Goal: Information Seeking & Learning: Learn about a topic

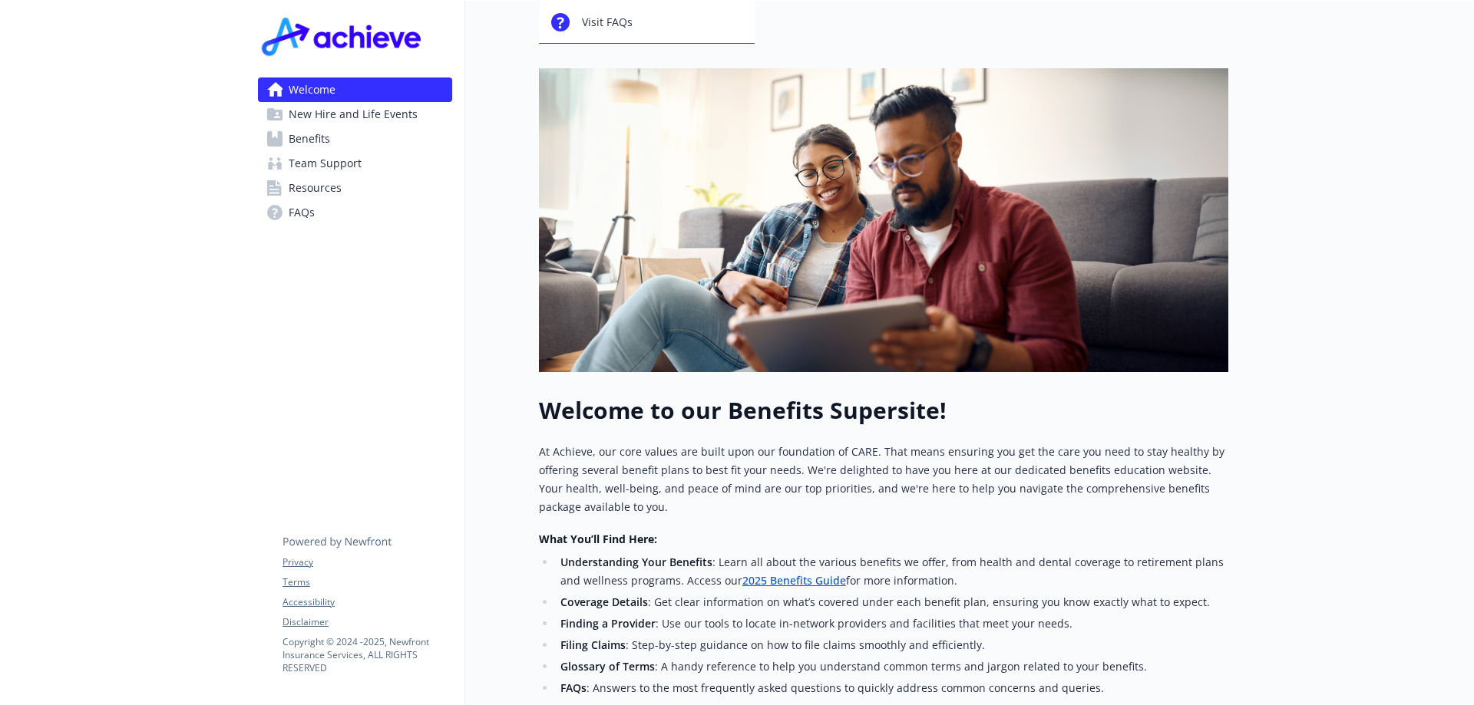
scroll to position [307, 0]
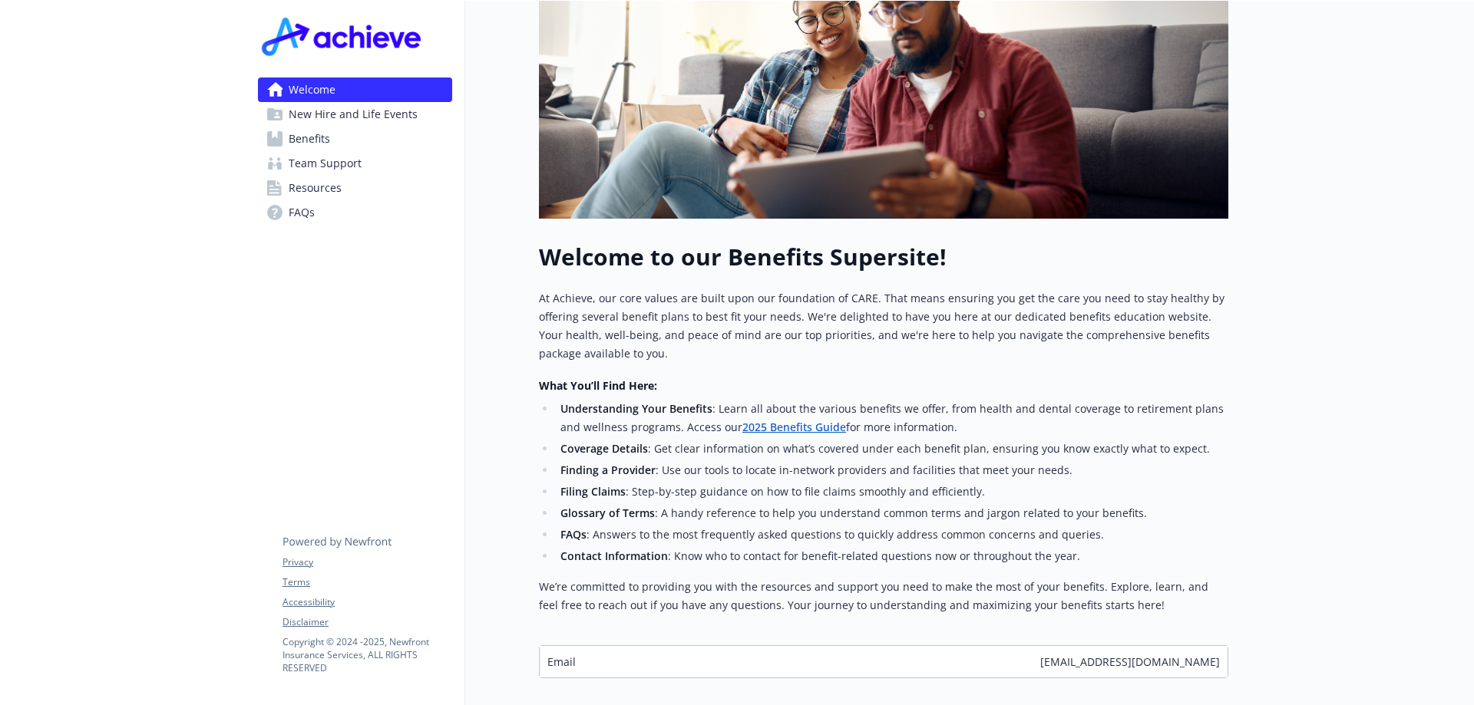
click at [324, 139] on span "Benefits" at bounding box center [309, 139] width 41 height 25
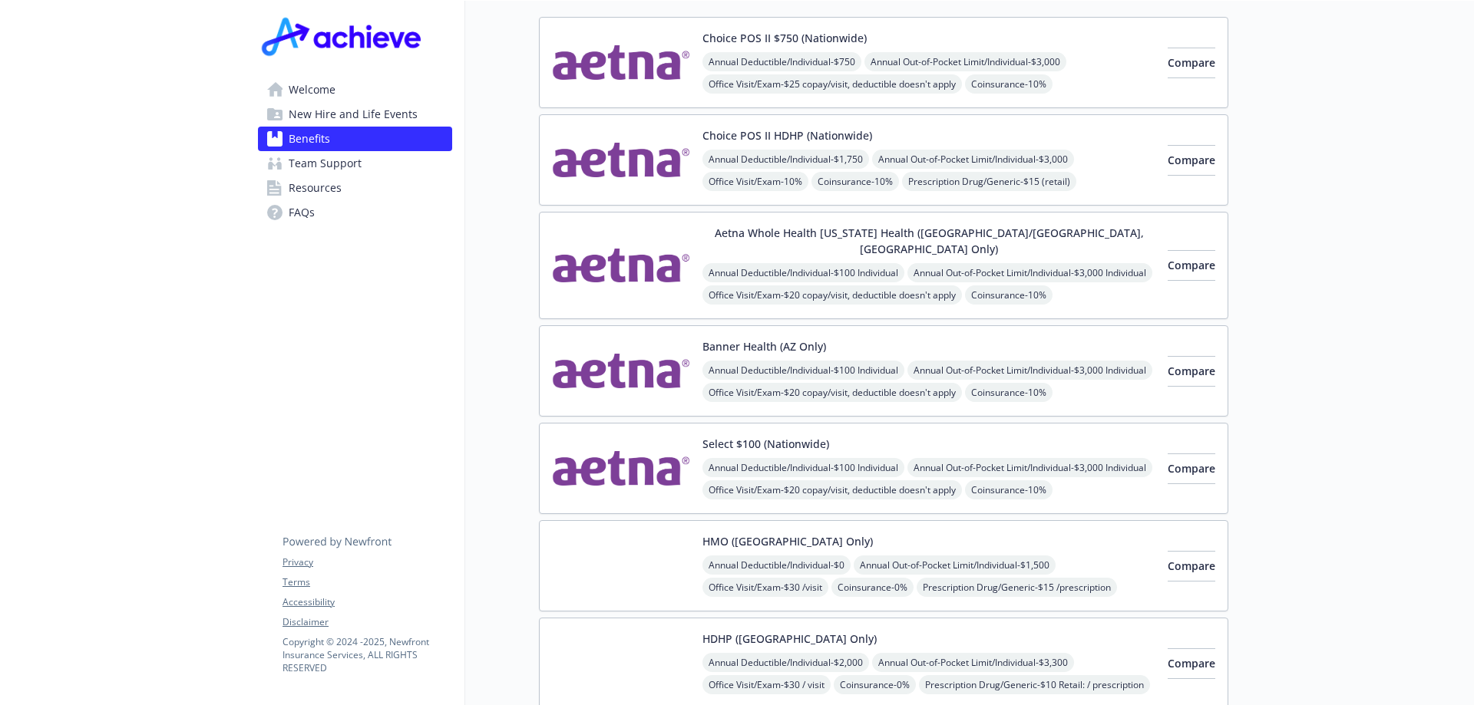
scroll to position [77, 0]
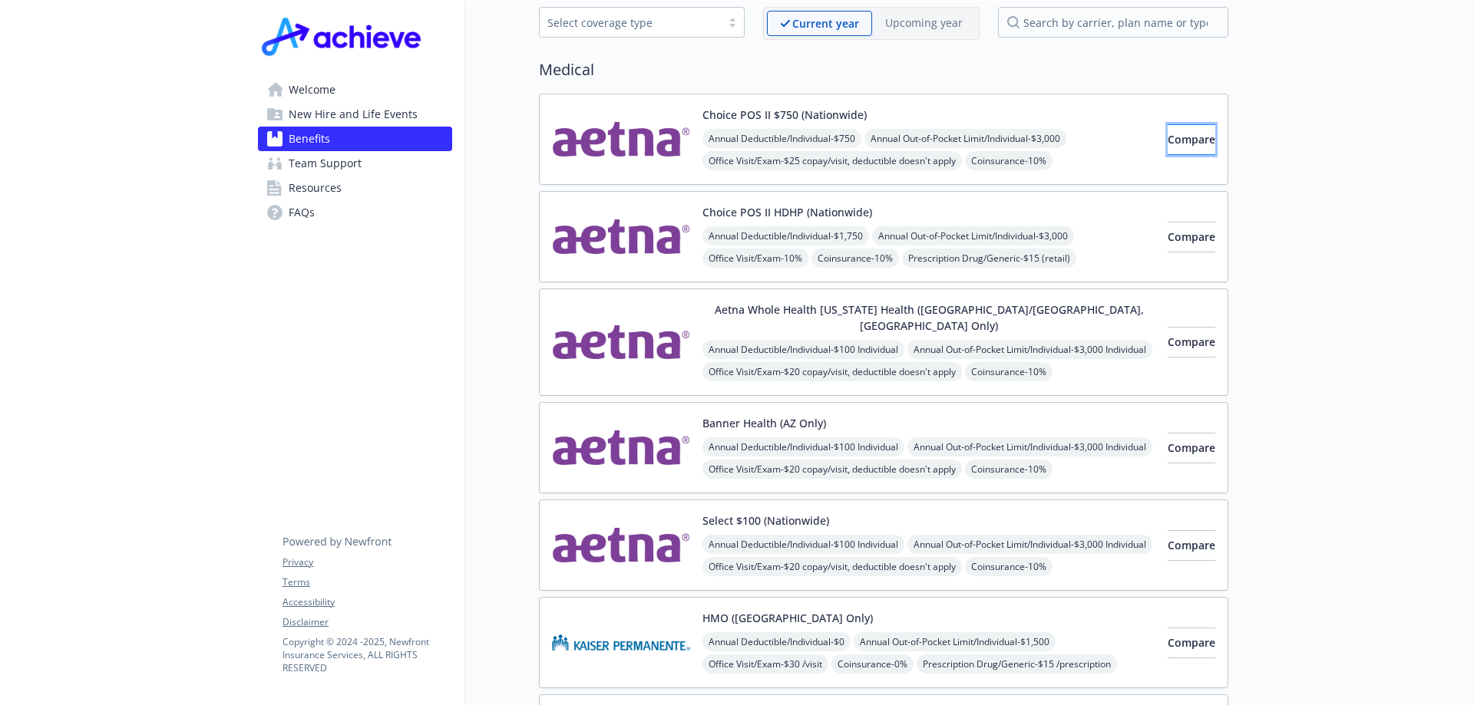
click at [1167, 139] on span "Compare" at bounding box center [1191, 139] width 48 height 15
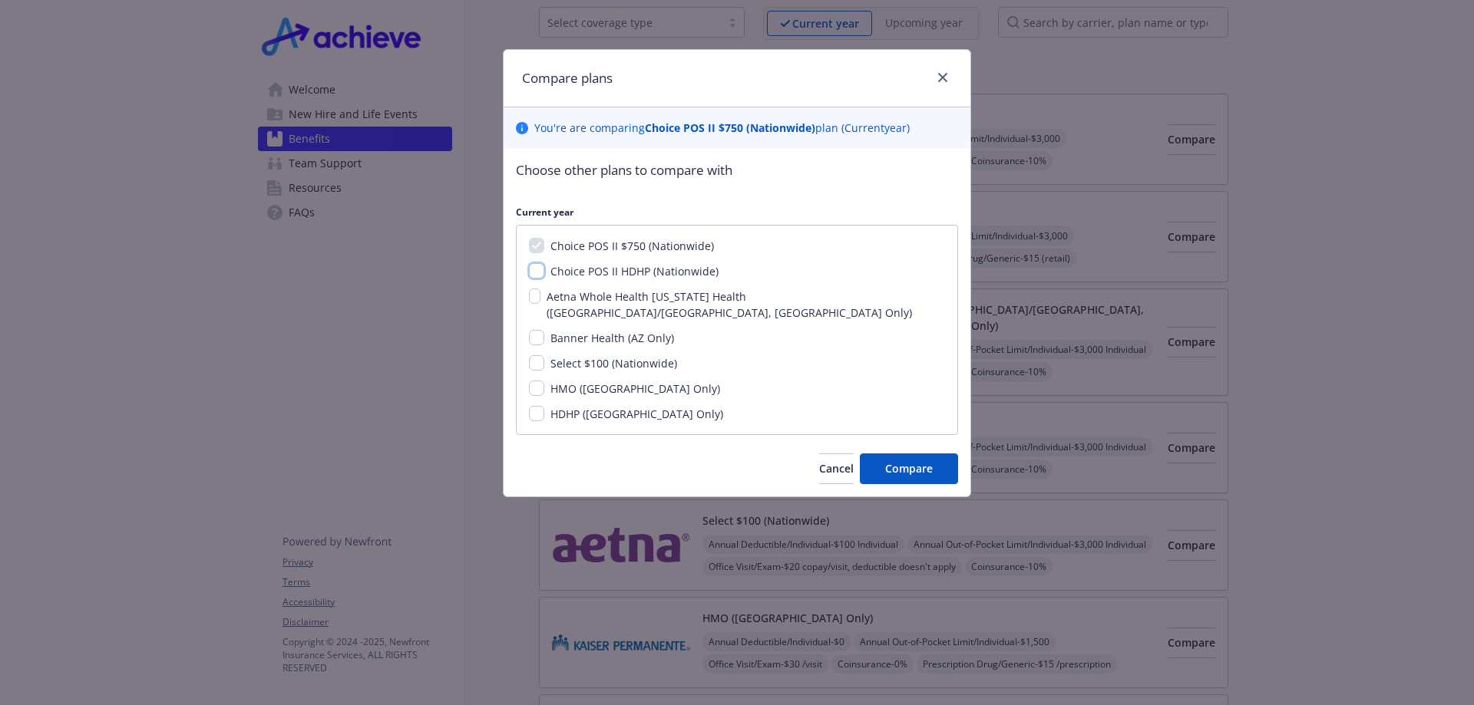
click at [540, 276] on input "Choice POS II HDHP (Nationwide)" at bounding box center [536, 270] width 15 height 15
checkbox input "true"
click at [540, 330] on input "Banner Health (AZ Only)" at bounding box center [536, 337] width 15 height 15
checkbox input "true"
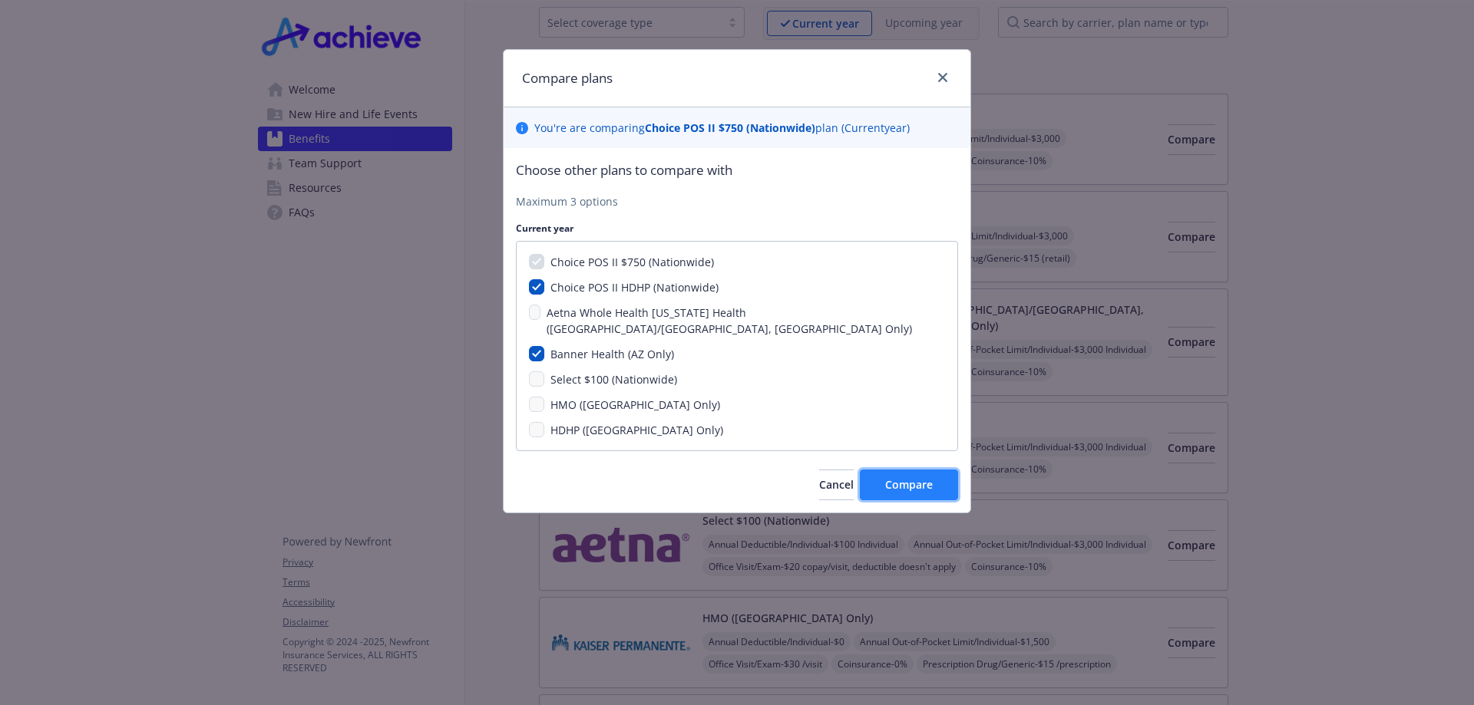
click at [924, 477] on span "Compare" at bounding box center [909, 484] width 48 height 15
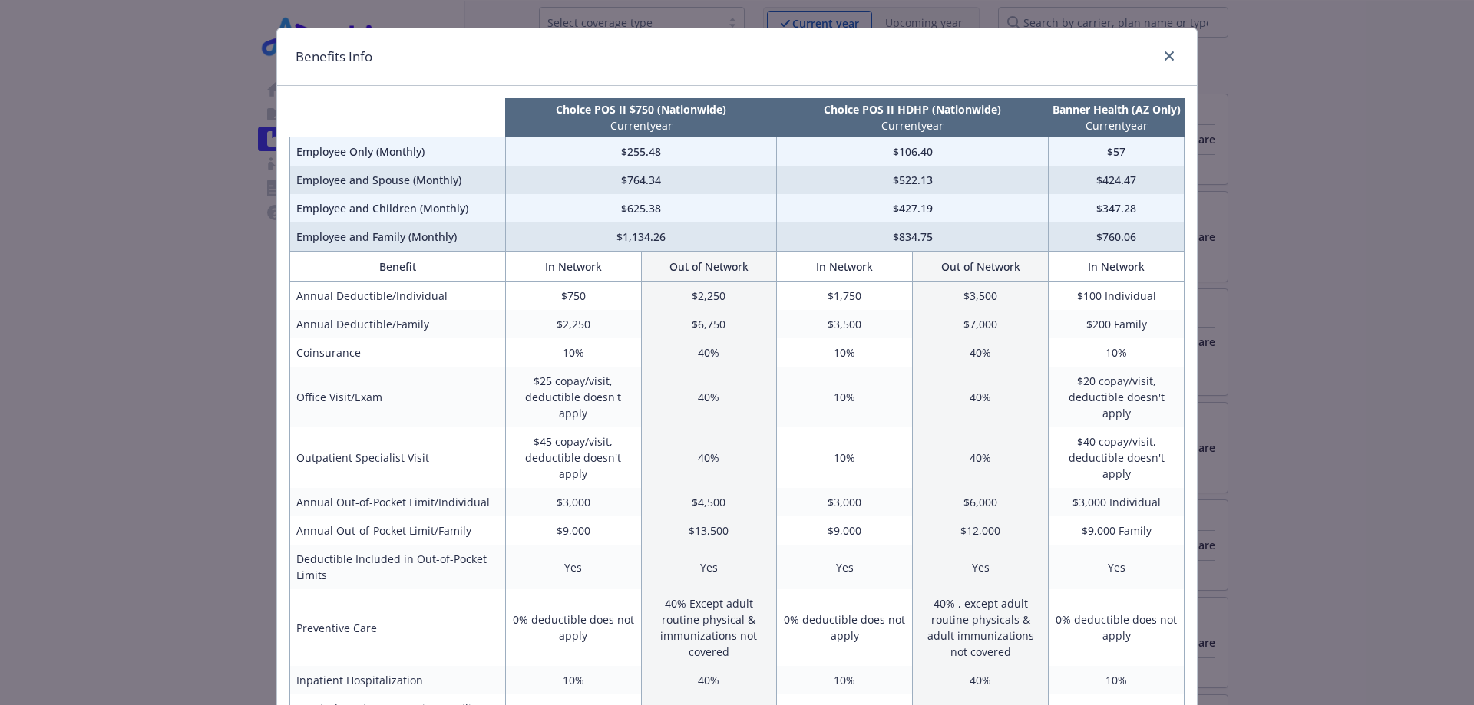
scroll to position [0, 0]
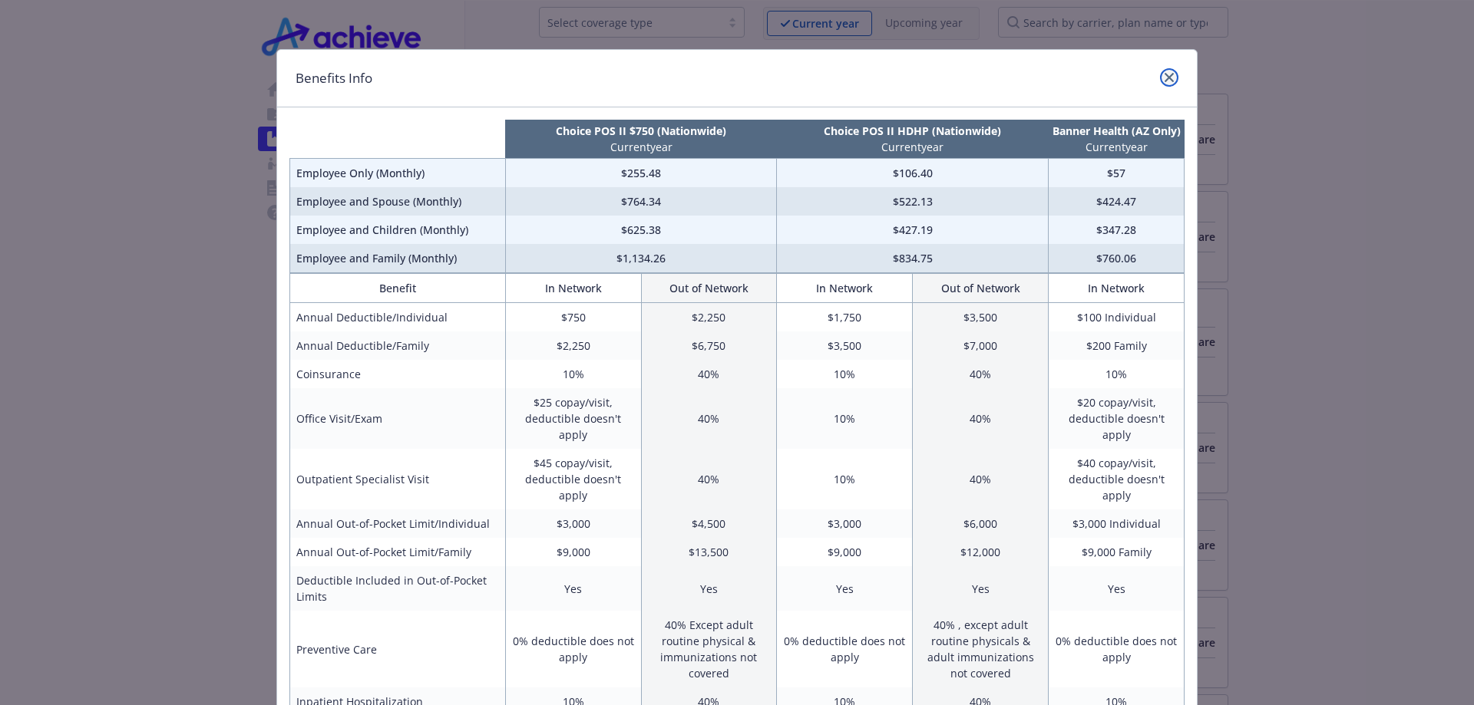
click at [1164, 75] on icon "close" at bounding box center [1168, 77] width 9 height 9
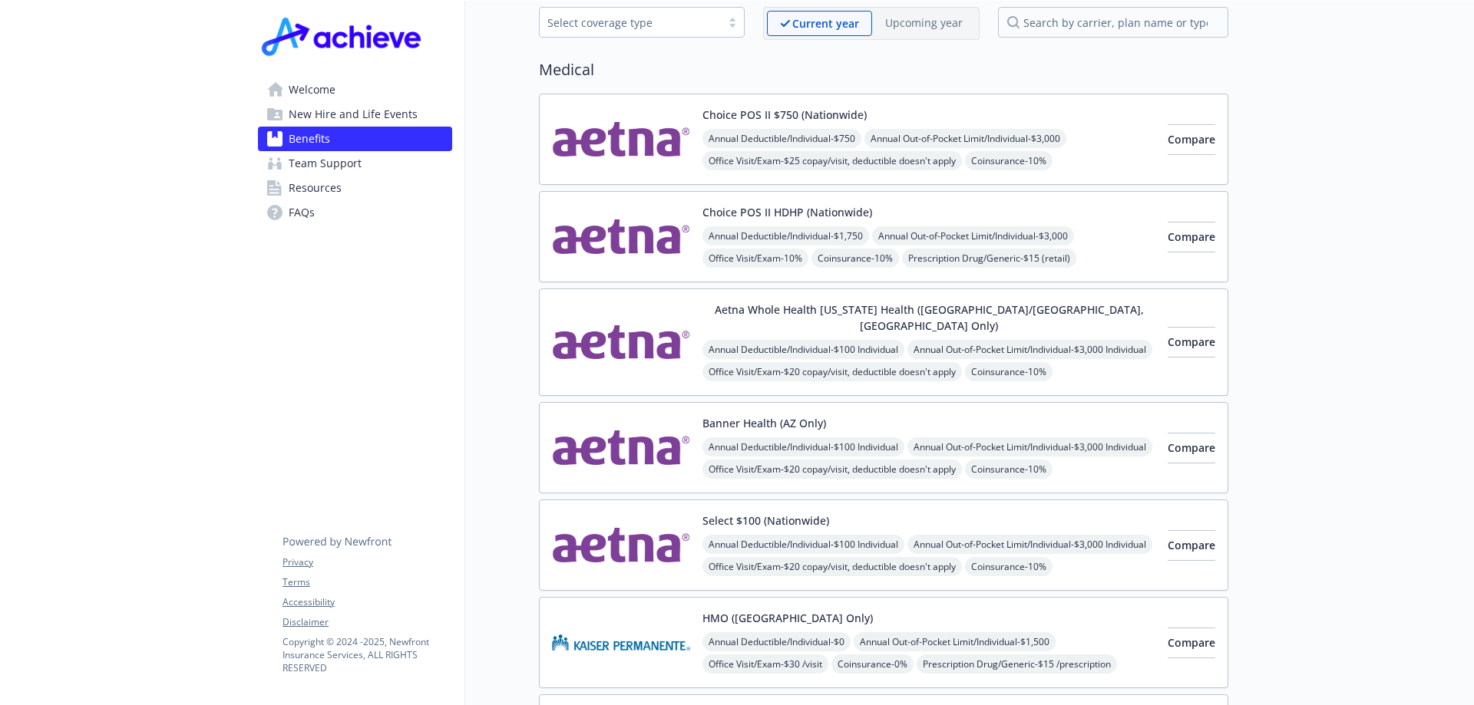
click at [1167, 441] on span "Compare" at bounding box center [1191, 448] width 48 height 15
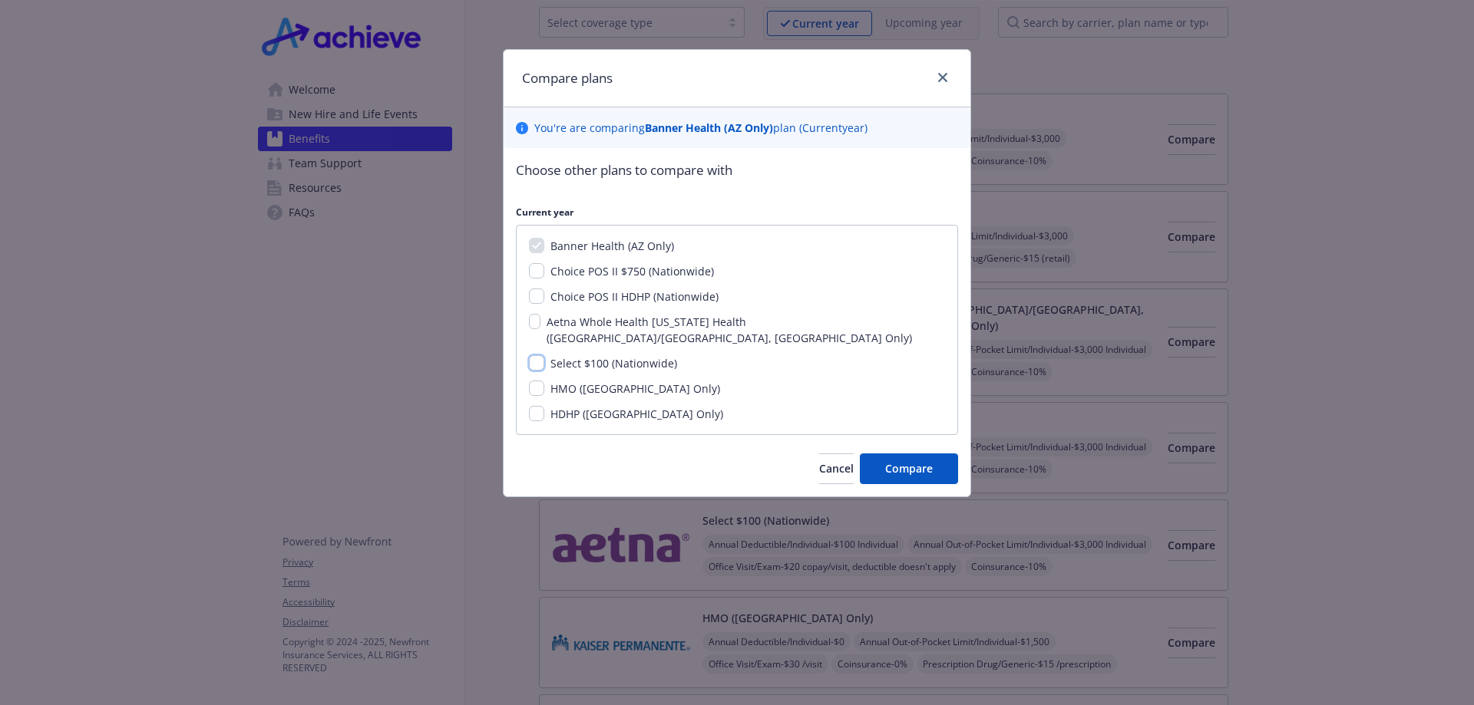
click at [534, 355] on input "Select $100 (Nationwide)" at bounding box center [536, 362] width 15 height 15
checkbox input "true"
click at [914, 461] on span "Compare" at bounding box center [909, 468] width 48 height 15
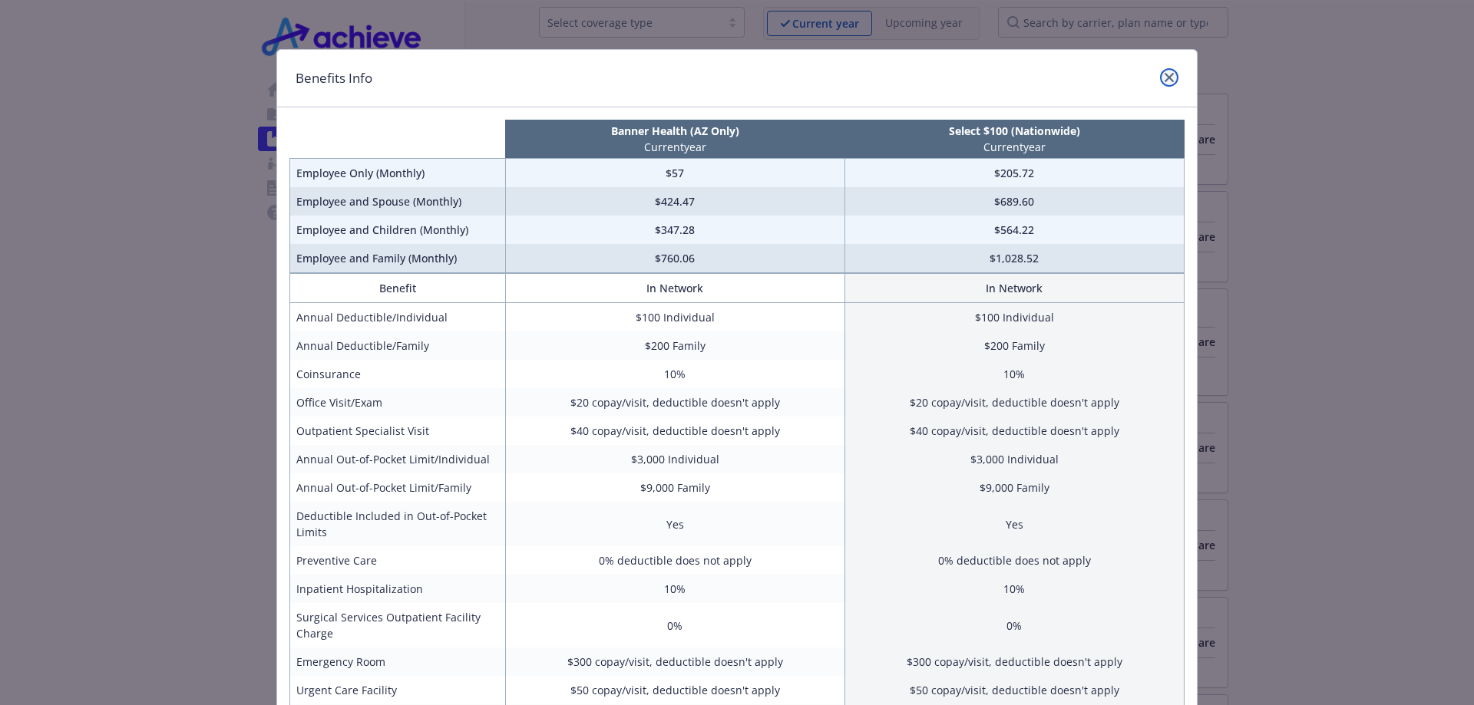
click at [1164, 74] on icon "close" at bounding box center [1168, 77] width 9 height 9
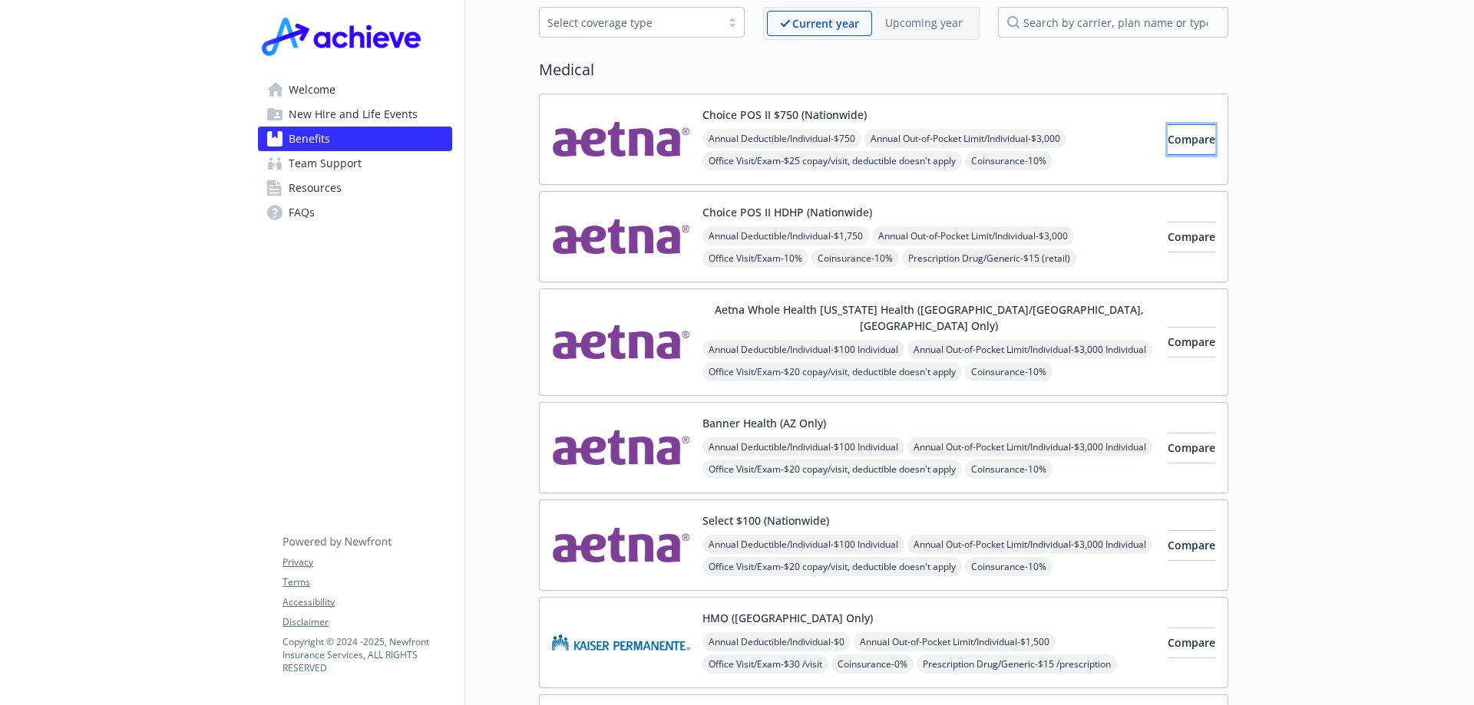
click at [1167, 132] on span "Compare" at bounding box center [1191, 139] width 48 height 15
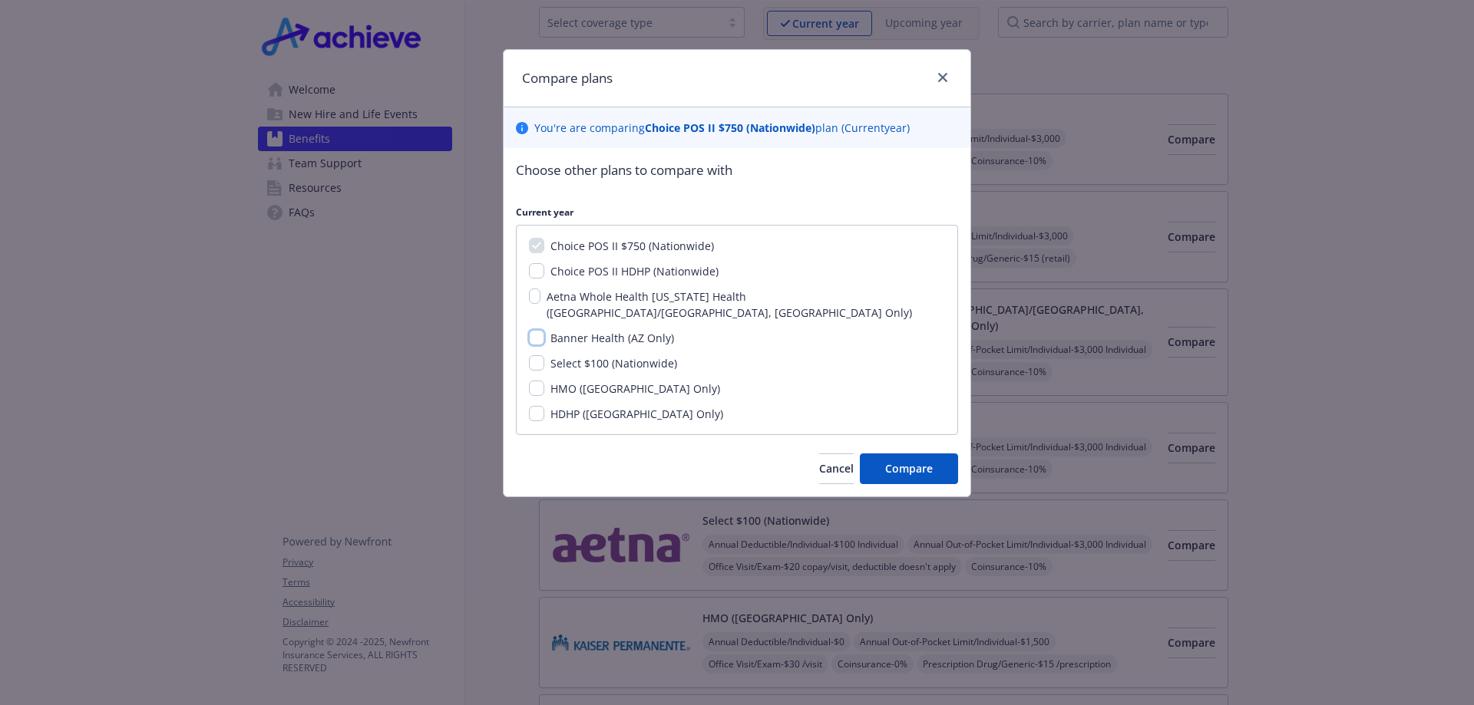
click at [538, 330] on input "Banner Health (AZ Only)" at bounding box center [536, 337] width 15 height 15
checkbox input "true"
drag, startPoint x: 538, startPoint y: 346, endPoint x: 547, endPoint y: 348, distance: 9.3
click at [539, 355] on input "Select $100 (Nationwide)" at bounding box center [536, 362] width 15 height 15
checkbox input "true"
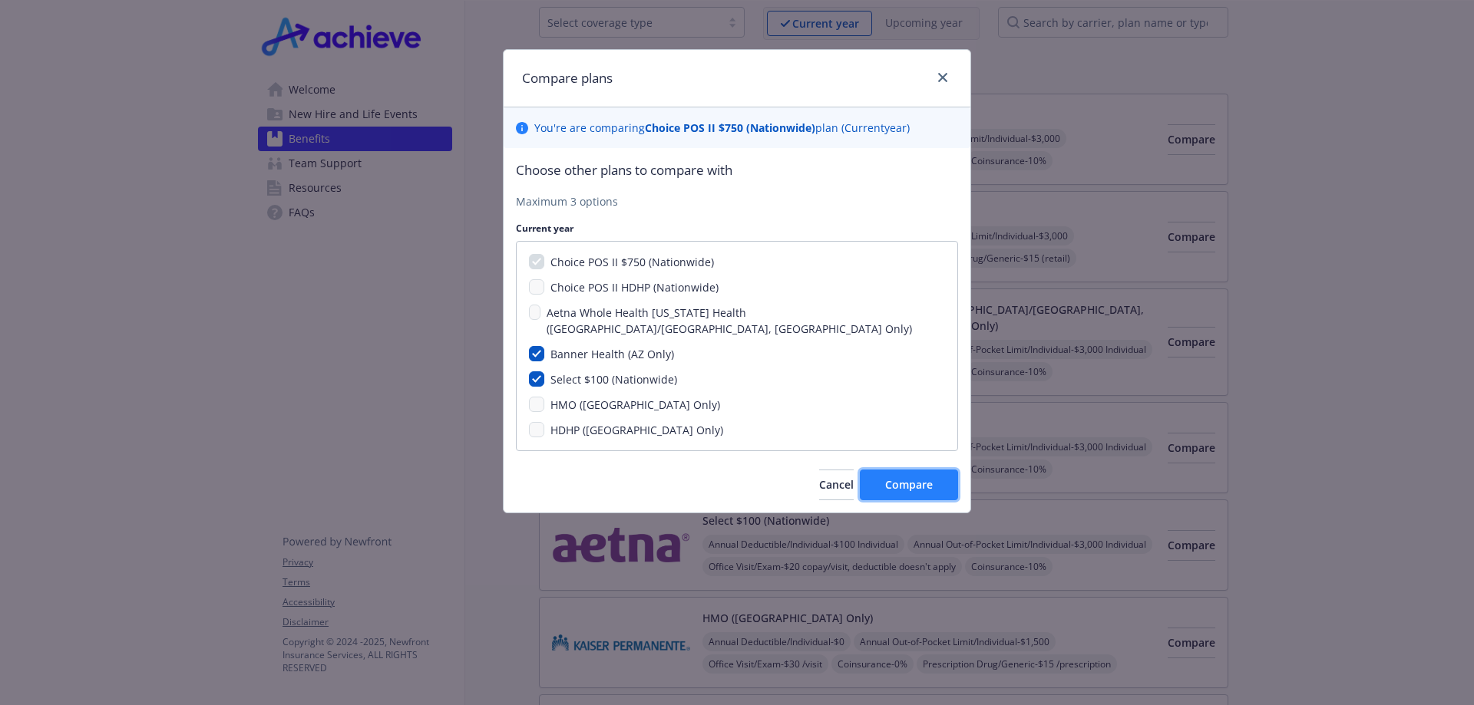
click at [900, 477] on span "Compare" at bounding box center [909, 484] width 48 height 15
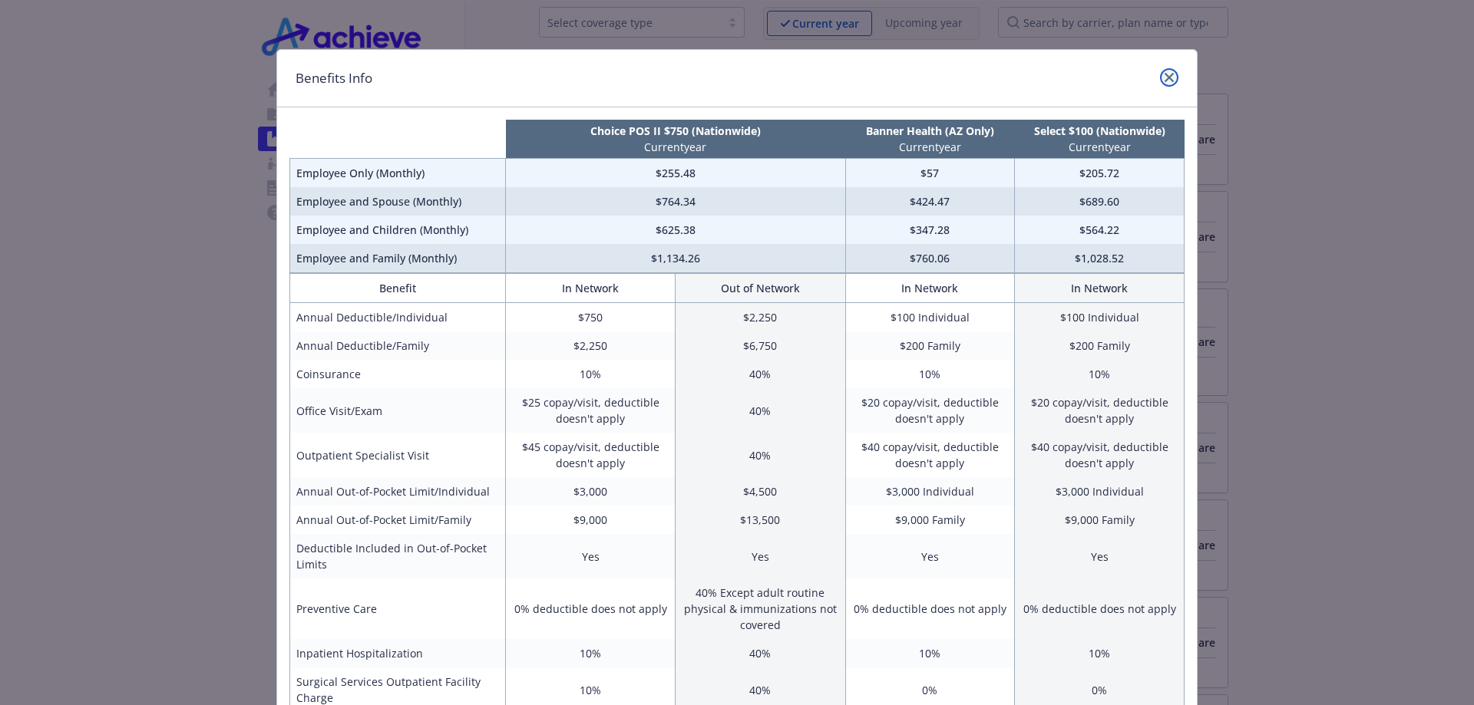
click at [1164, 76] on icon "close" at bounding box center [1168, 77] width 9 height 9
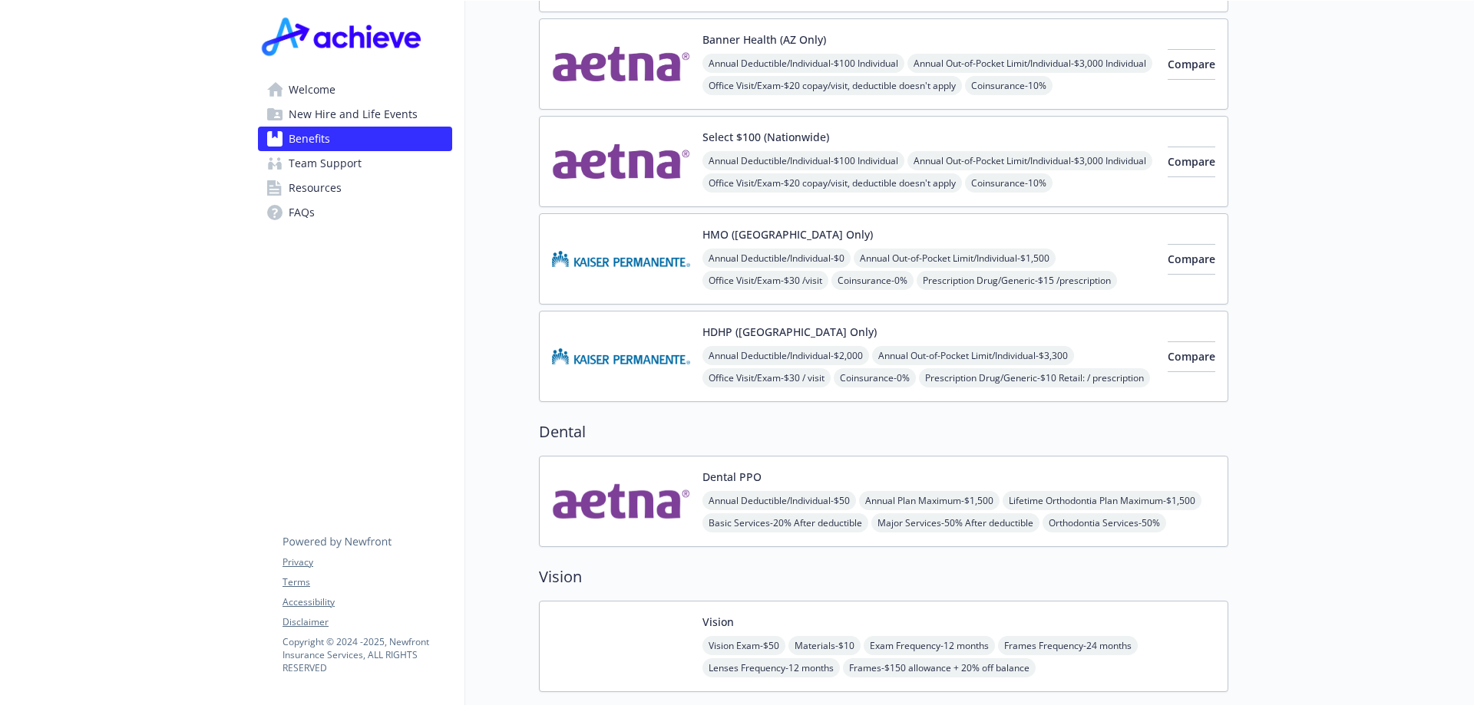
scroll to position [537, 0]
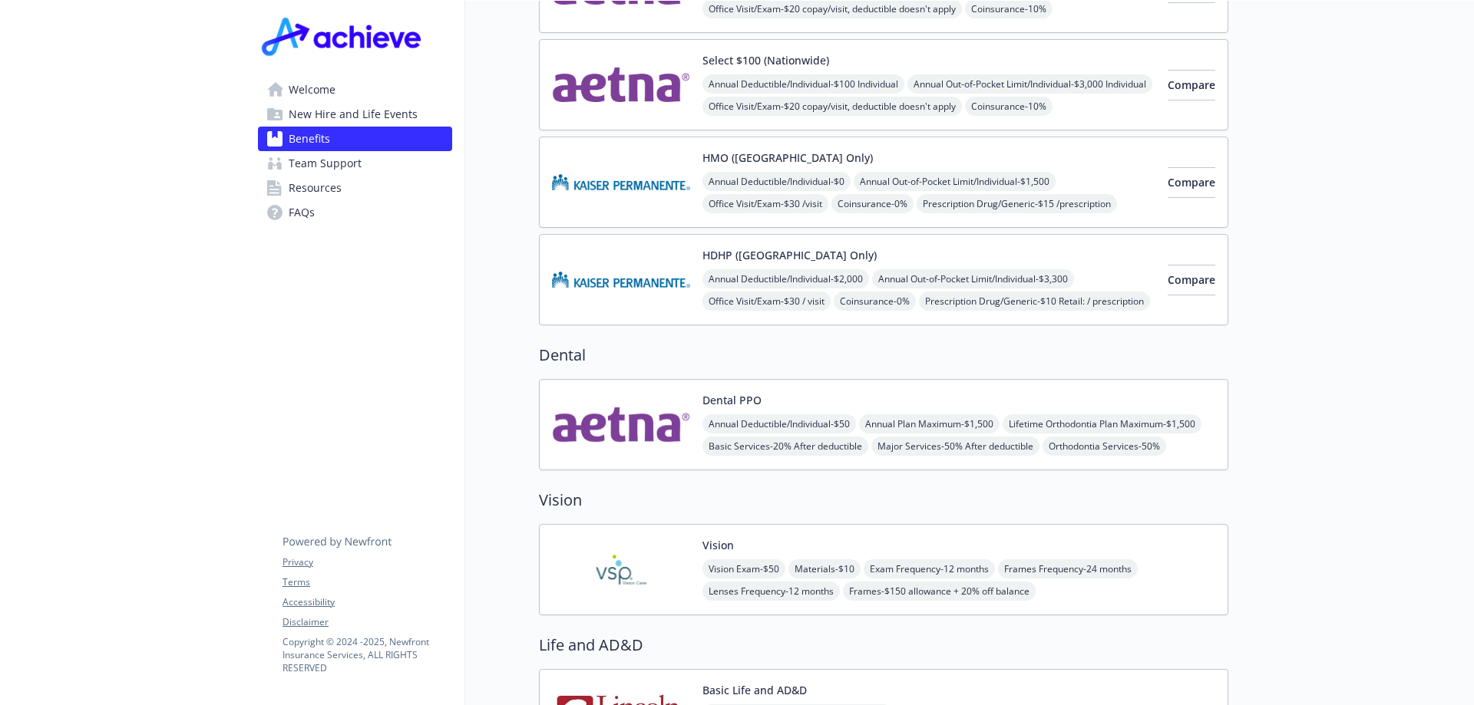
click at [914, 447] on div "Dental PPO Annual Deductible/Individual - $50 Annual Plan Maximum - $1,500 Life…" at bounding box center [883, 424] width 689 height 91
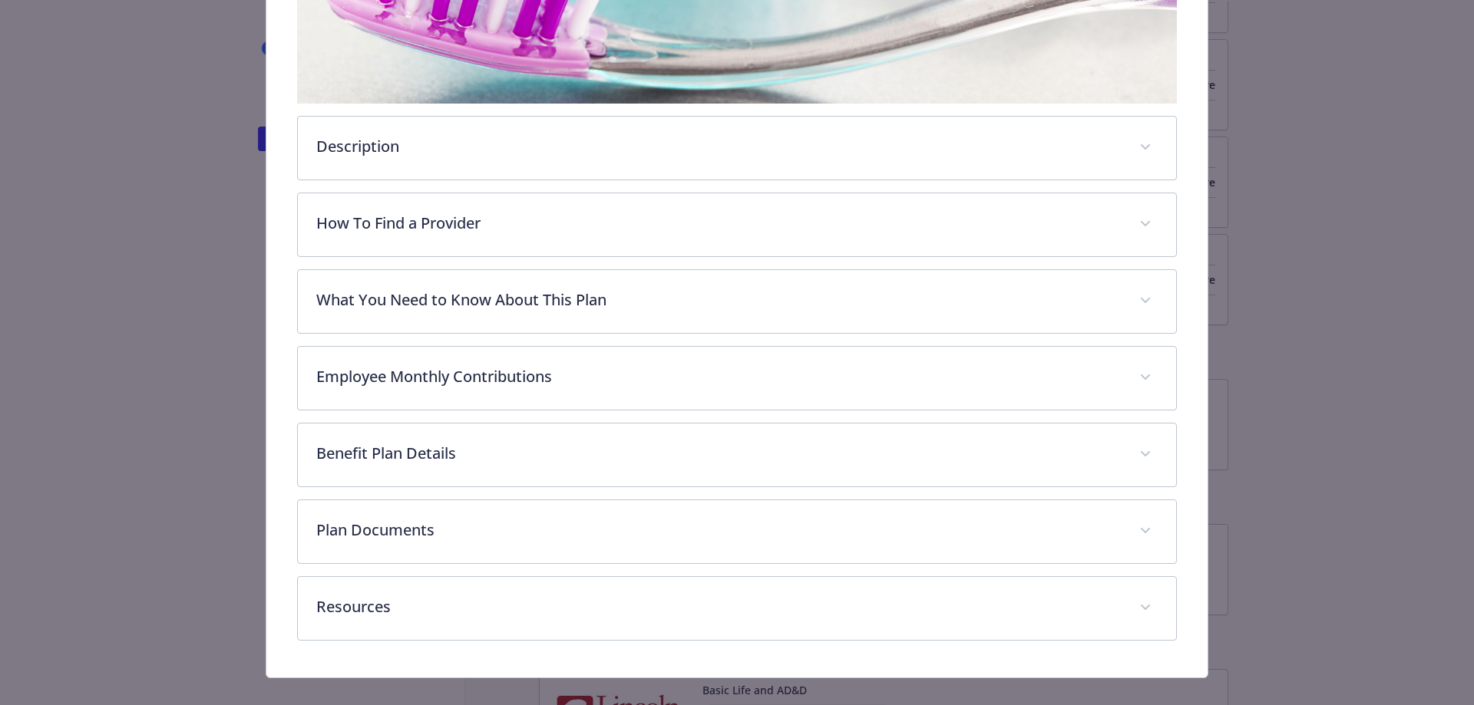
scroll to position [450, 0]
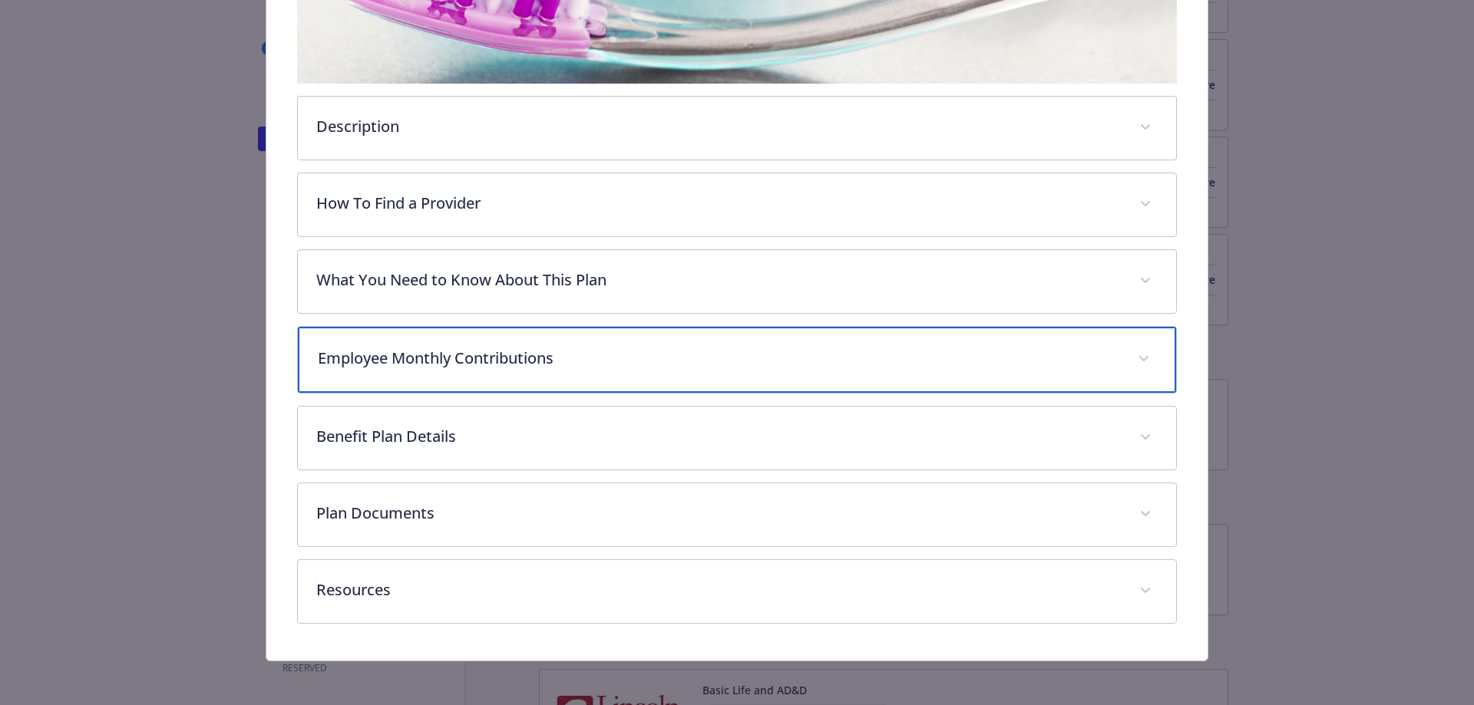
click at [501, 352] on p "Employee Monthly Contributions" at bounding box center [719, 358] width 802 height 23
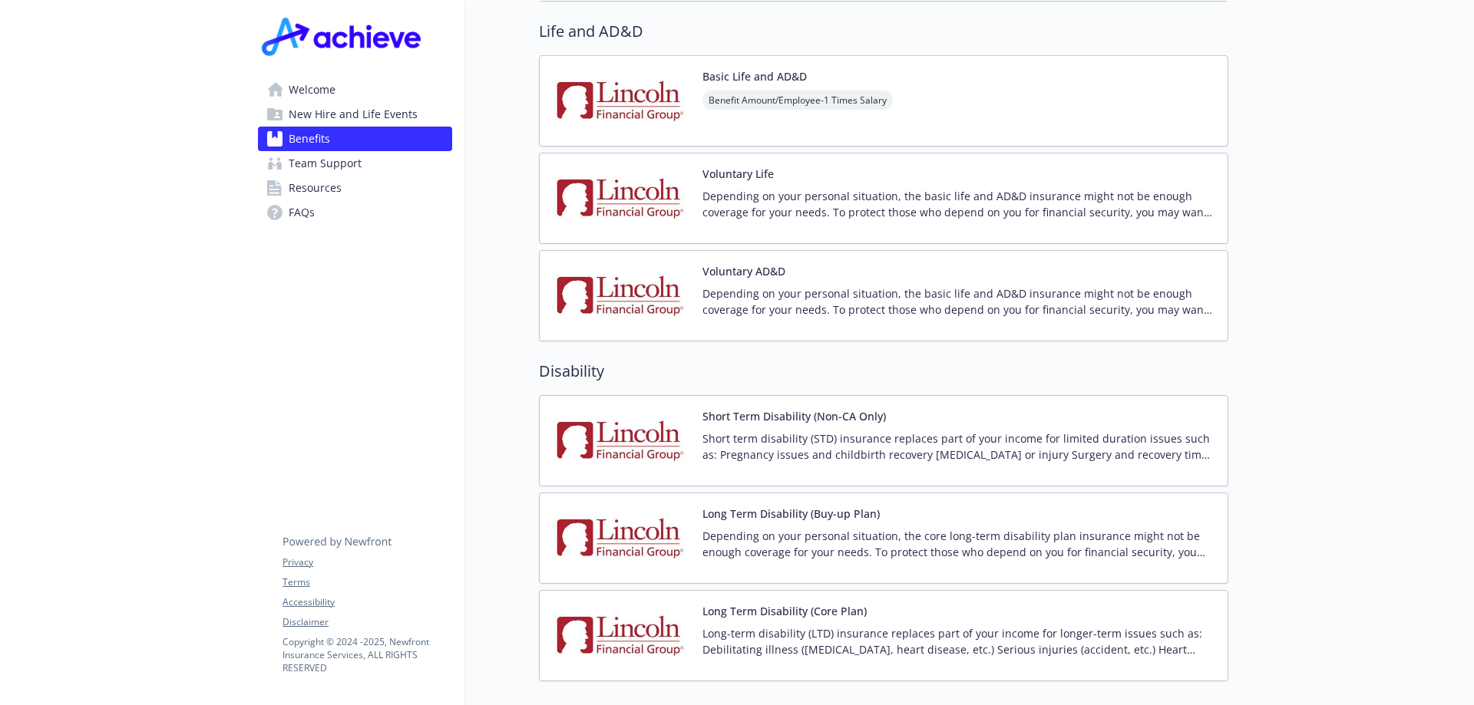
scroll to position [1228, 0]
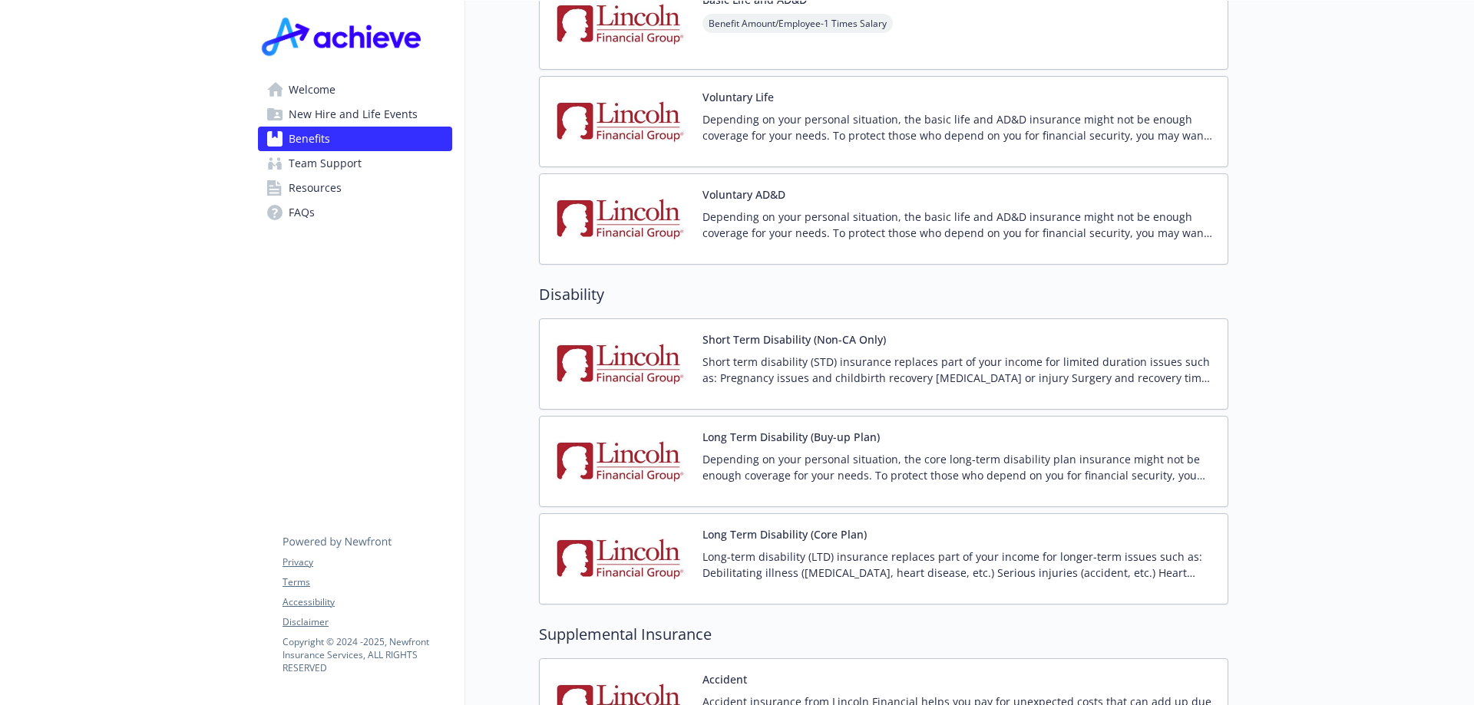
click at [791, 332] on button "Short Term Disability (Non-CA Only)" at bounding box center [793, 340] width 183 height 16
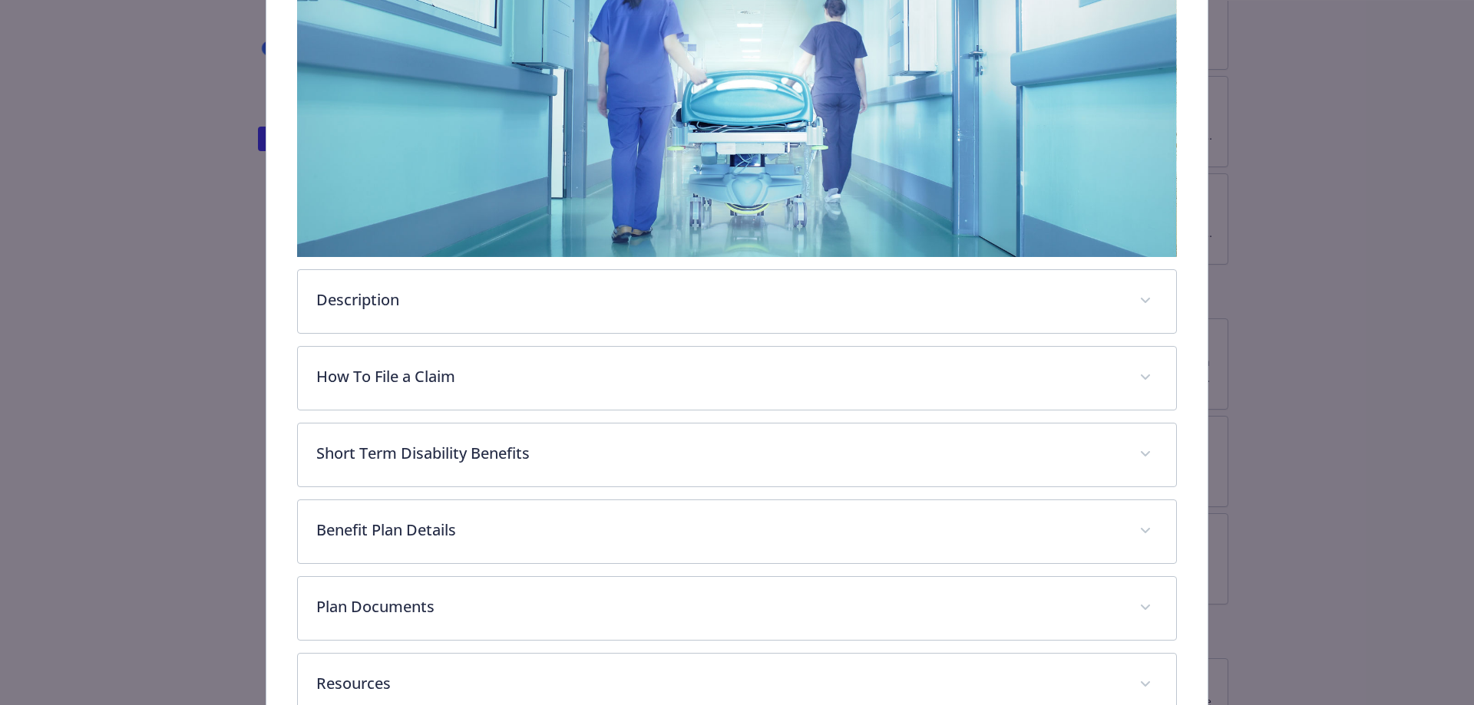
scroll to position [373, 0]
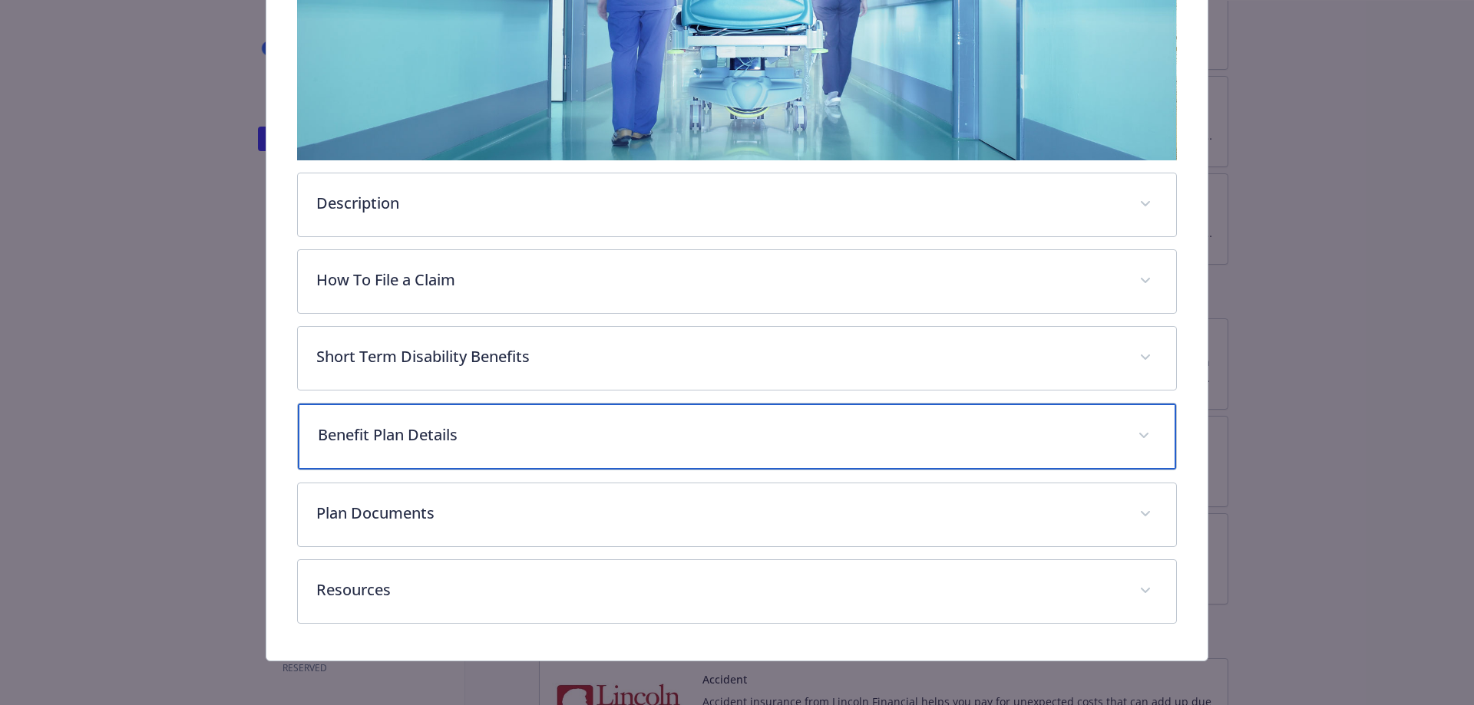
click at [529, 428] on p "Benefit Plan Details" at bounding box center [719, 435] width 802 height 23
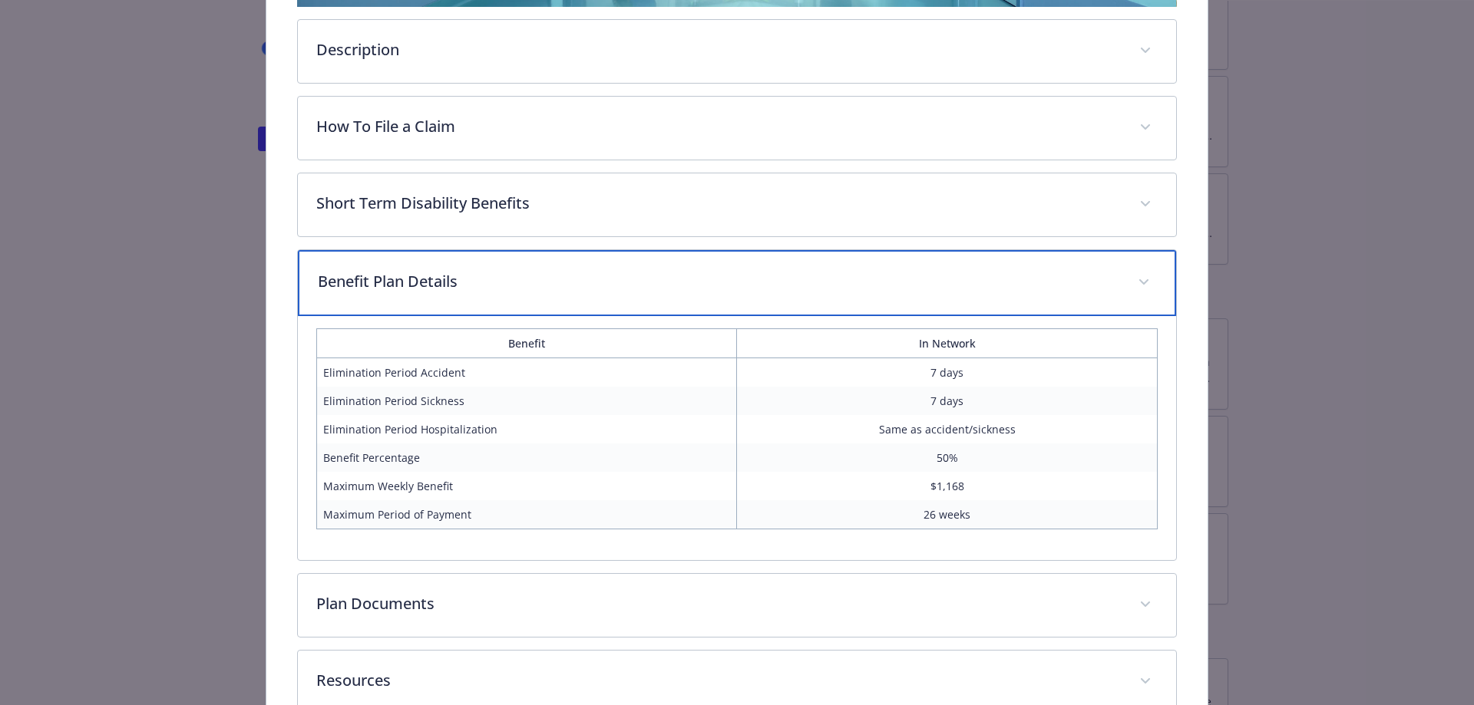
scroll to position [620, 0]
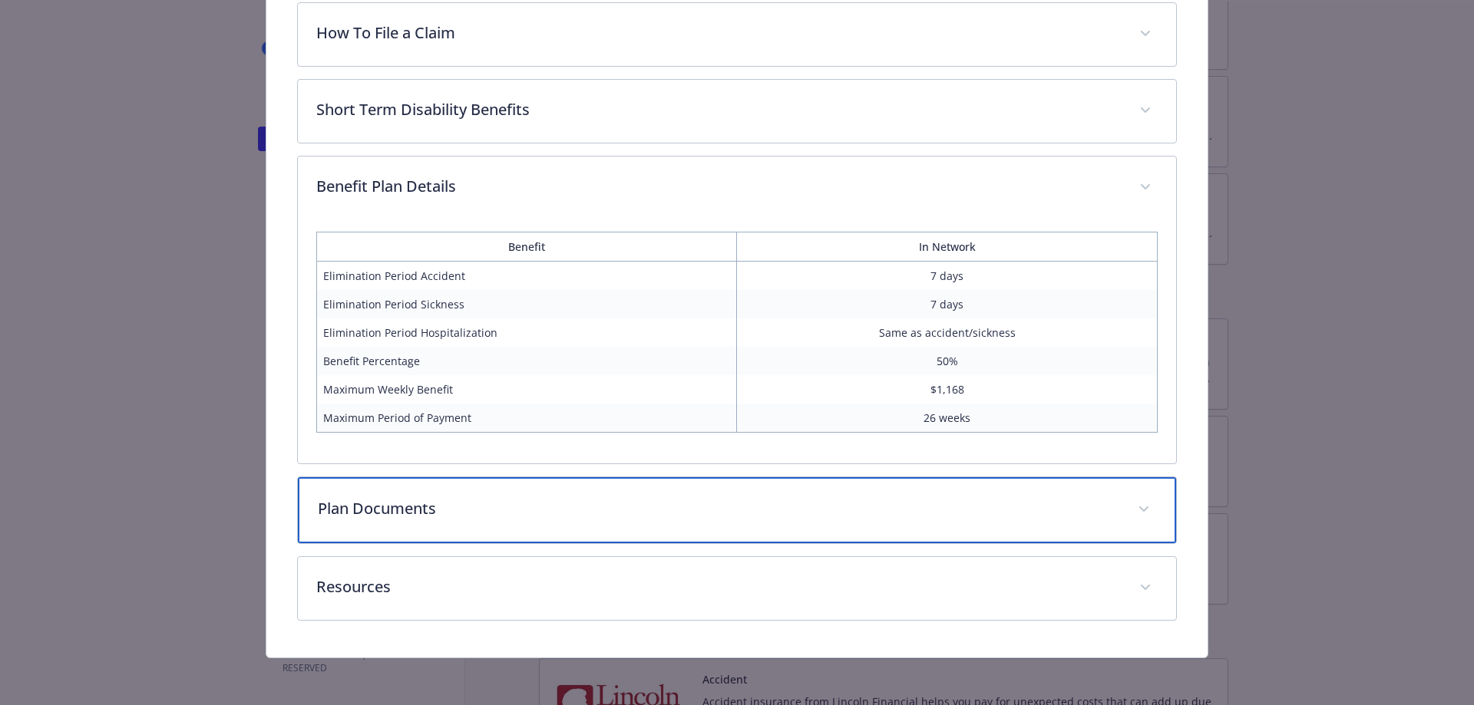
click at [639, 514] on p "Plan Documents" at bounding box center [719, 508] width 802 height 23
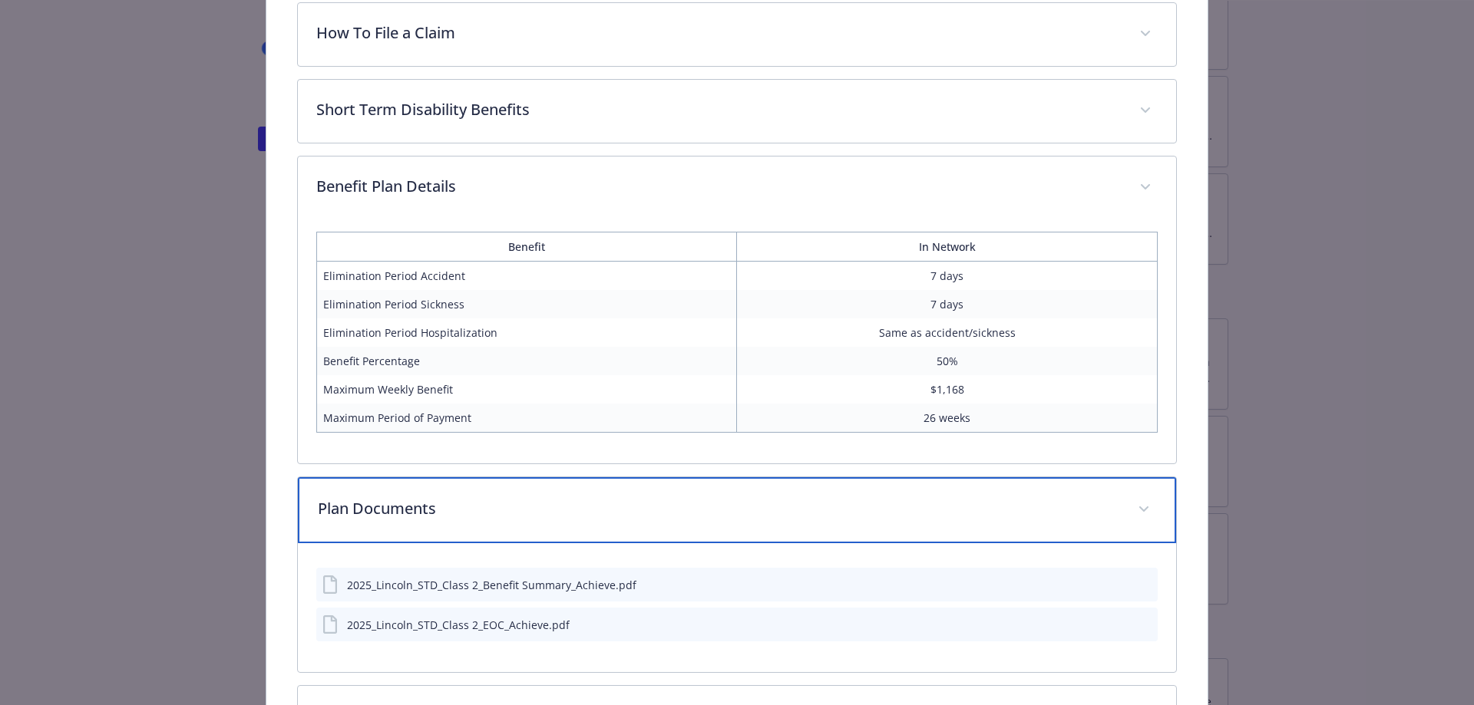
scroll to position [749, 0]
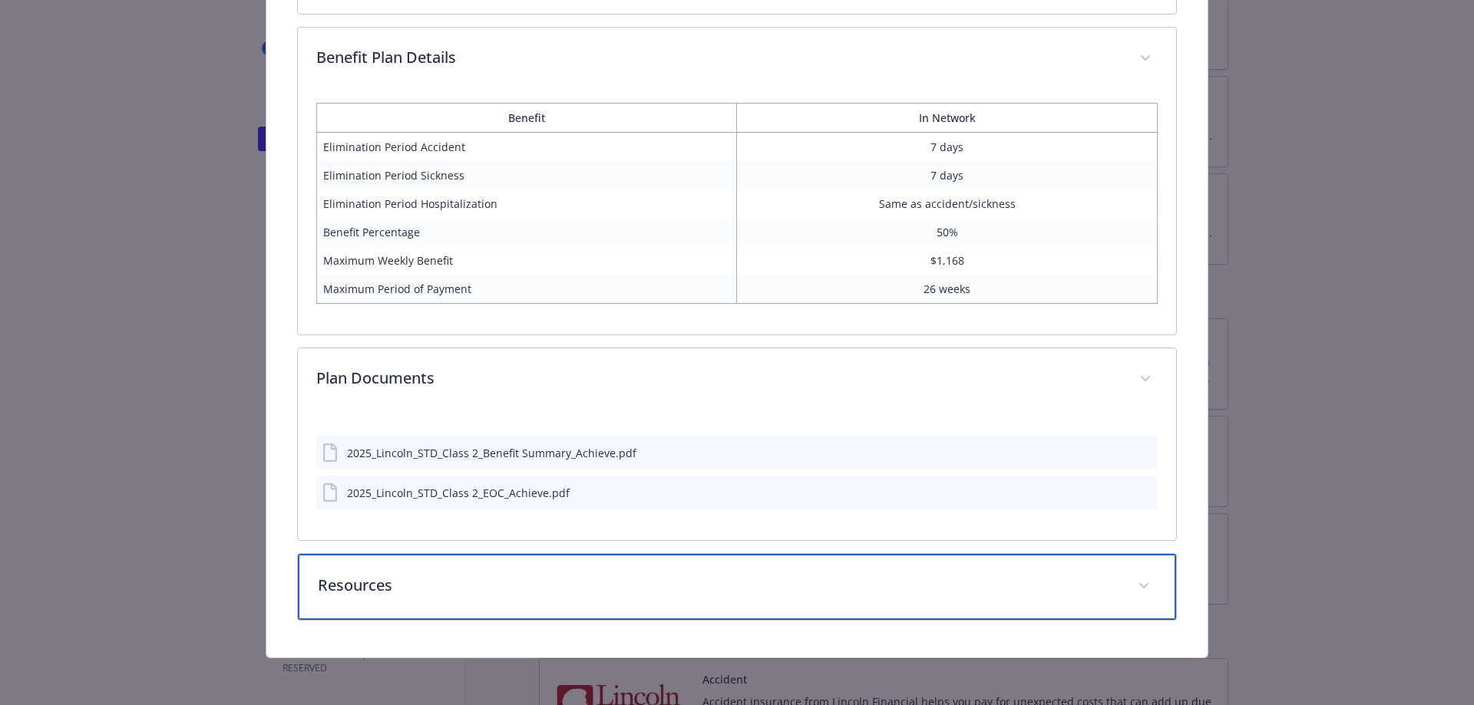
click at [524, 575] on p "Resources" at bounding box center [719, 585] width 802 height 23
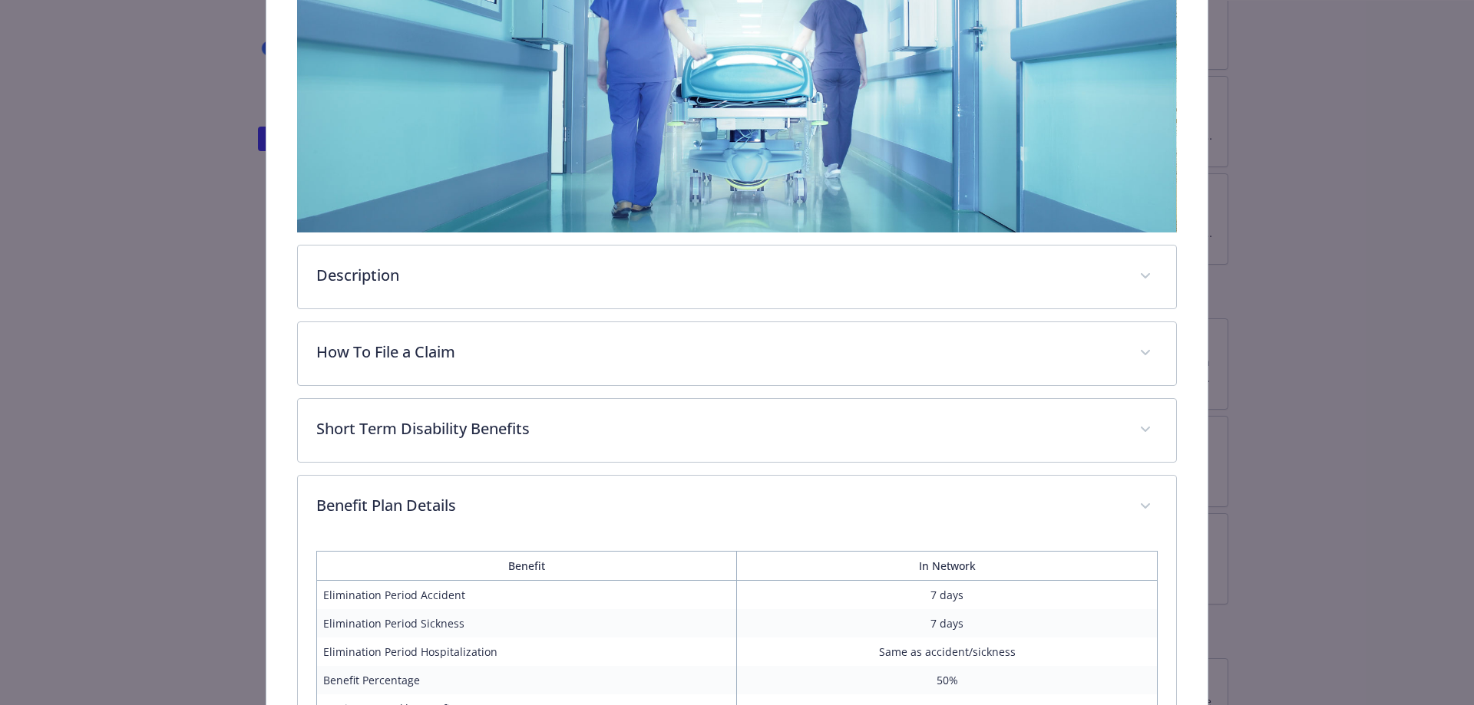
scroll to position [224, 0]
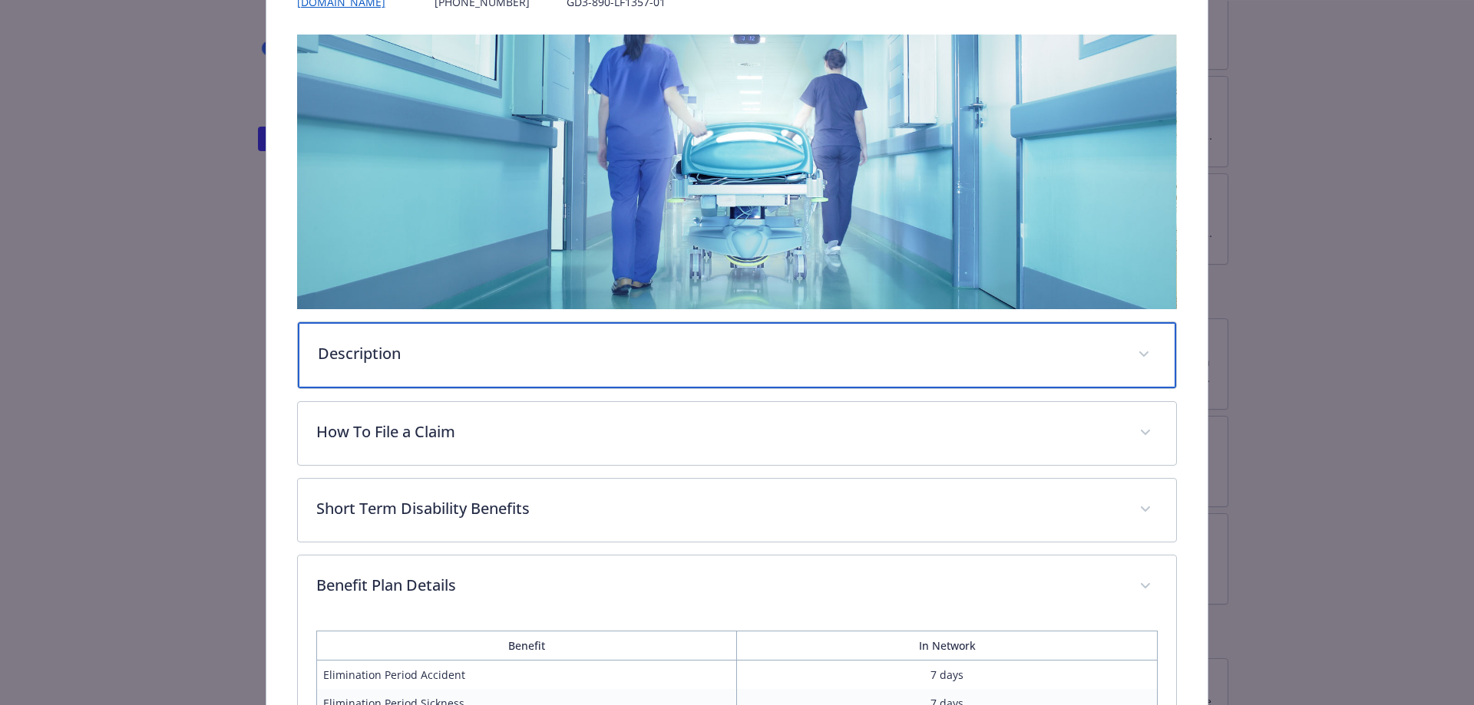
click at [500, 365] on div "Description" at bounding box center [737, 355] width 879 height 66
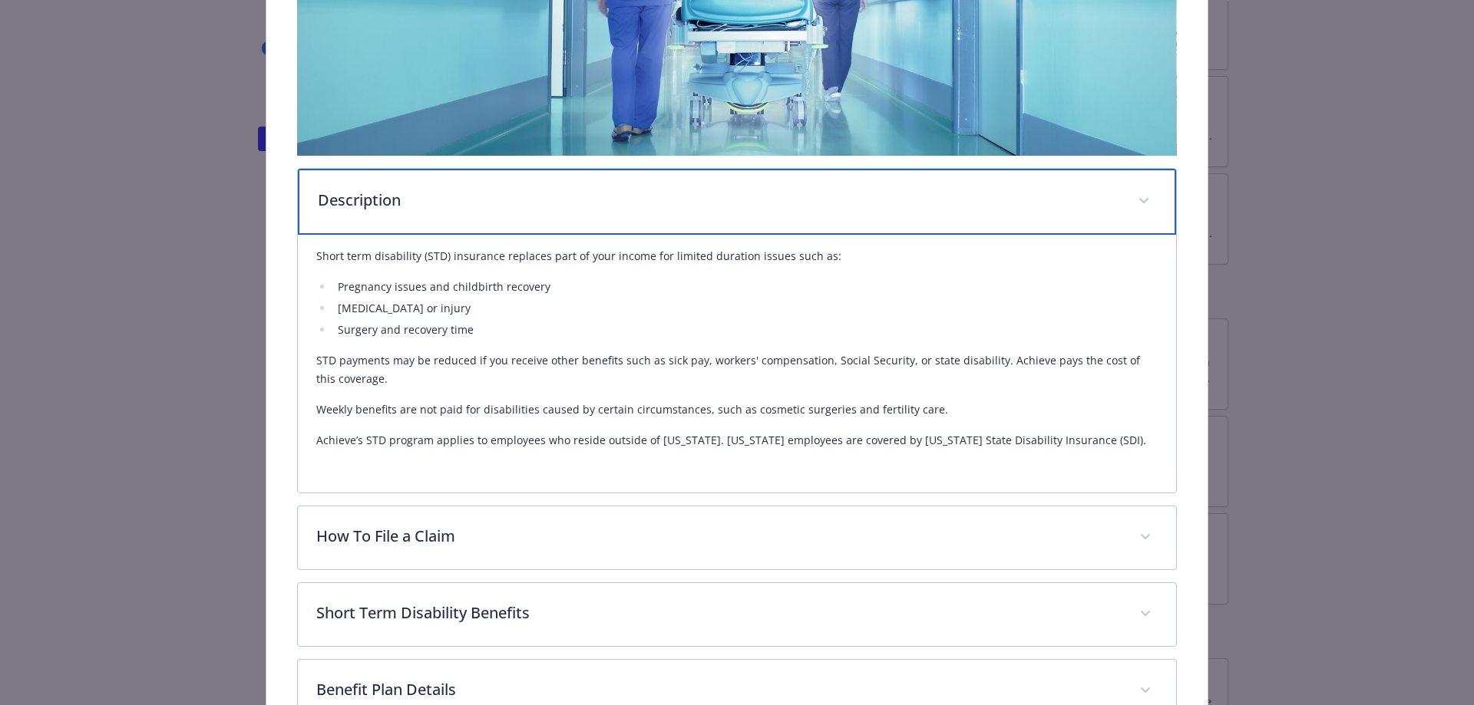
scroll to position [454, 0]
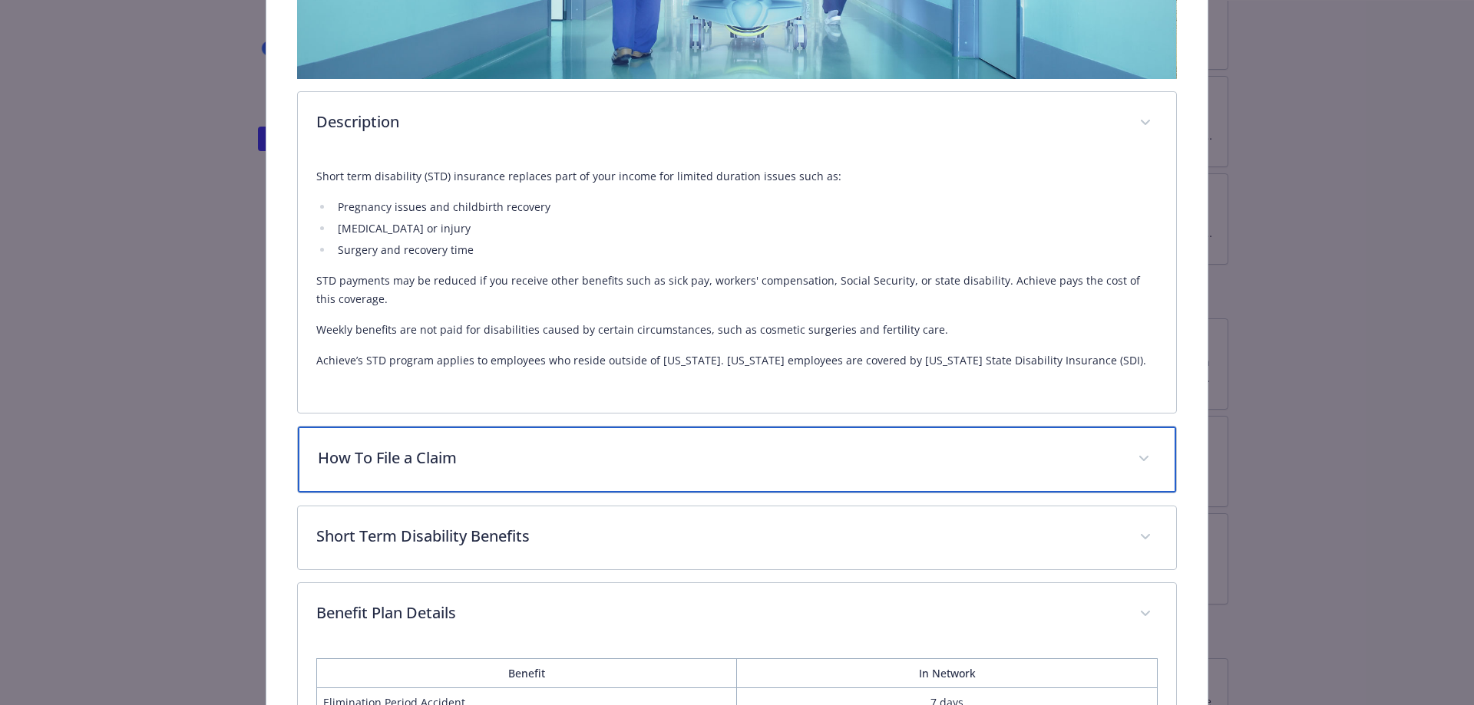
click at [573, 461] on p "How To File a Claim" at bounding box center [719, 458] width 802 height 23
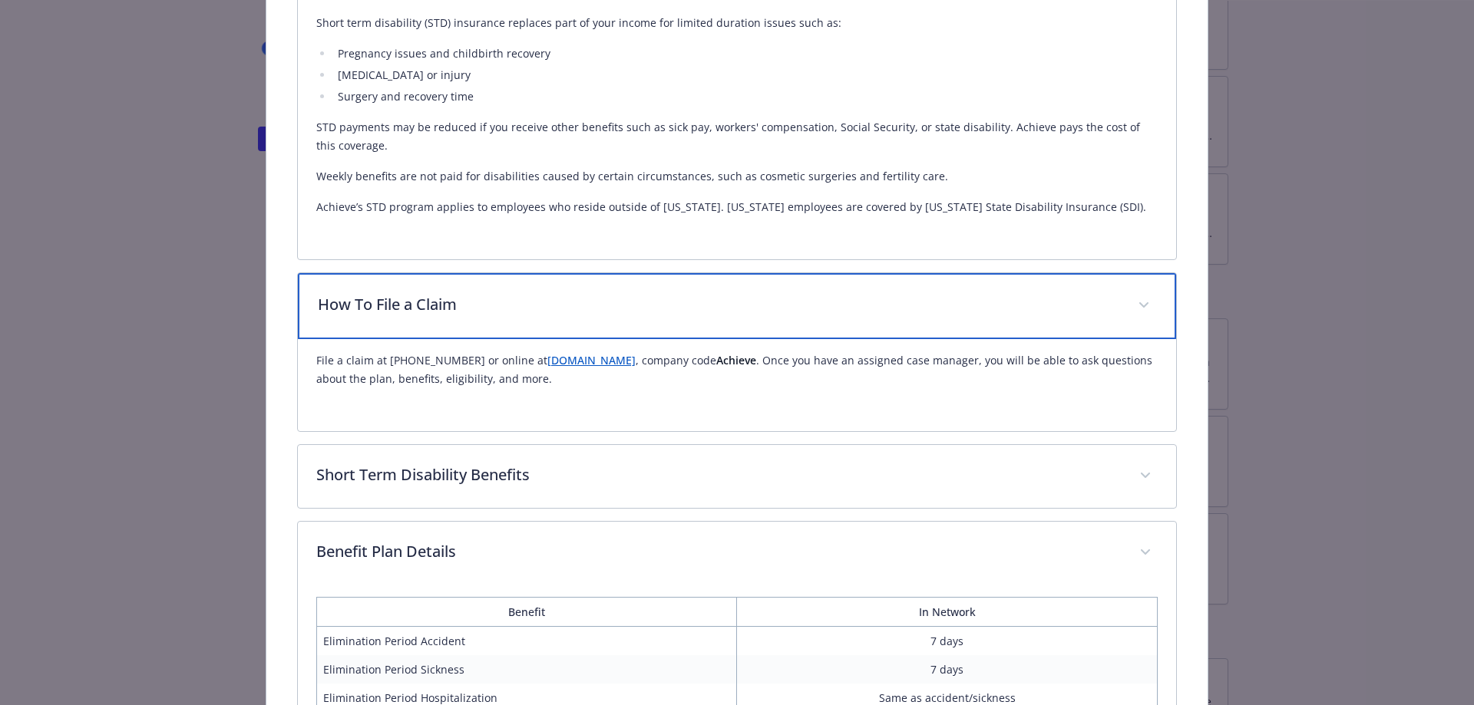
scroll to position [685, 0]
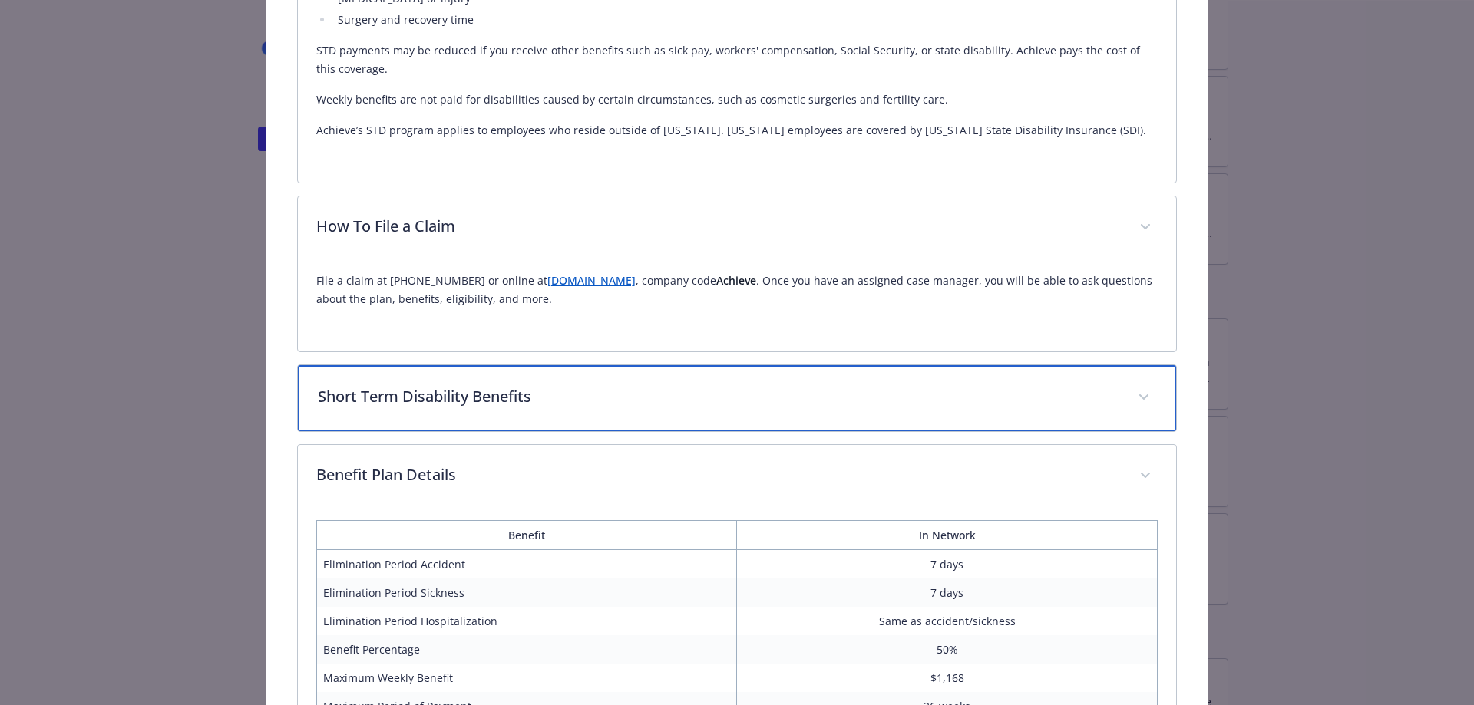
click at [608, 390] on p "Short Term Disability Benefits" at bounding box center [719, 396] width 802 height 23
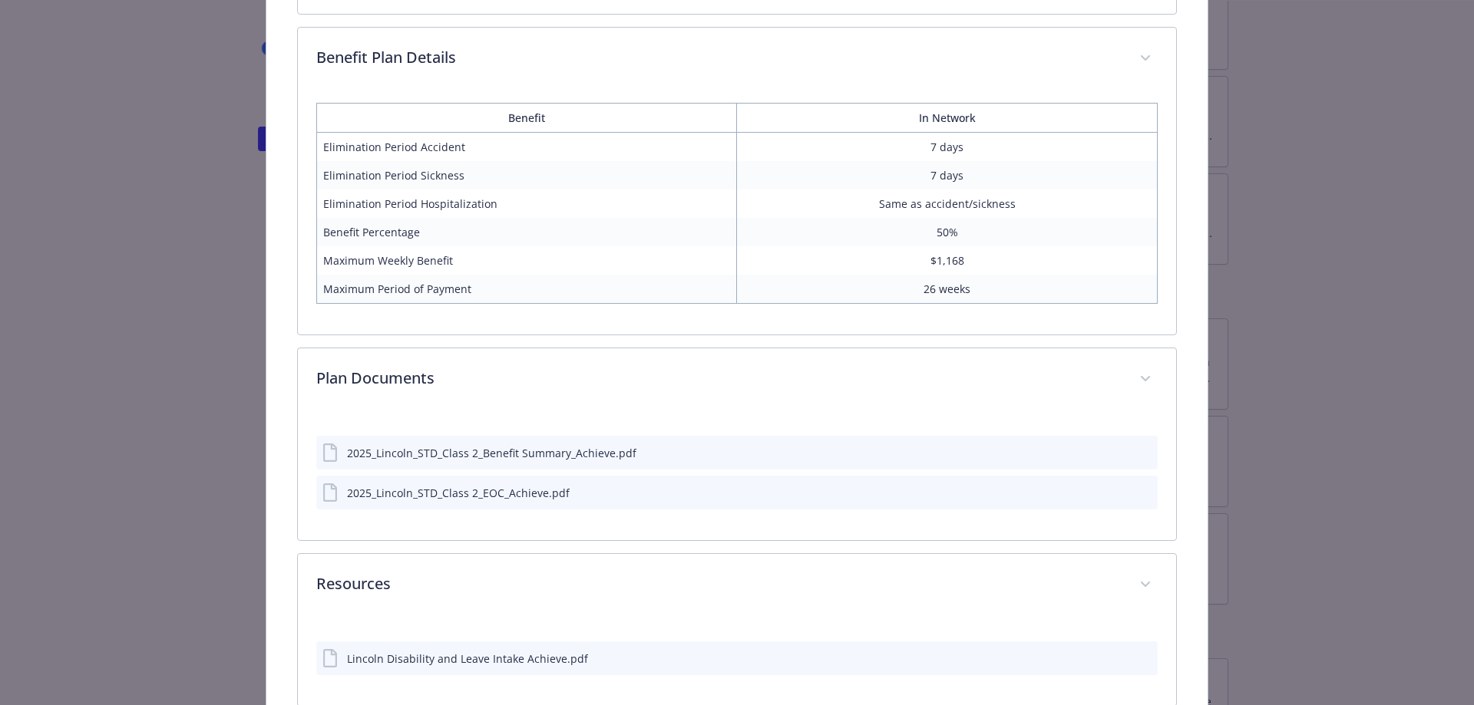
scroll to position [1299, 0]
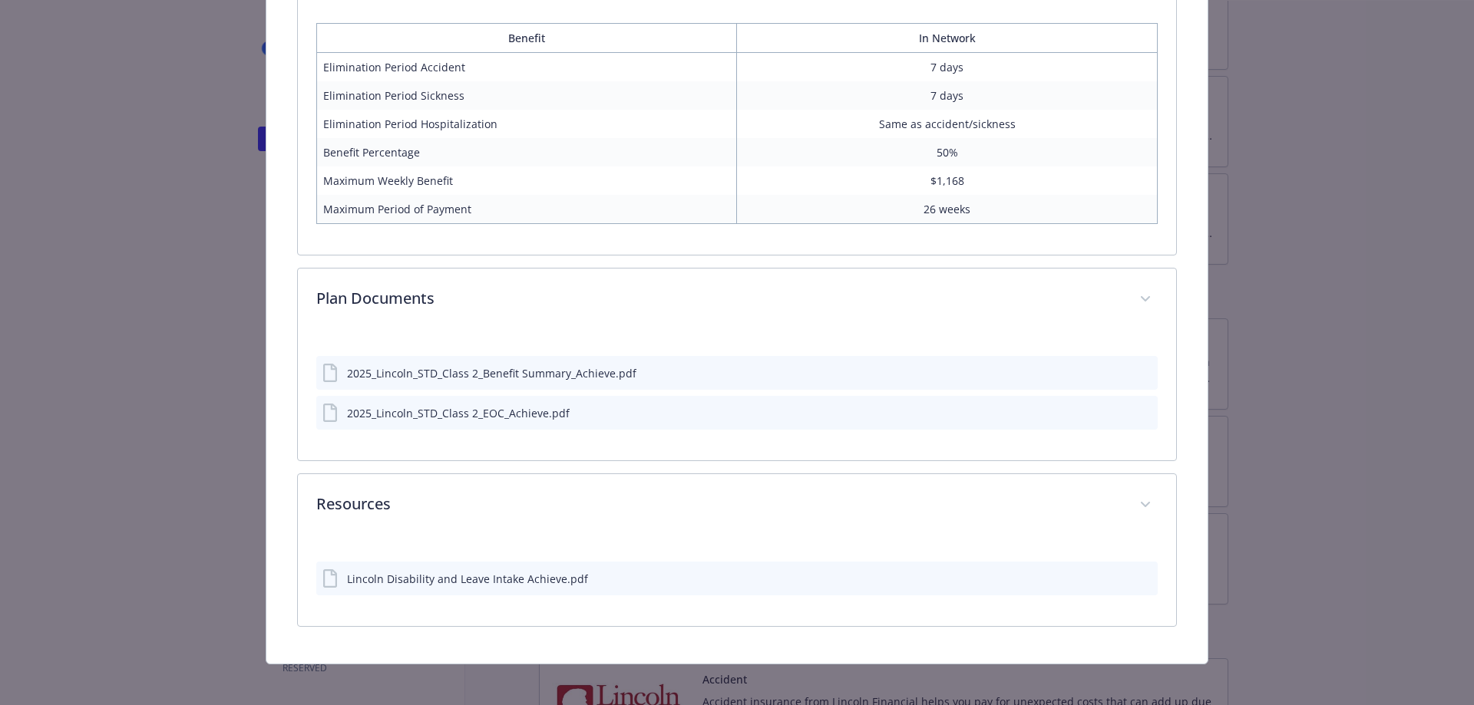
click at [1137, 368] on icon "preview file" at bounding box center [1143, 372] width 14 height 11
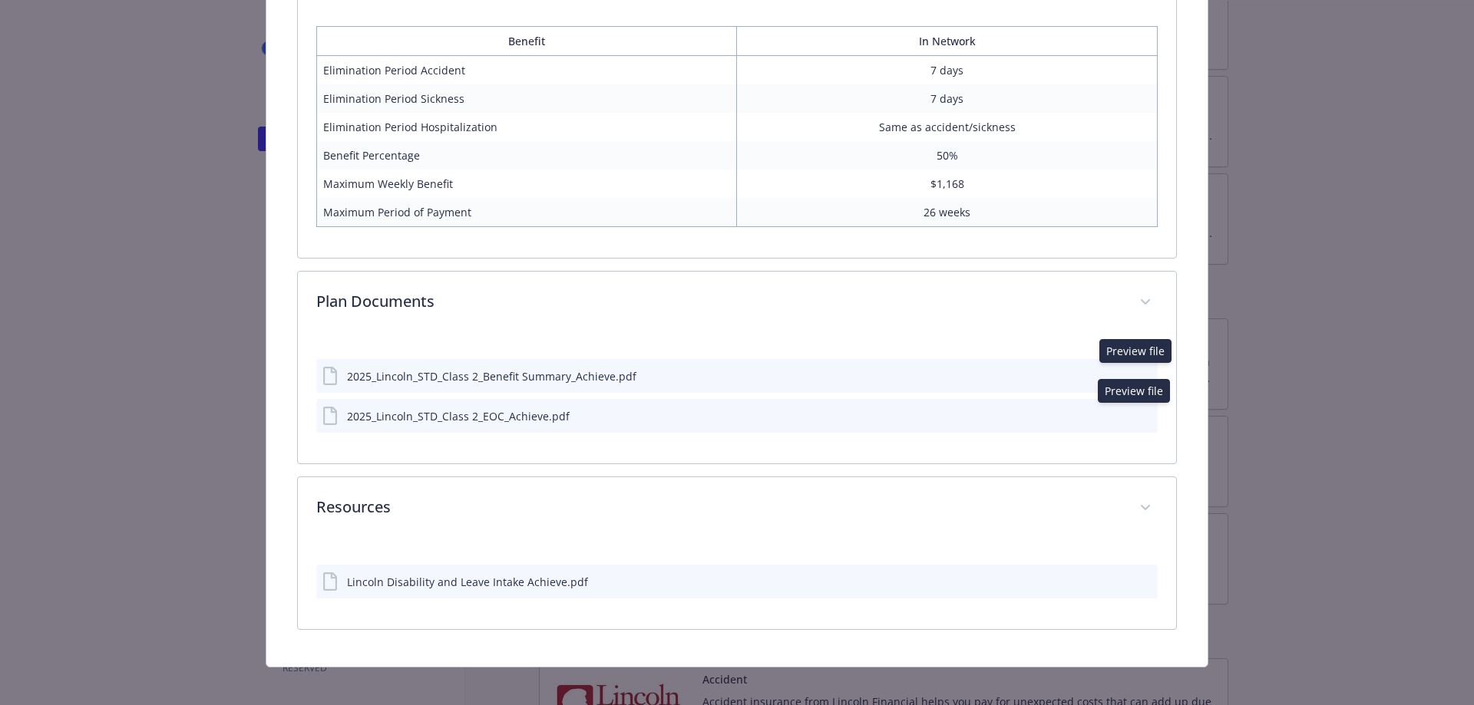
click at [1137, 410] on icon "preview file" at bounding box center [1143, 415] width 14 height 11
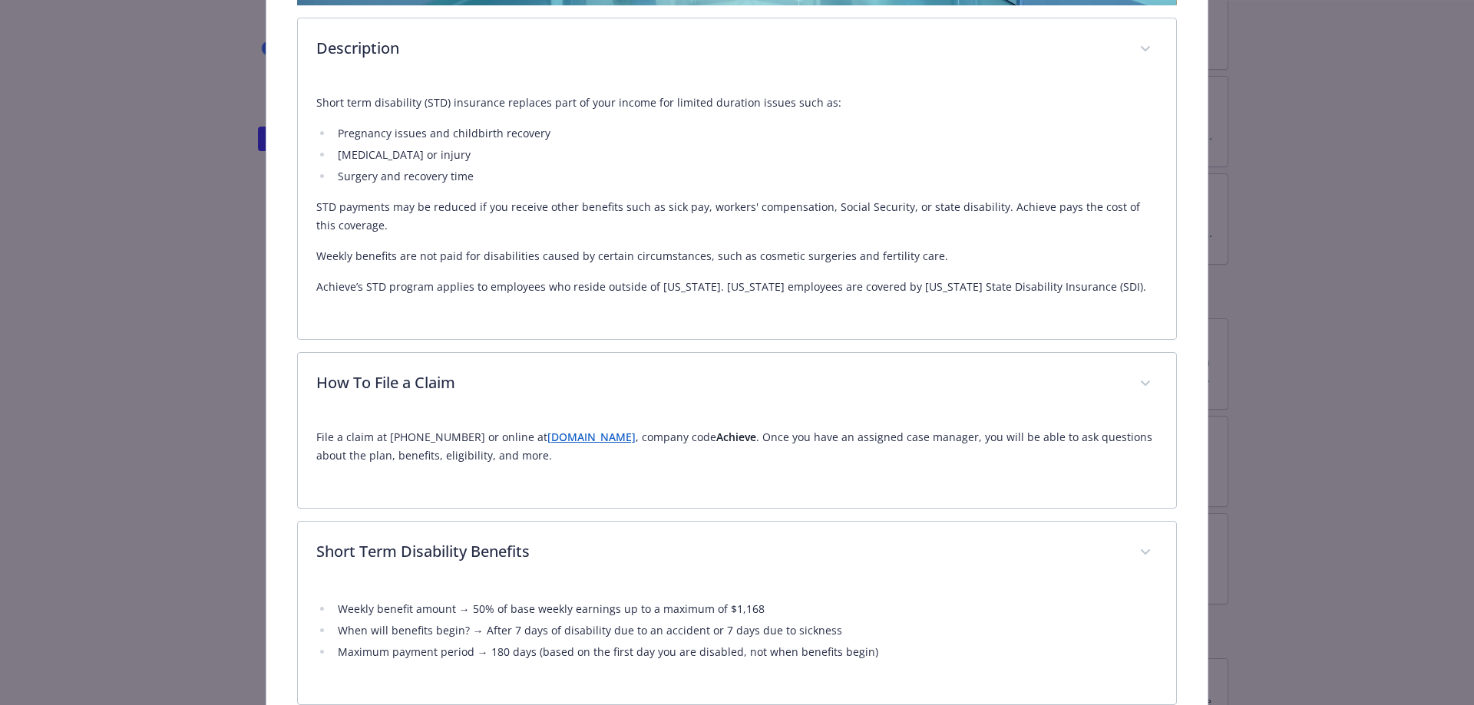
scroll to position [0, 0]
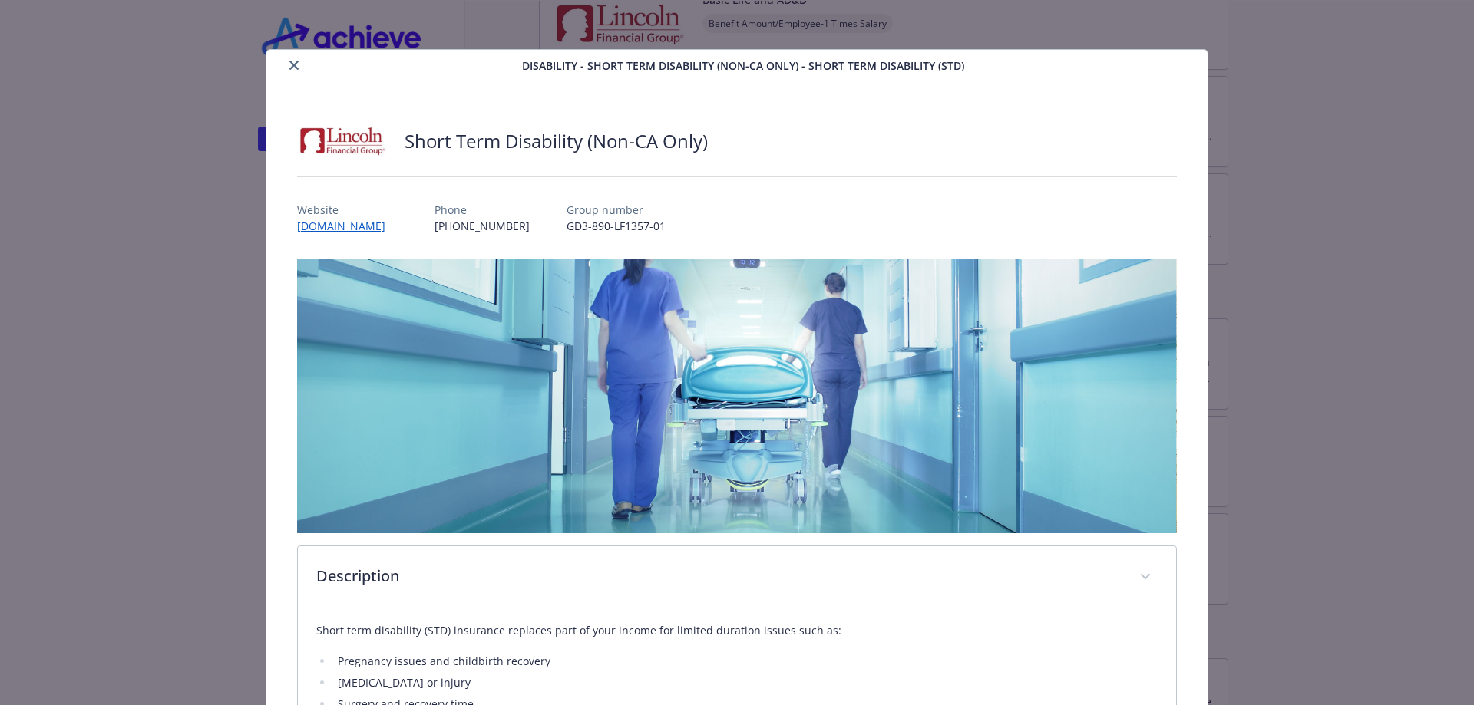
click at [293, 64] on icon "close" at bounding box center [293, 65] width 9 height 9
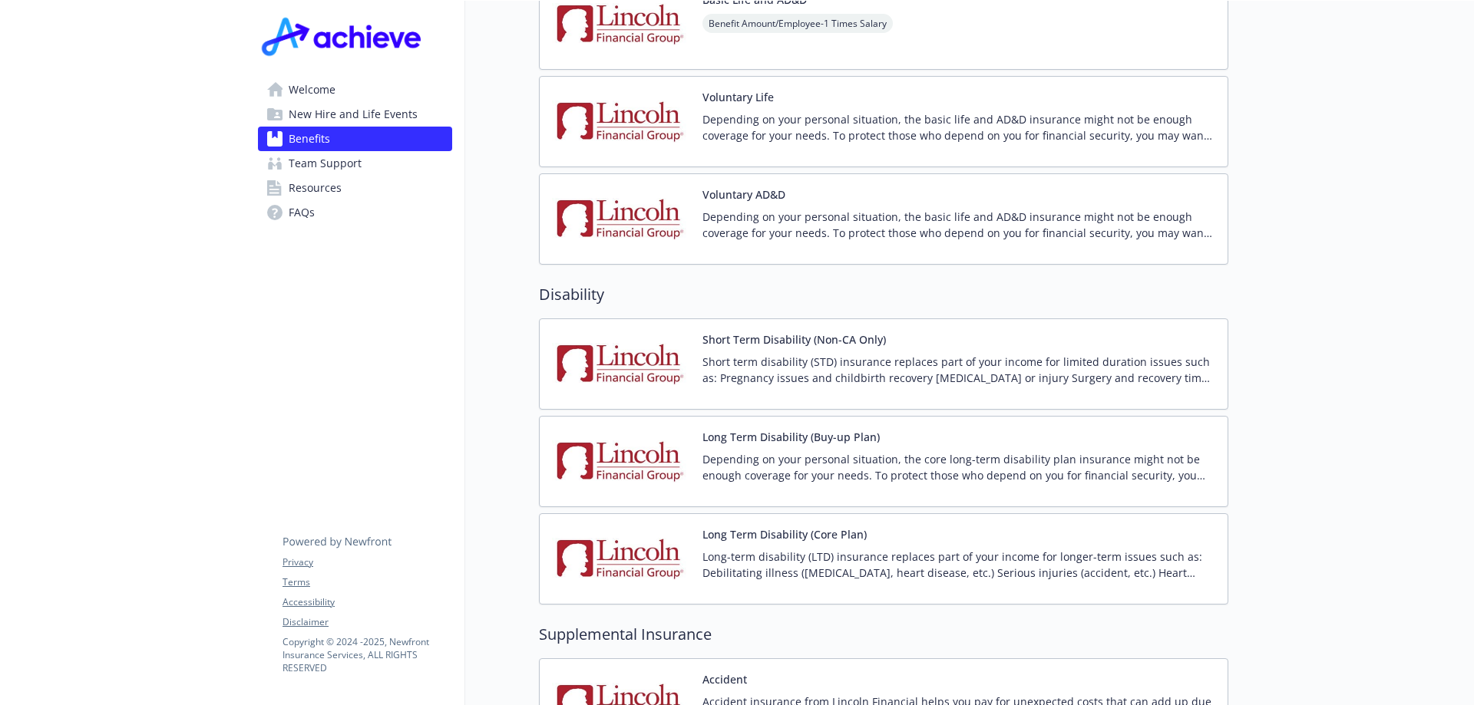
click at [750, 527] on button "Long Term Disability (Core Plan)" at bounding box center [784, 535] width 164 height 16
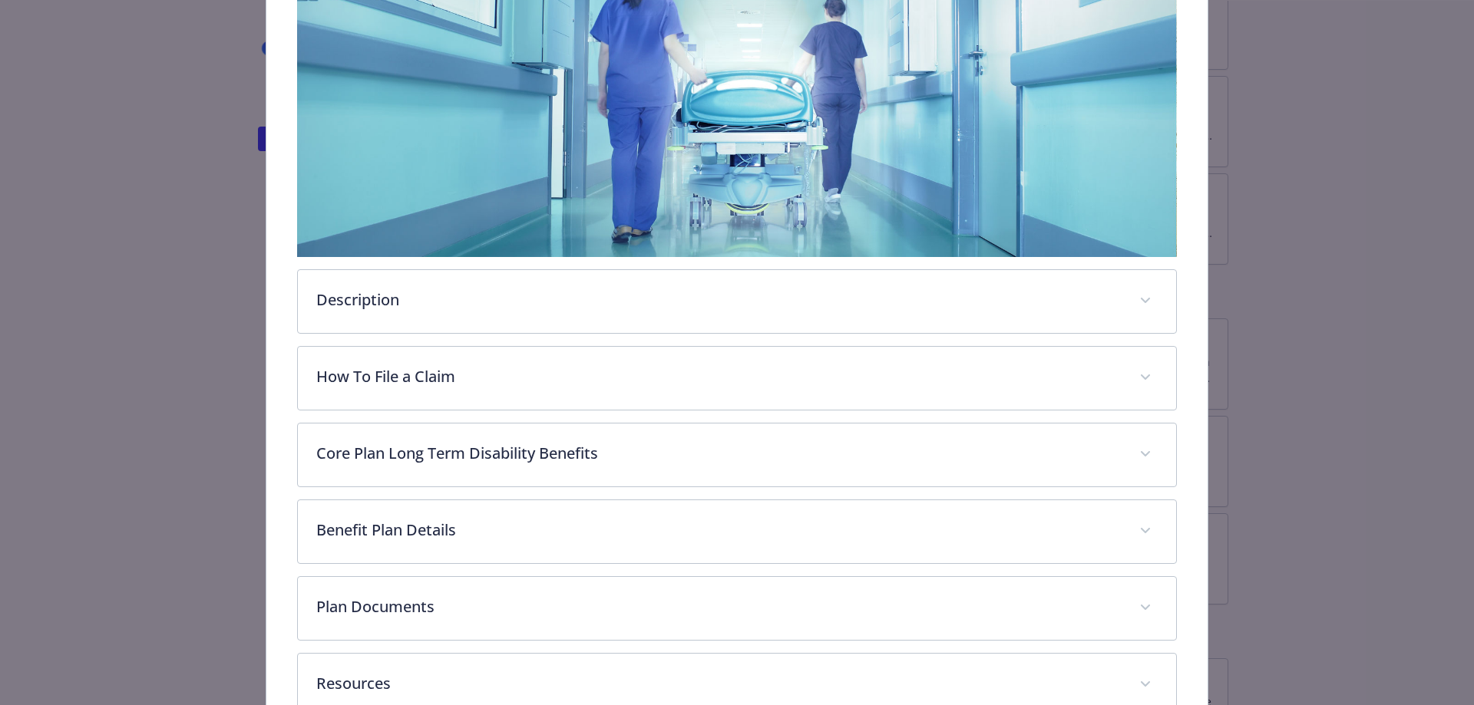
scroll to position [353, 0]
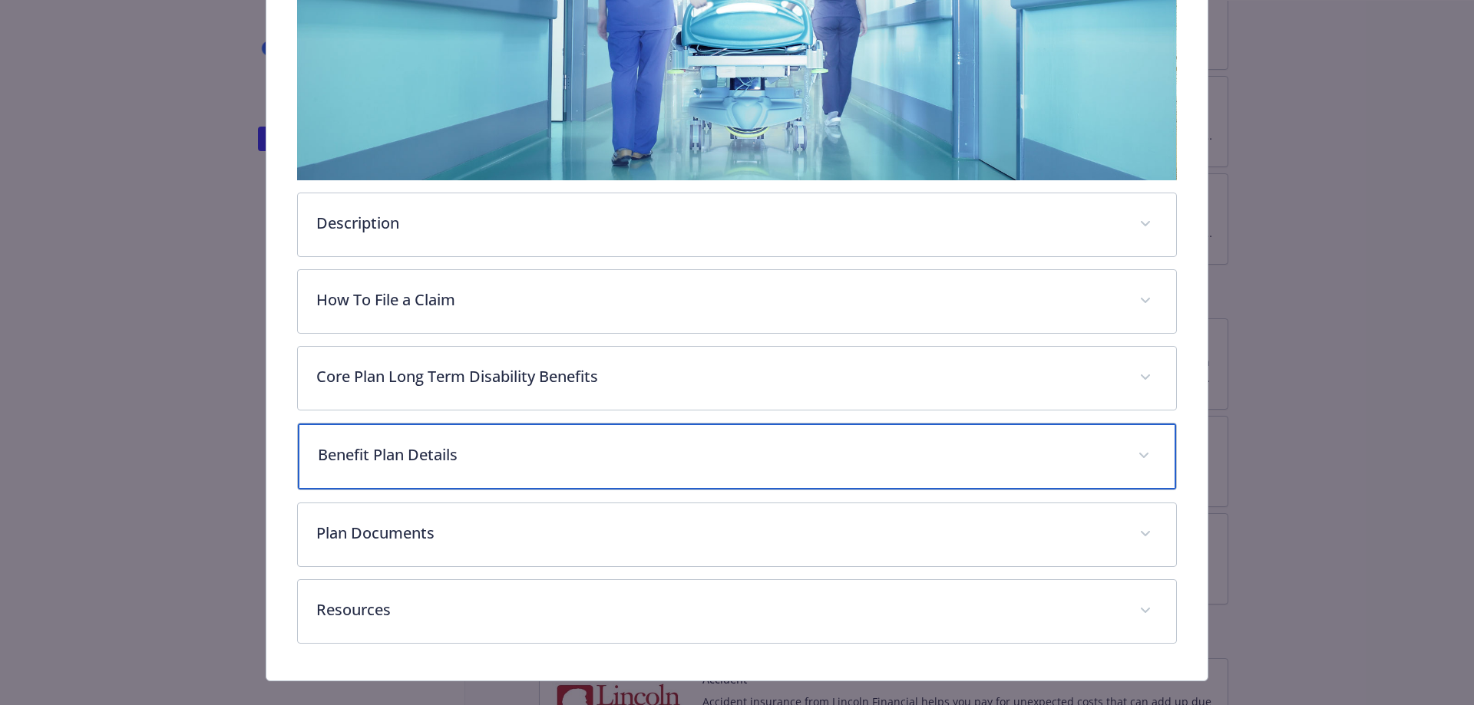
click at [433, 451] on p "Benefit Plan Details" at bounding box center [719, 455] width 802 height 23
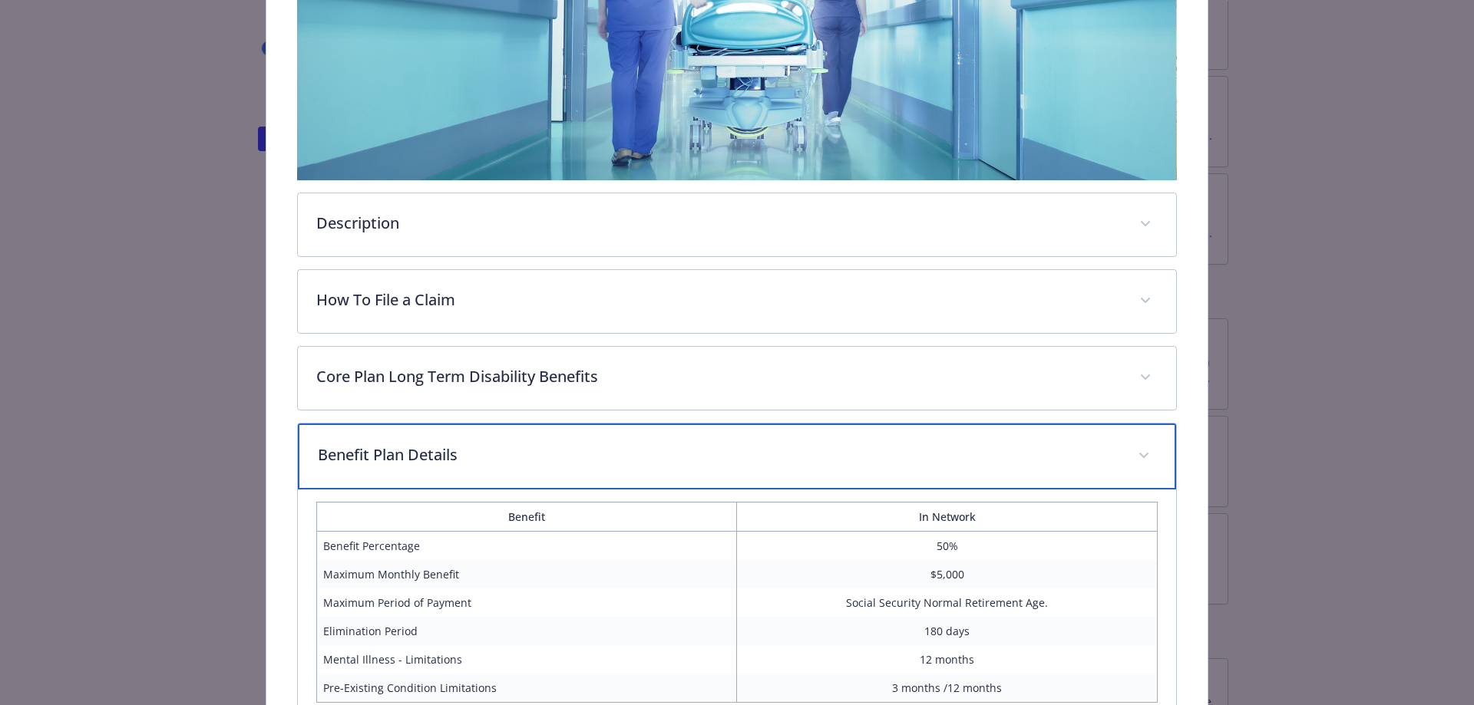
scroll to position [430, 0]
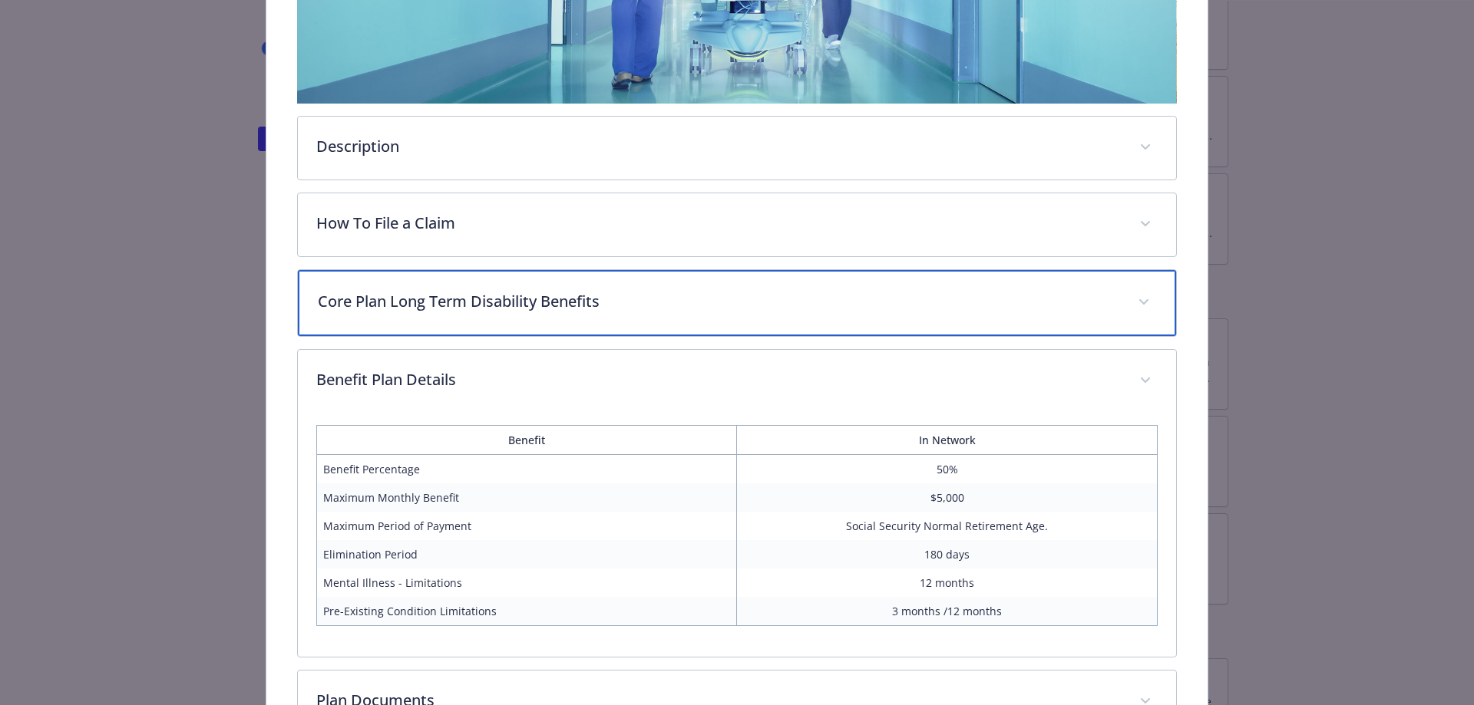
click at [391, 300] on p "Core Plan Long Term Disability Benefits" at bounding box center [719, 301] width 802 height 23
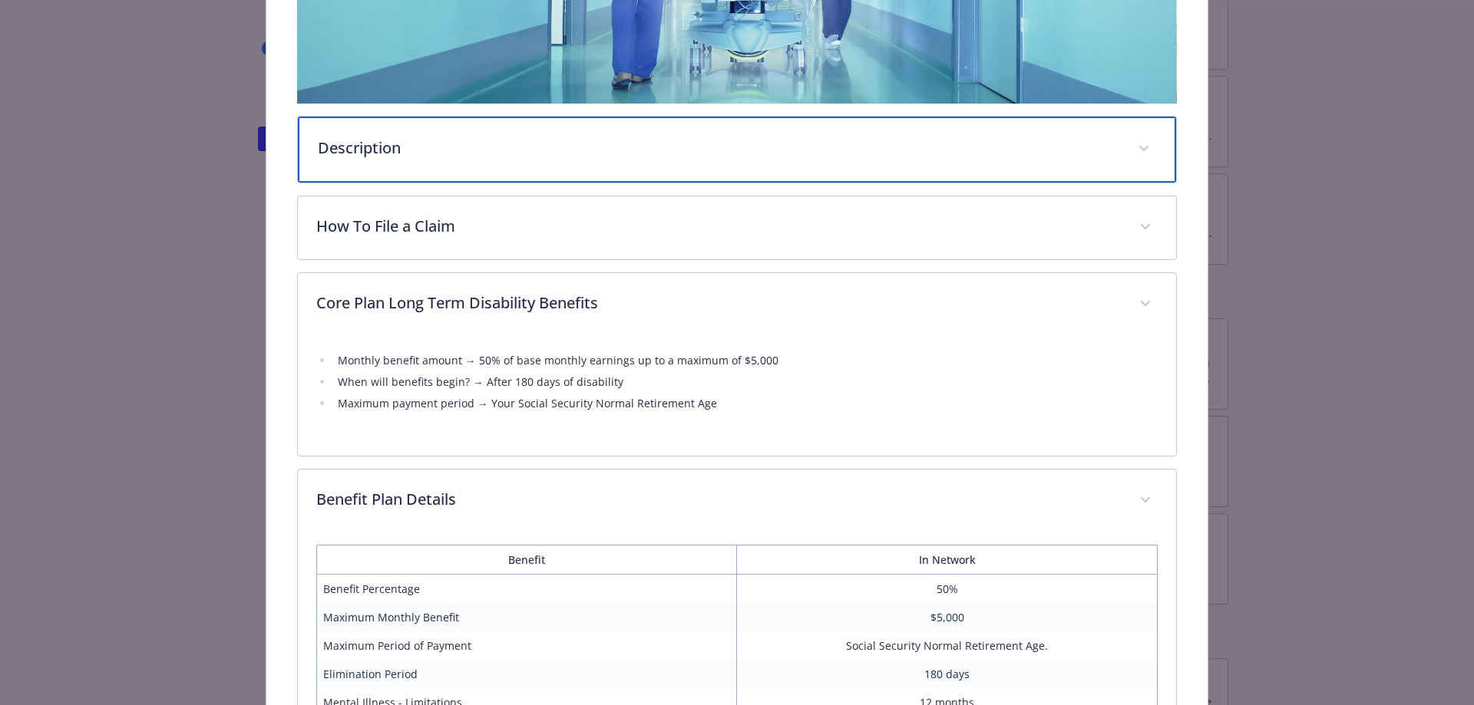
click at [359, 146] on p "Description" at bounding box center [719, 148] width 802 height 23
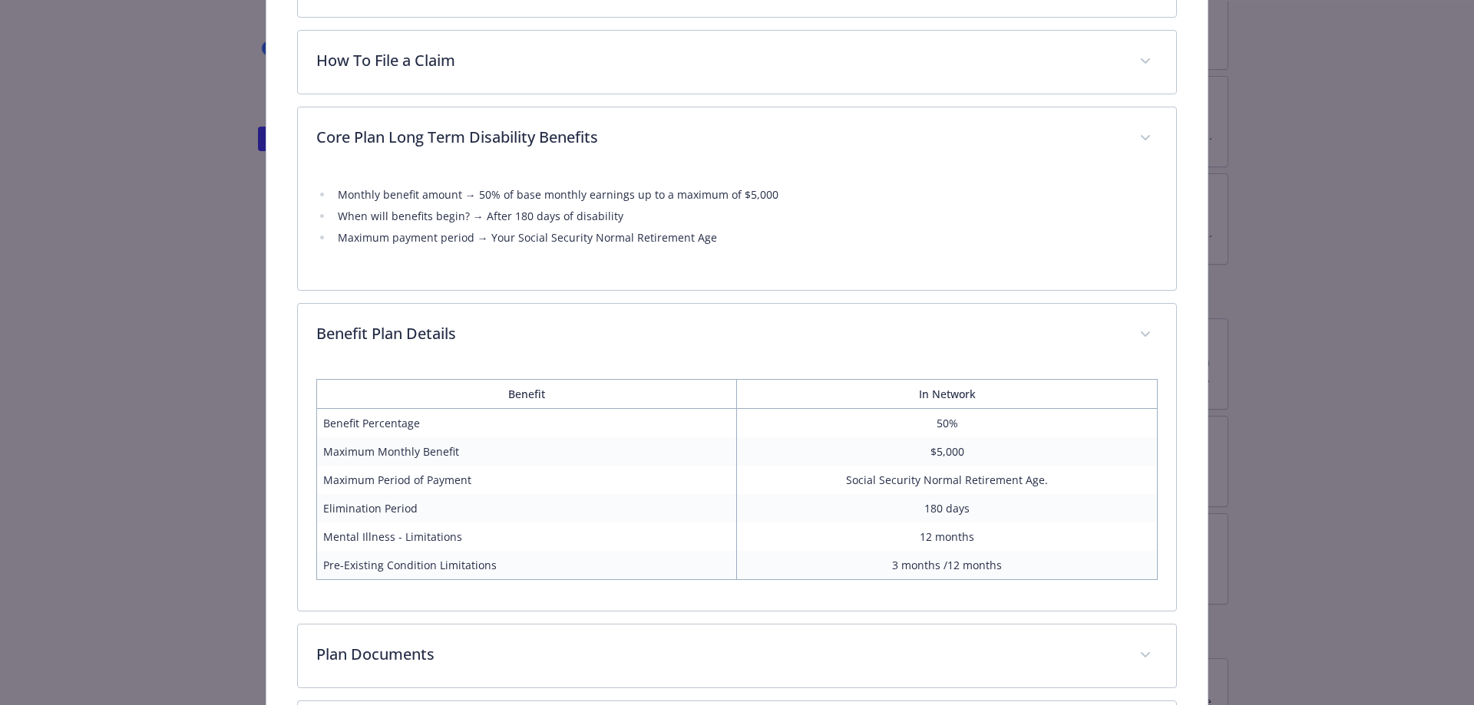
scroll to position [958, 0]
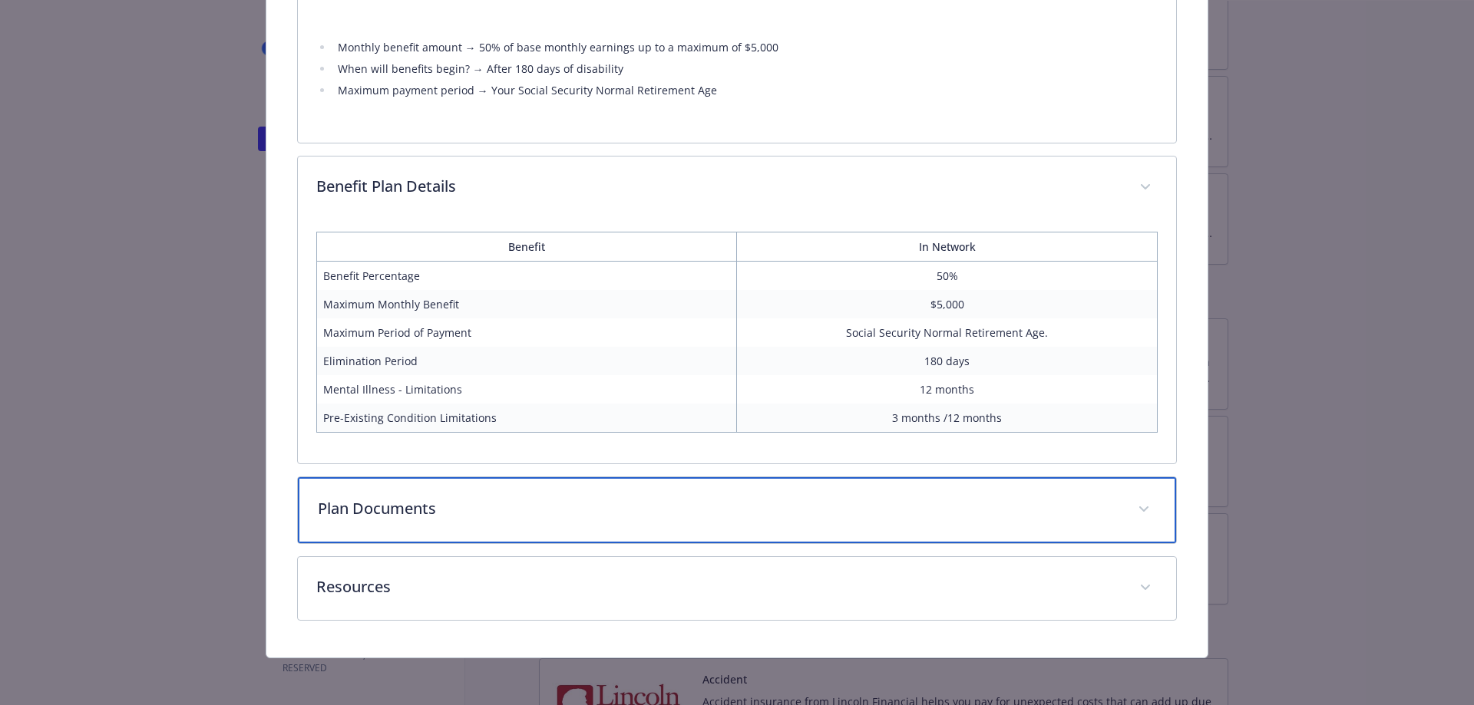
click at [470, 505] on p "Plan Documents" at bounding box center [719, 508] width 802 height 23
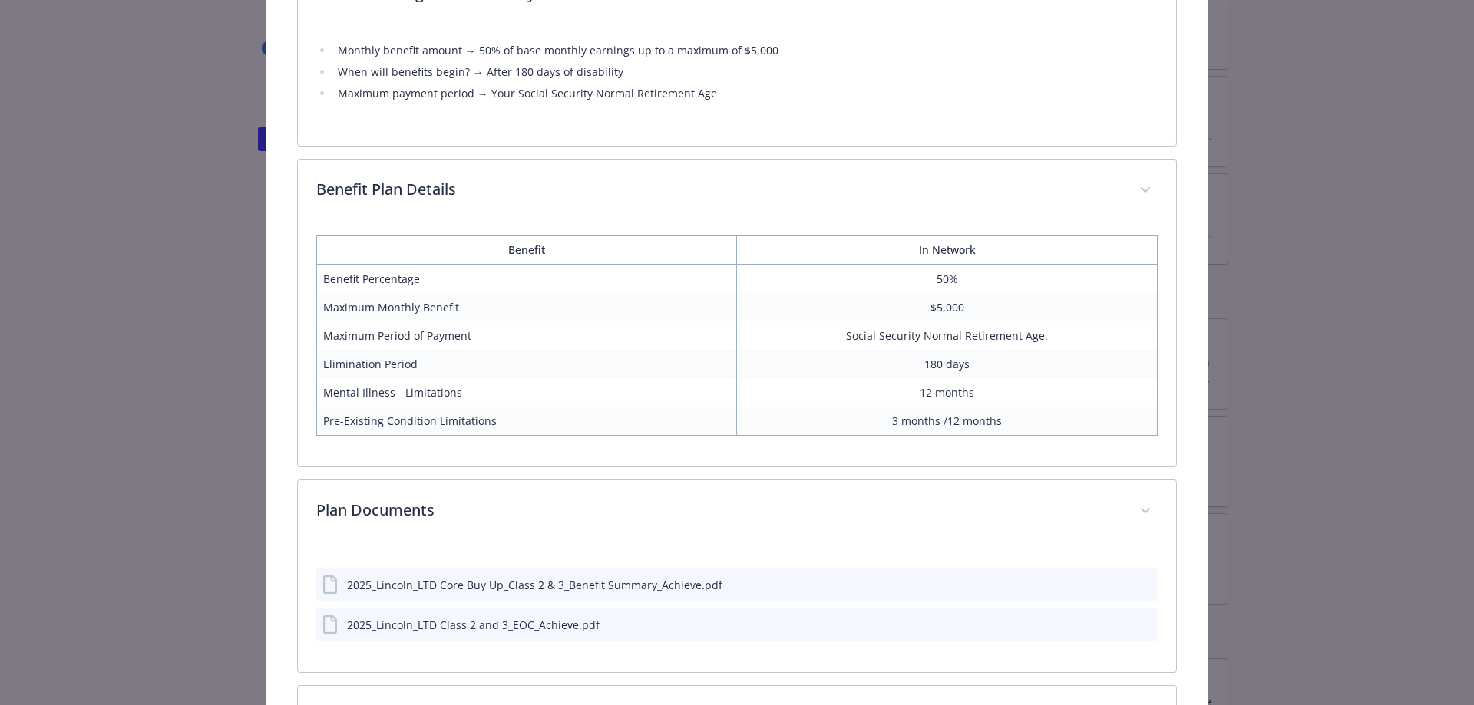
click at [628, 583] on div "2025_Lincoln_LTD Core Buy Up_Class 2 & 3_Benefit Summary_Achieve.pdf" at bounding box center [534, 585] width 375 height 16
click at [1136, 584] on icon "preview file" at bounding box center [1143, 584] width 14 height 11
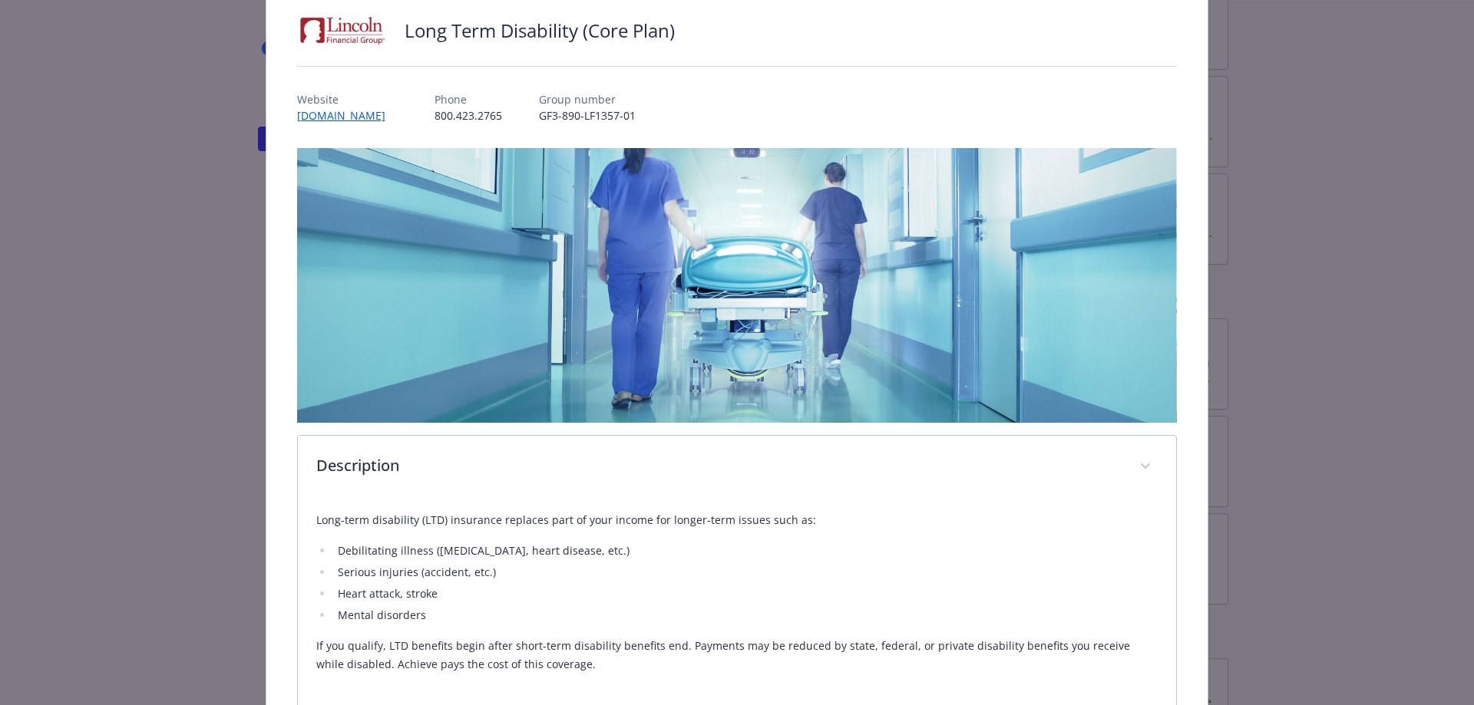
scroll to position [0, 0]
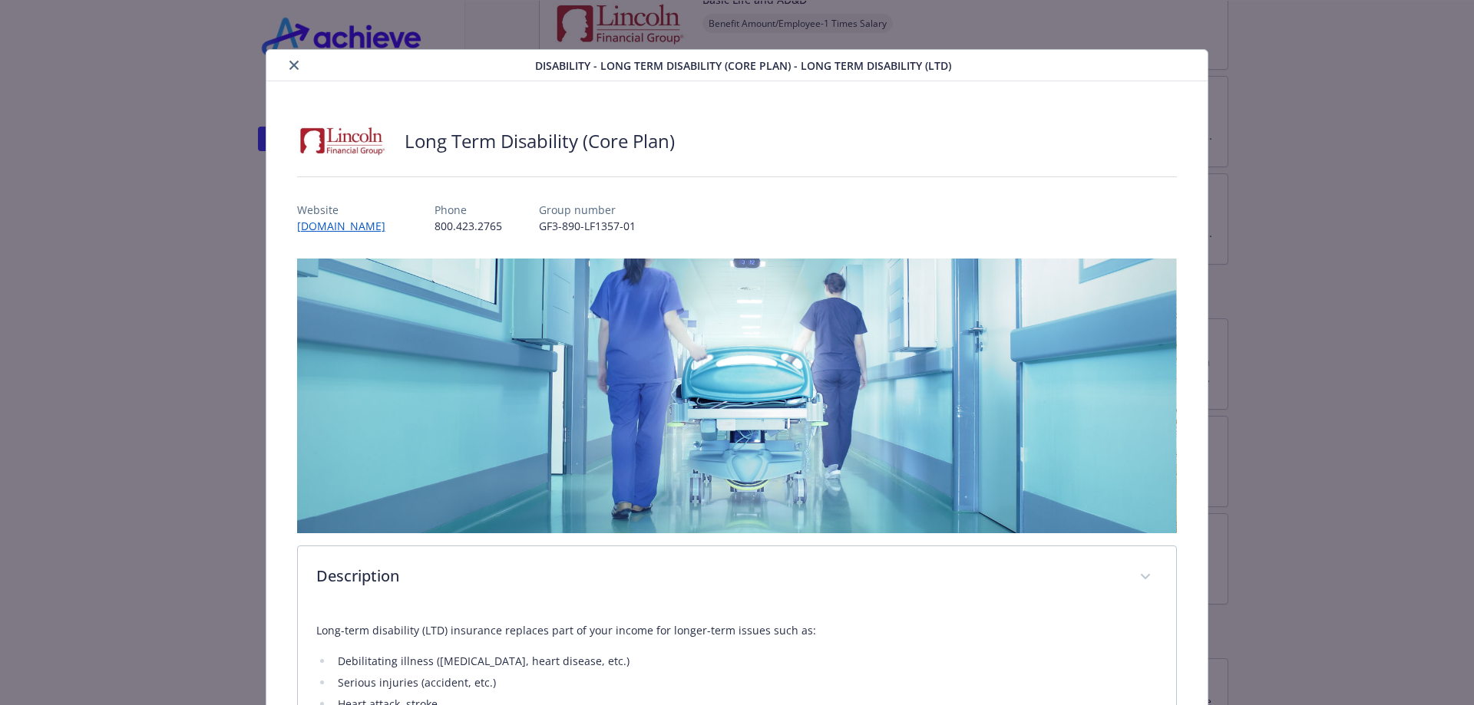
click at [295, 63] on icon "close" at bounding box center [293, 65] width 9 height 9
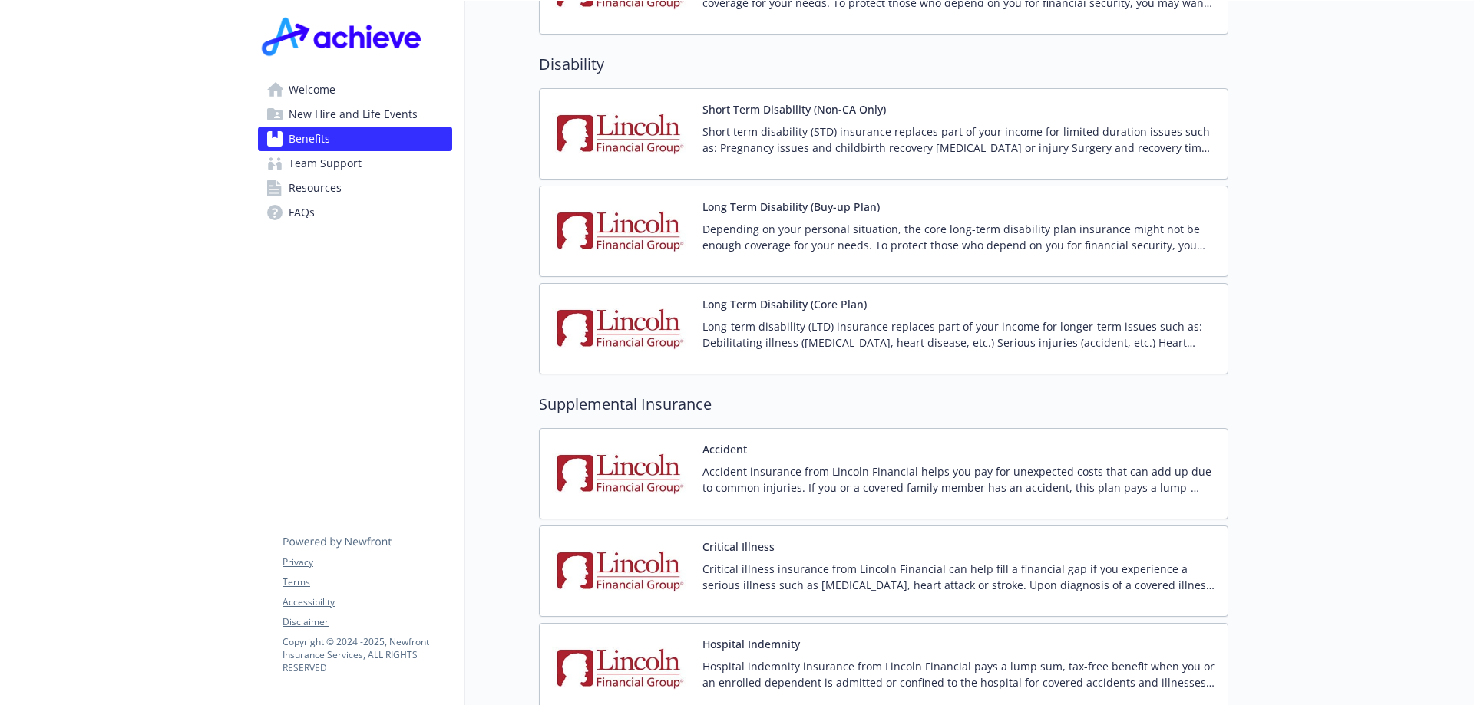
scroll to position [1612, 0]
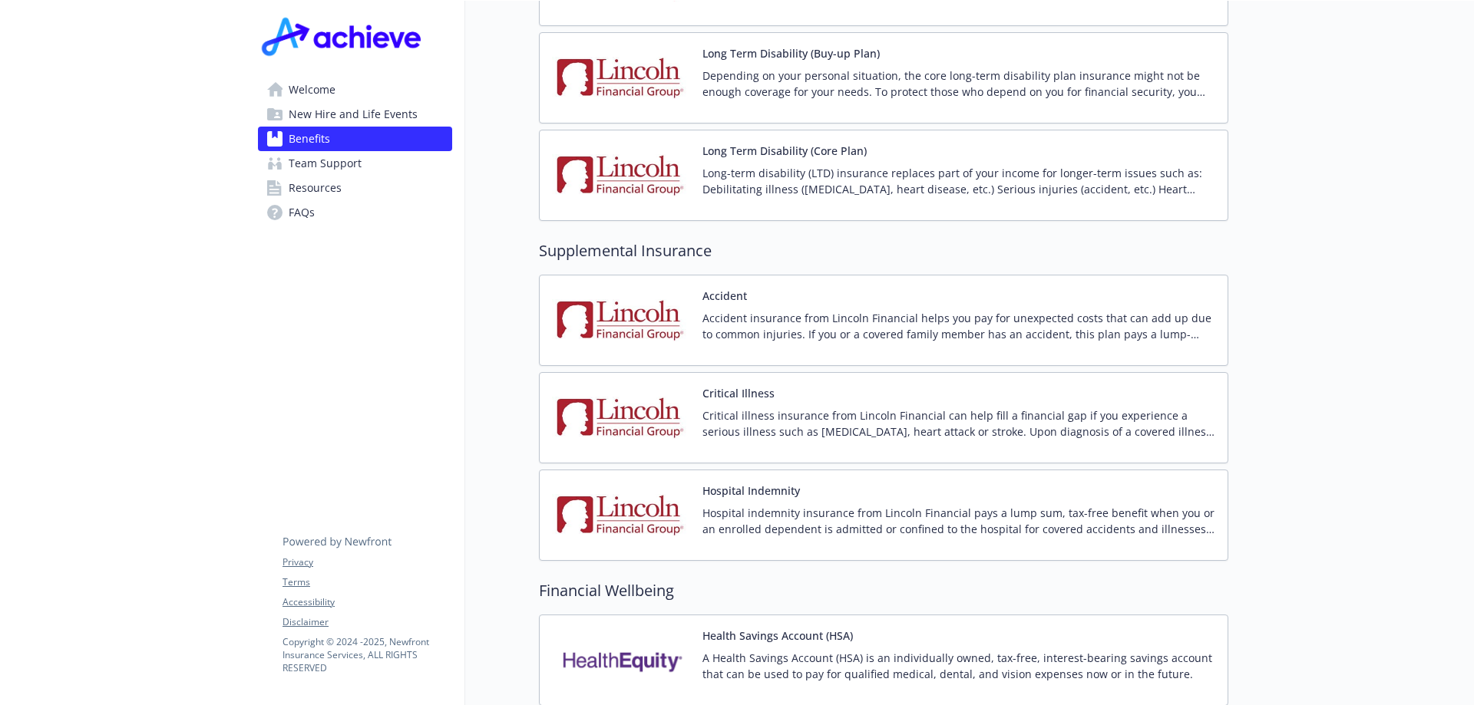
click at [755, 548] on div "Medical Choice POS II $750 (Nationwide) Annual Deductible/Individual - $750 Ann…" at bounding box center [883, 222] width 689 height 3398
click at [814, 483] on div "Hospital [GEOGRAPHIC_DATA] indemnity insurance from Lincoln Financial pays a lu…" at bounding box center [958, 515] width 513 height 65
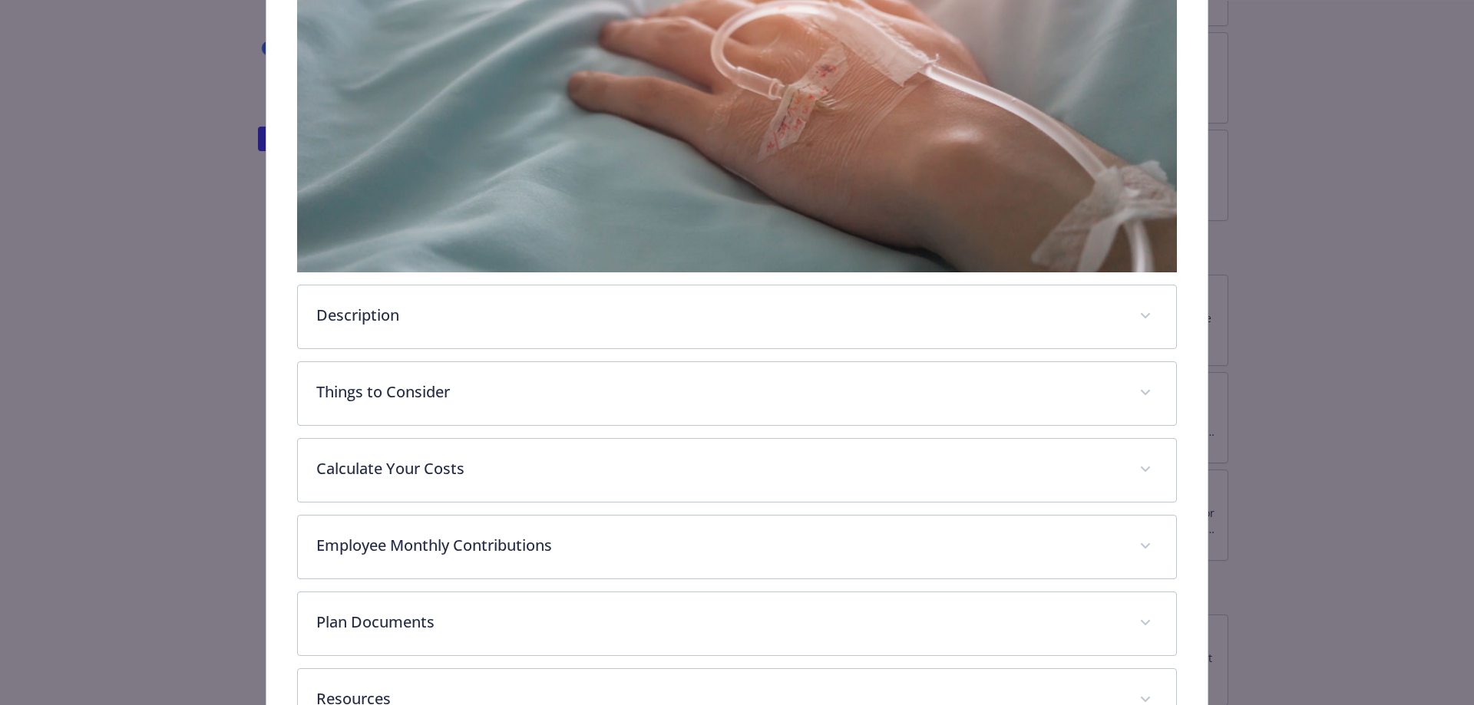
scroll to position [430, 0]
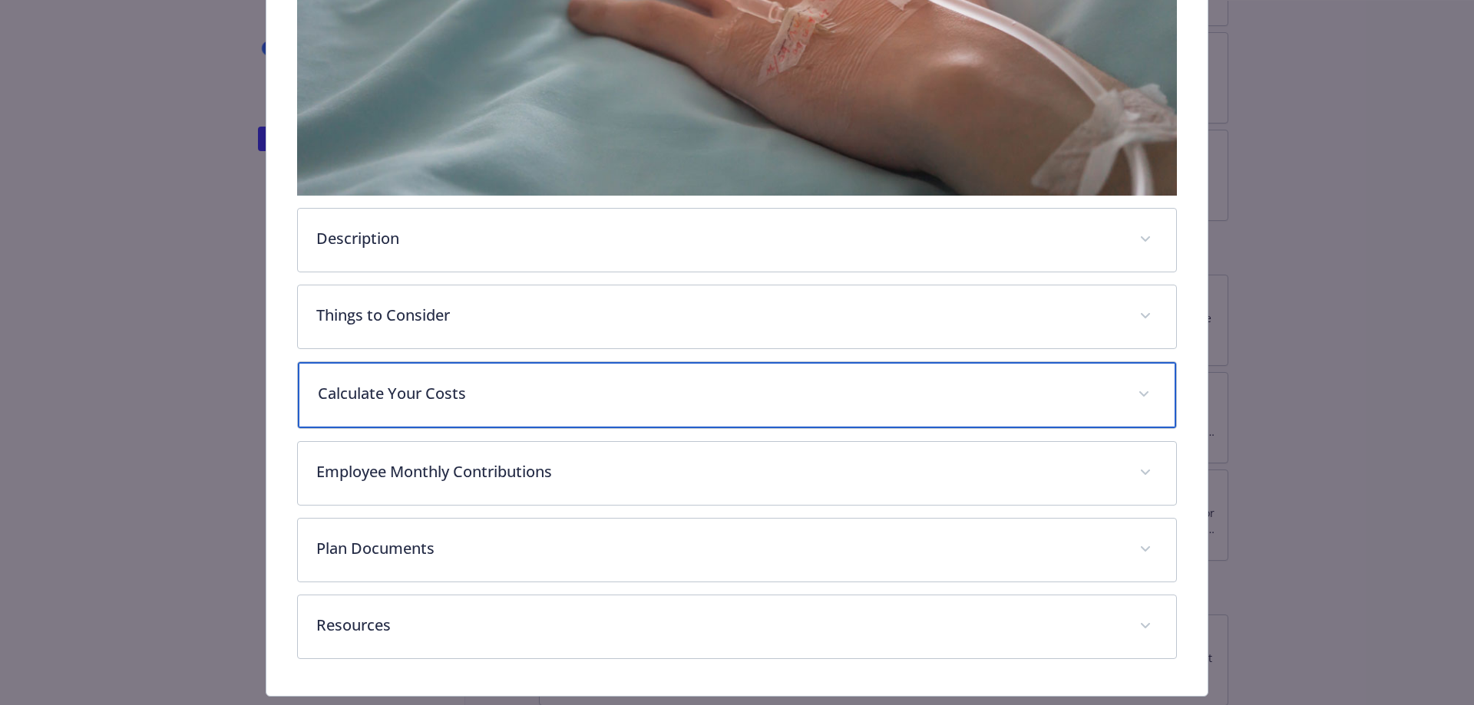
click at [651, 384] on p "Calculate Your Costs" at bounding box center [719, 393] width 802 height 23
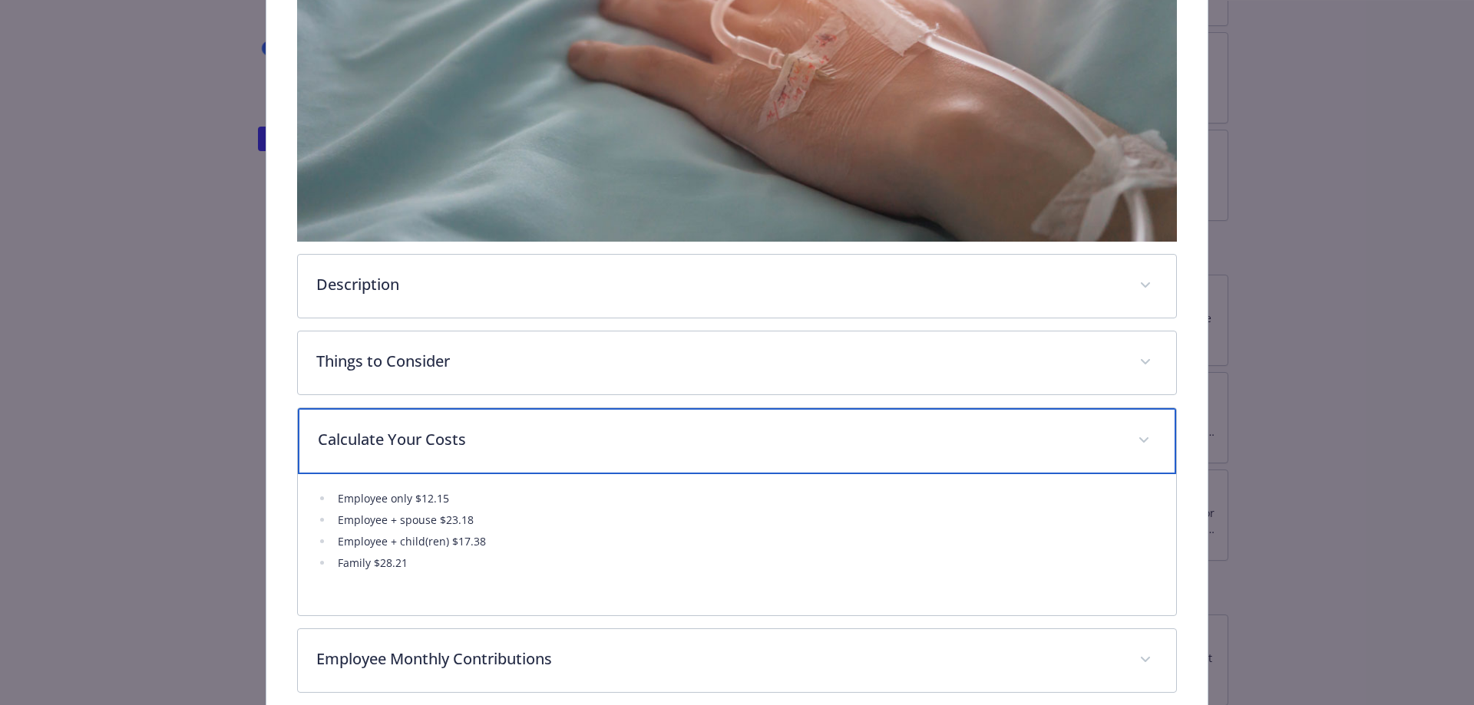
scroll to position [461, 0]
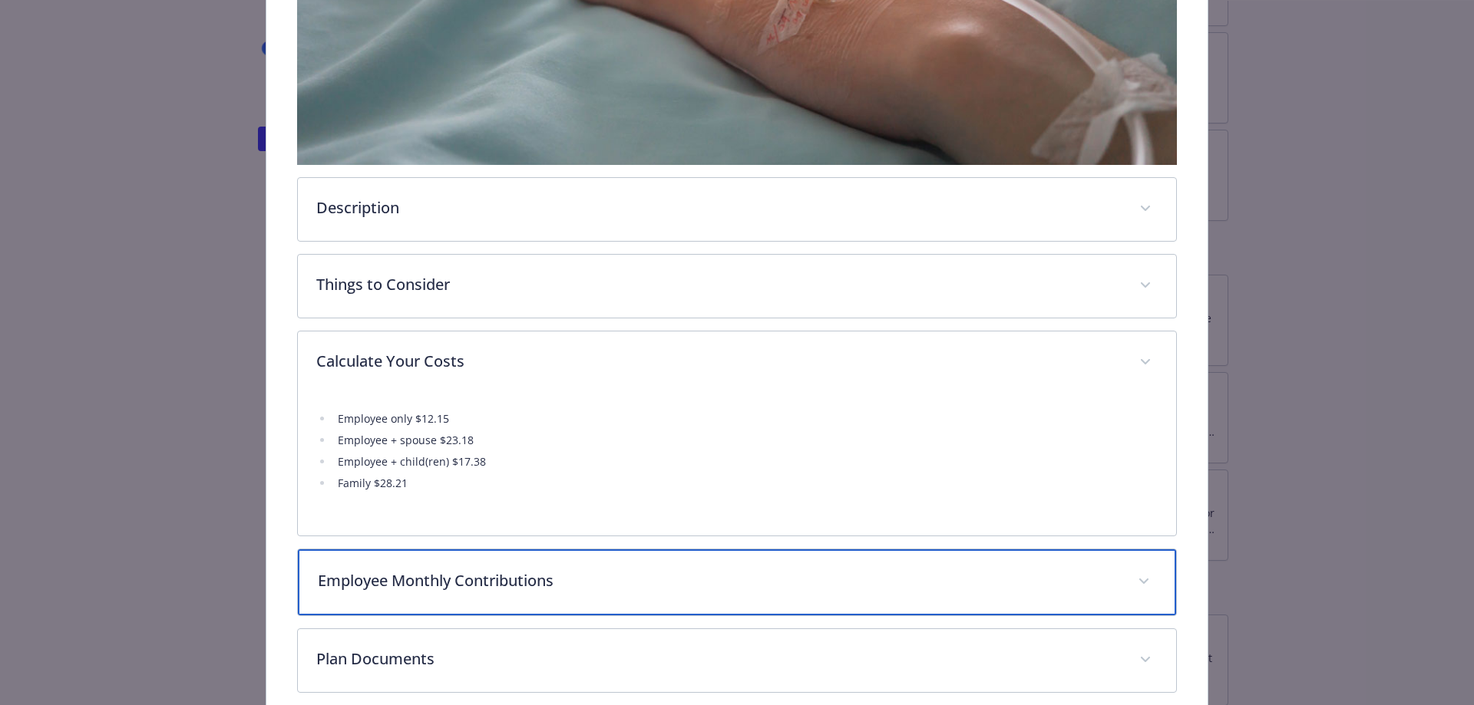
click at [424, 582] on p "Employee Monthly Contributions" at bounding box center [719, 581] width 802 height 23
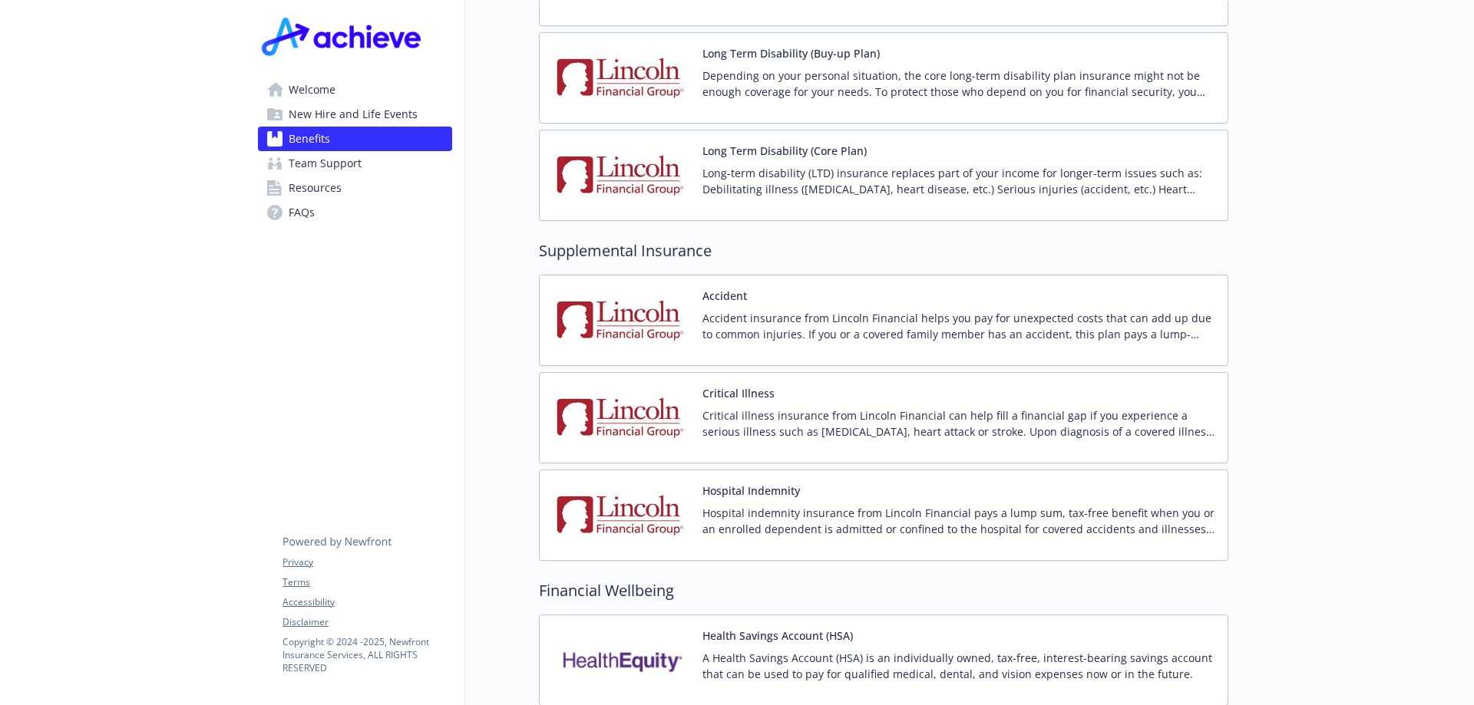
click at [857, 385] on div "Critical Illness Critical illness insurance from Lincoln Financial can help fil…" at bounding box center [958, 417] width 513 height 65
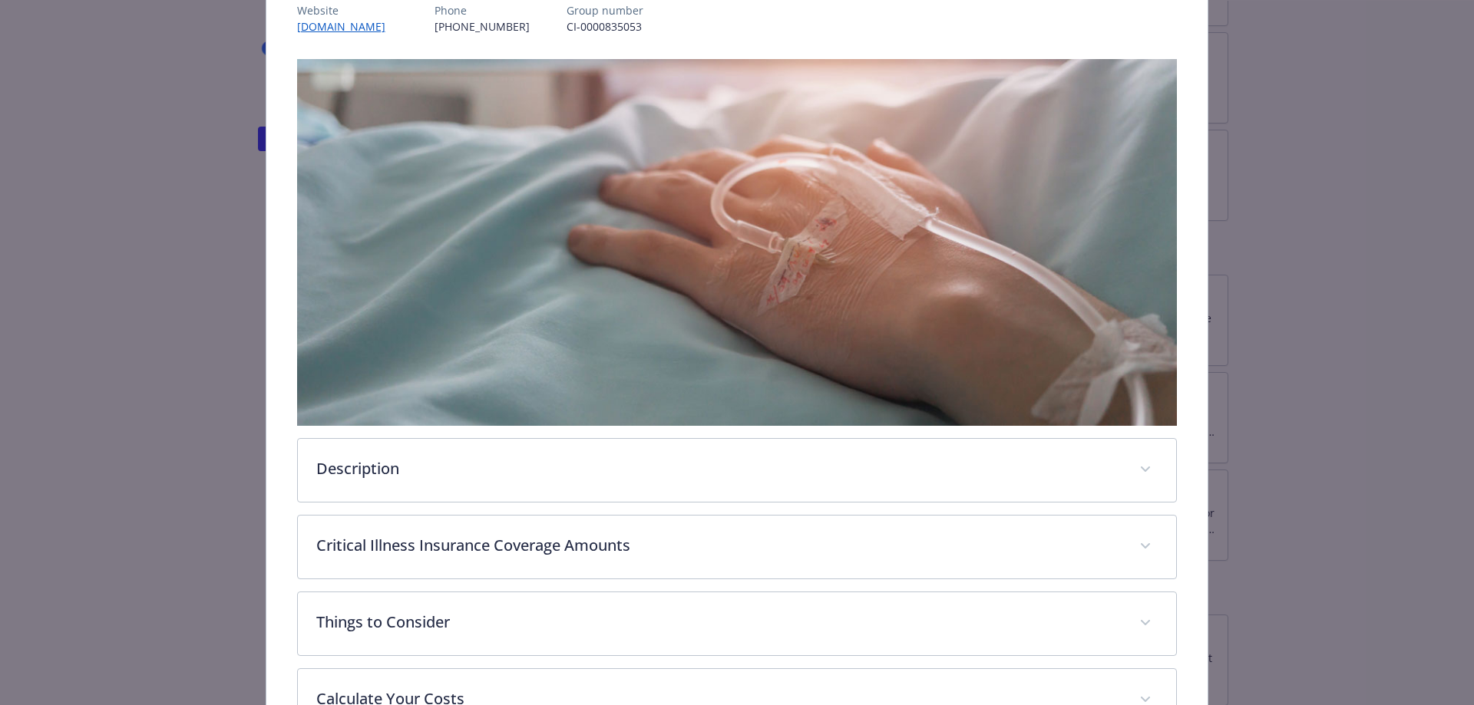
scroll to position [430, 0]
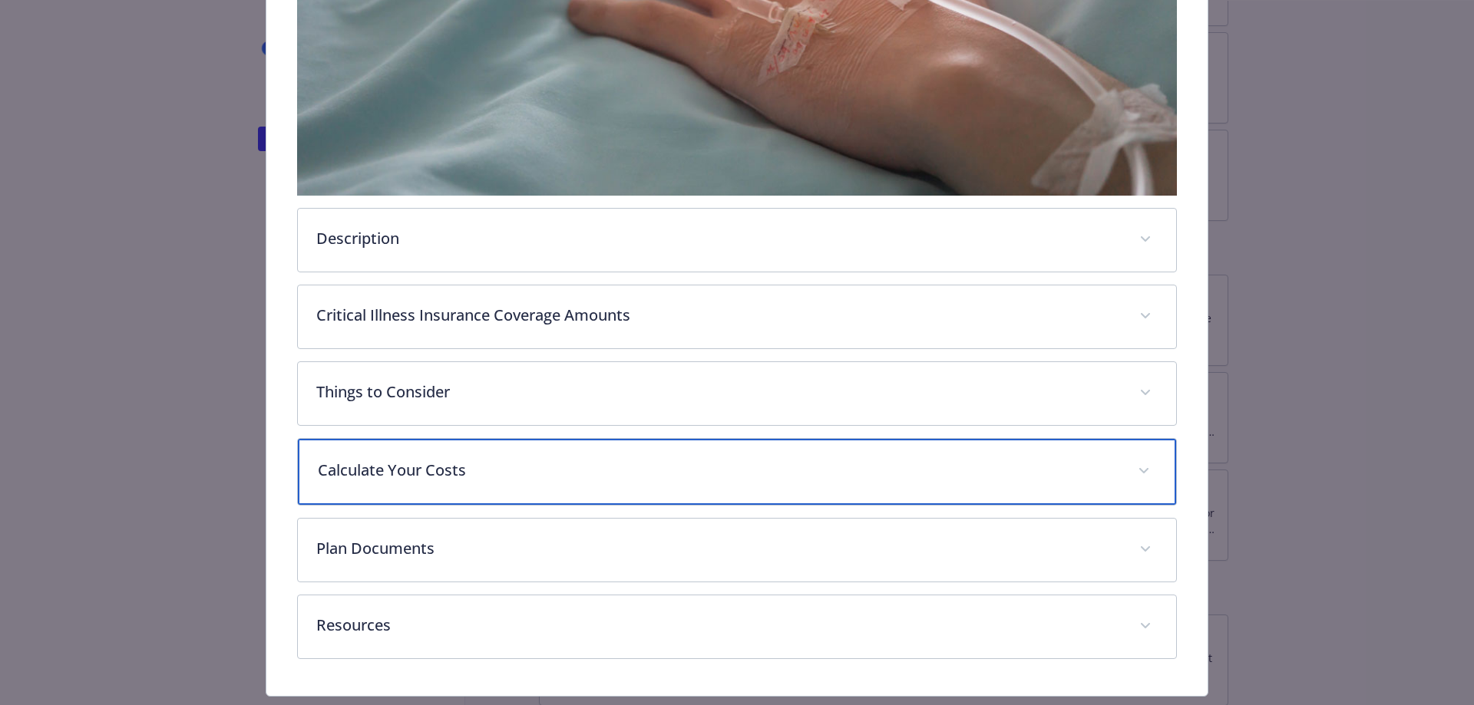
click at [619, 480] on div "Calculate Your Costs" at bounding box center [737, 472] width 879 height 66
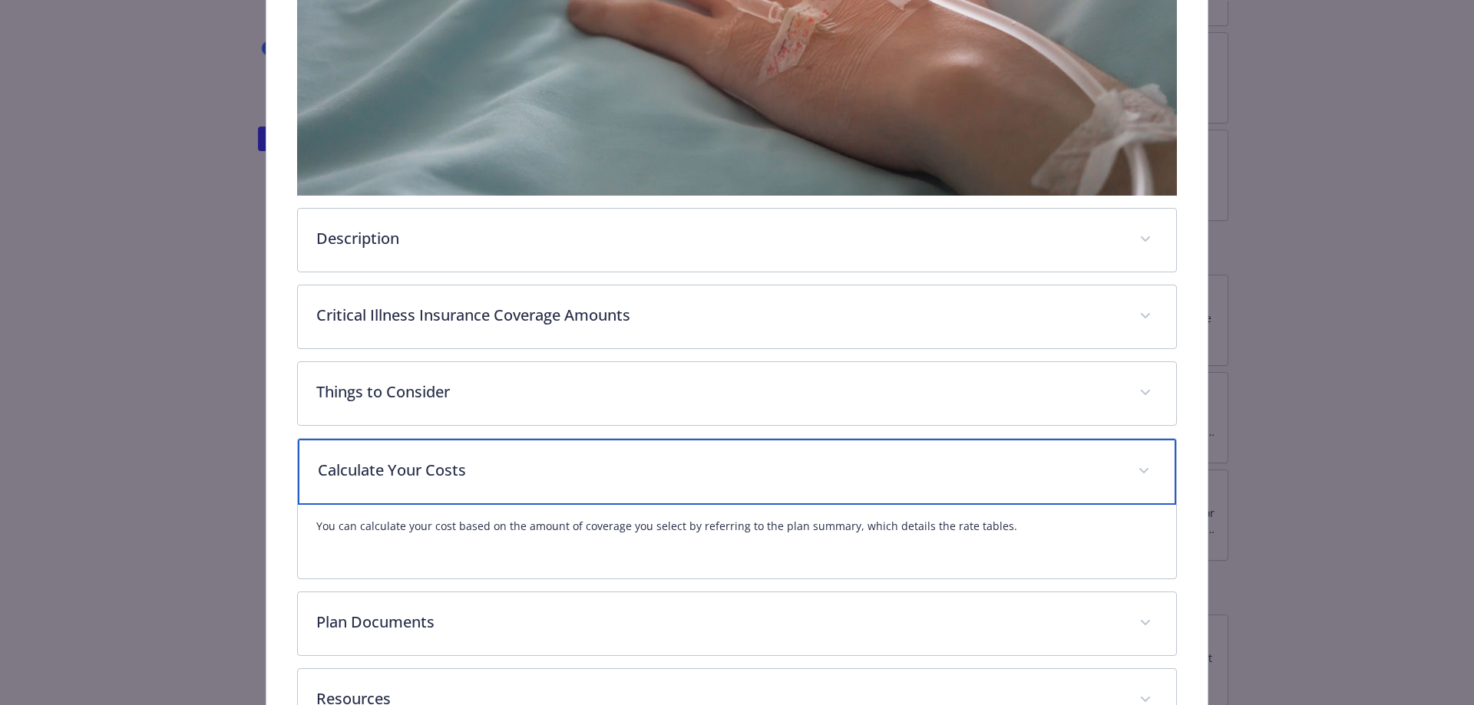
scroll to position [541, 0]
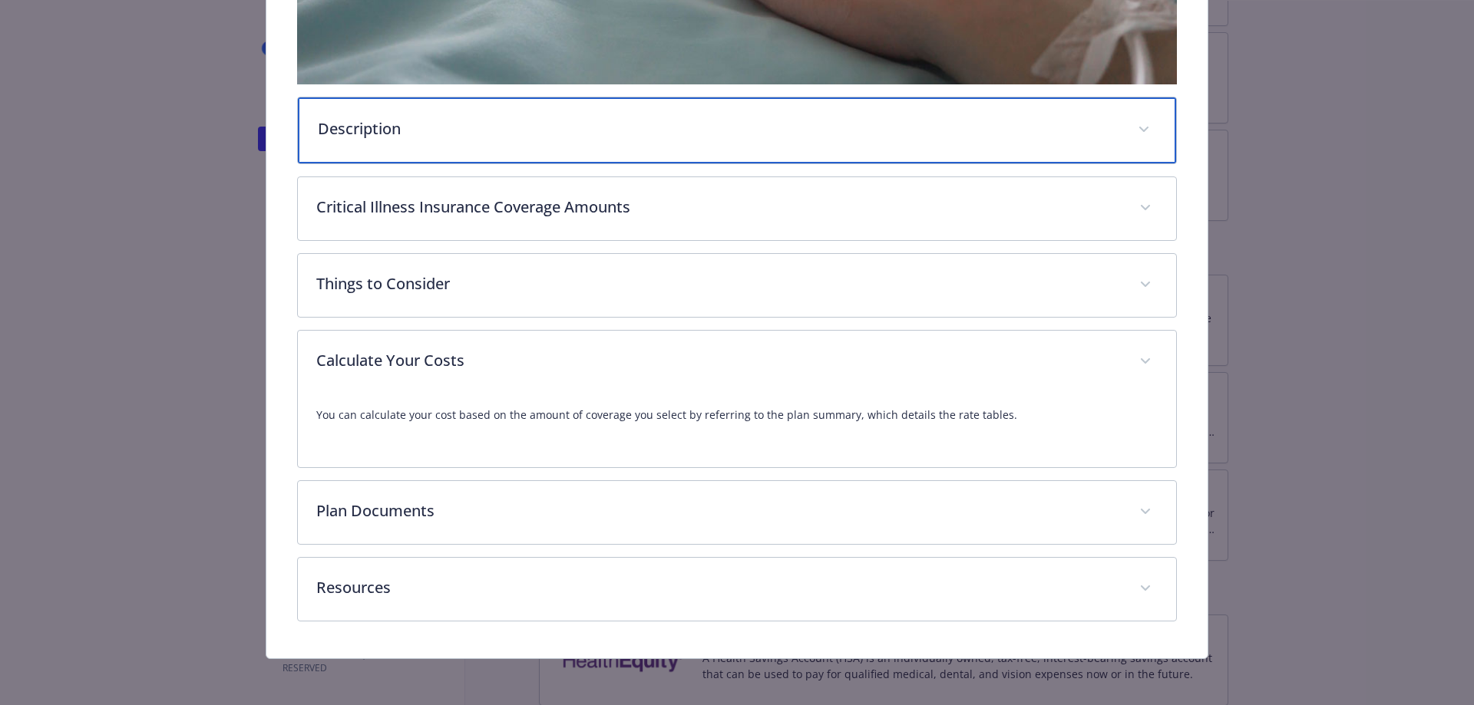
click at [388, 125] on p "Description" at bounding box center [719, 128] width 802 height 23
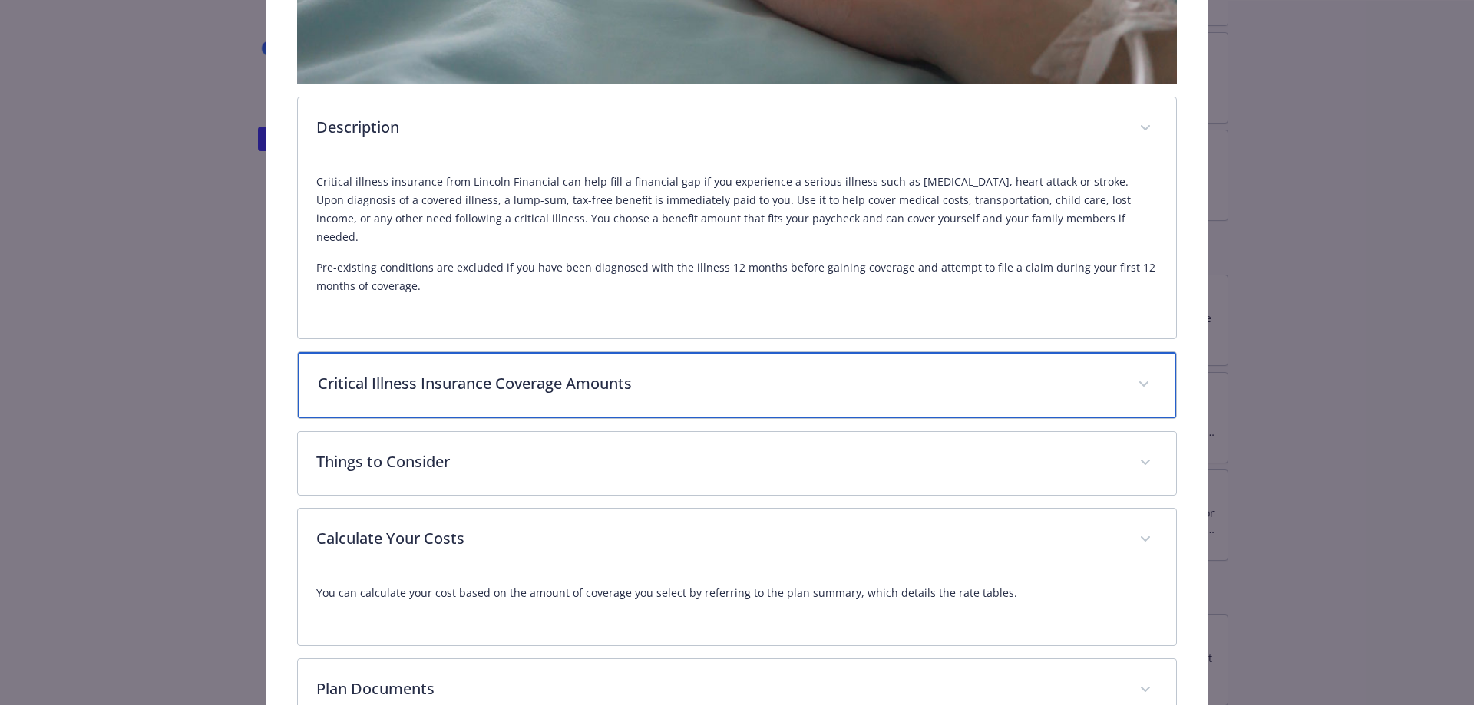
click at [576, 372] on p "Critical Illness Insurance Coverage Amounts" at bounding box center [719, 383] width 802 height 23
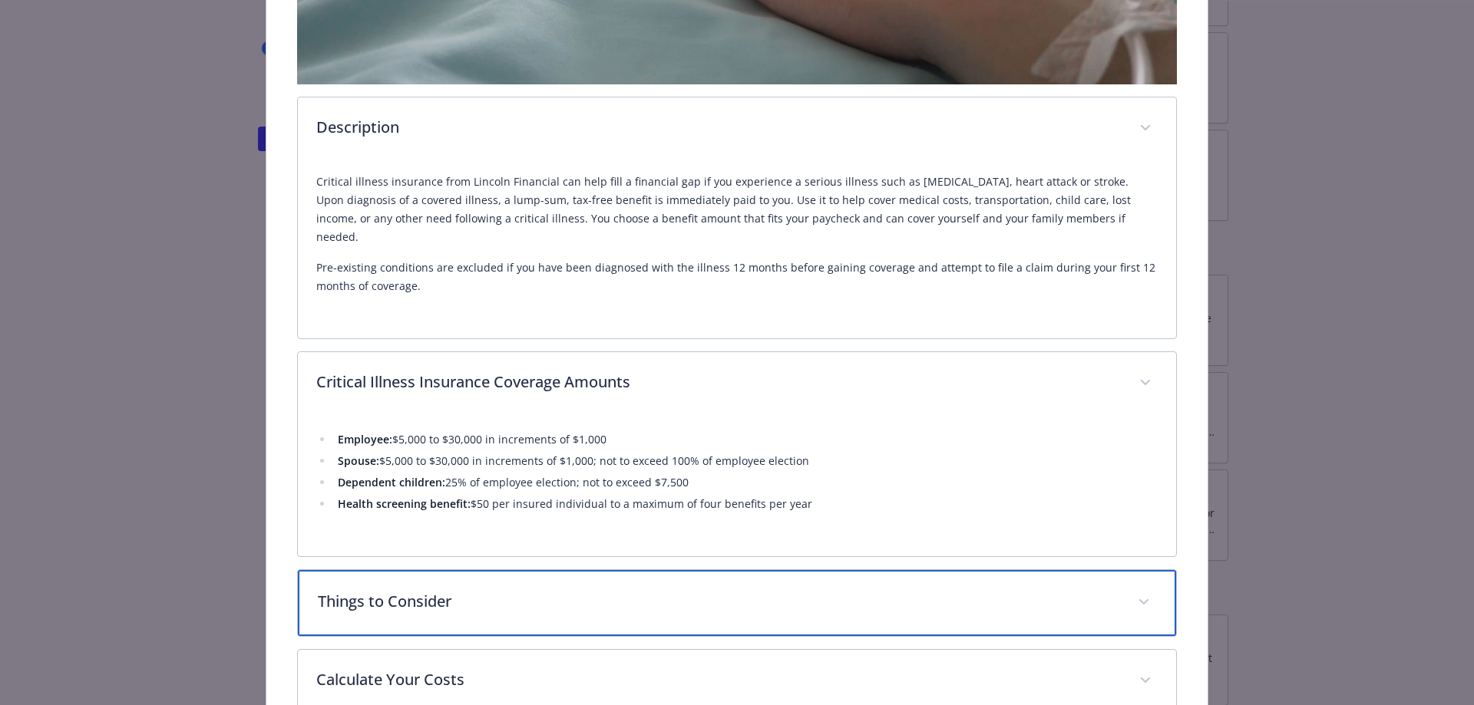
click at [613, 590] on p "Things to Consider" at bounding box center [719, 601] width 802 height 23
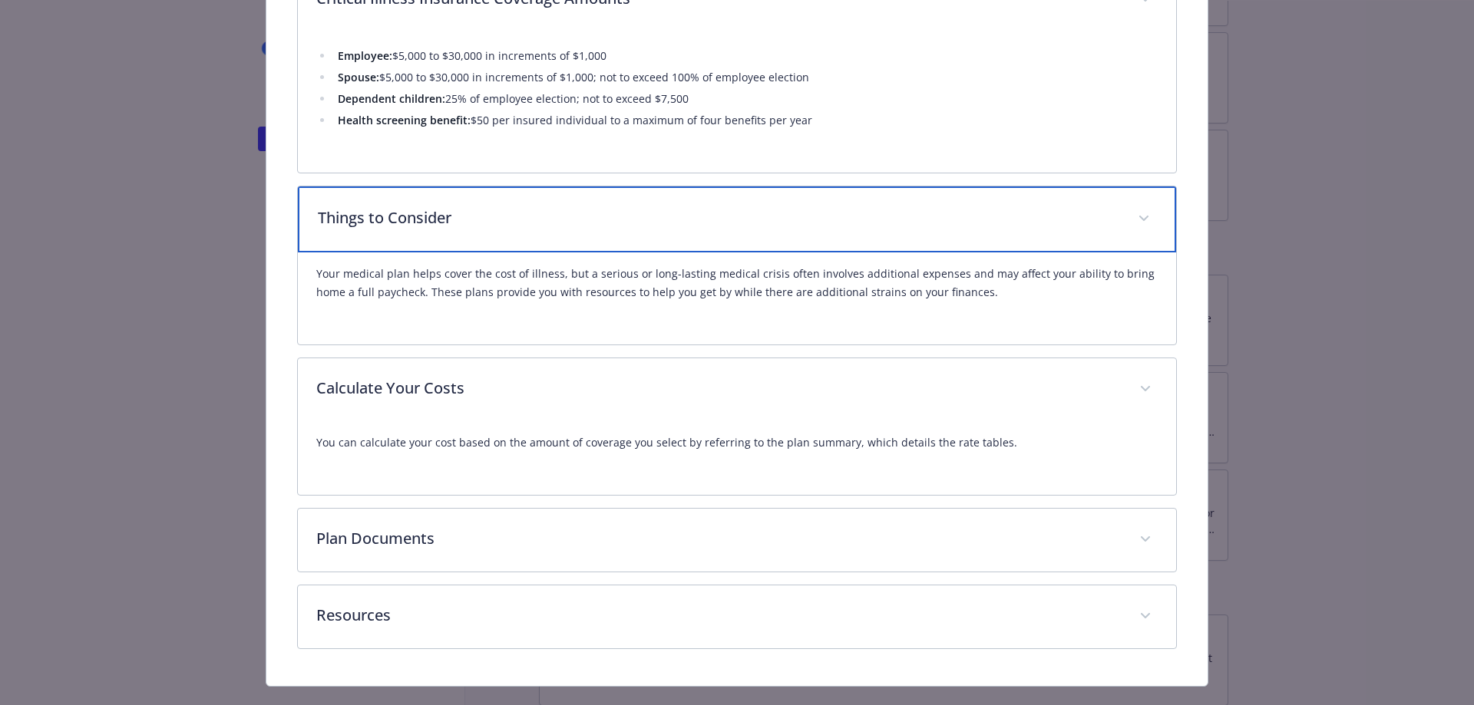
scroll to position [934, 0]
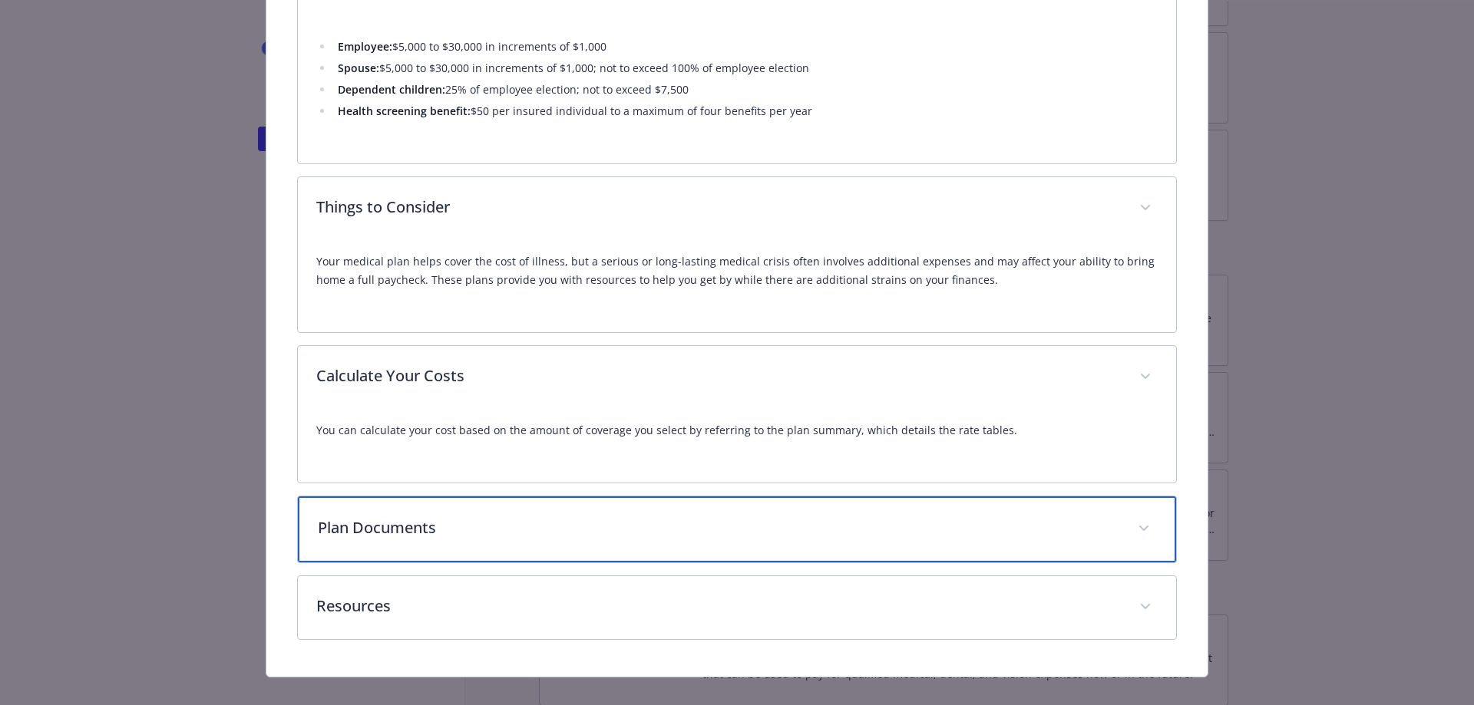
click at [533, 497] on div "Plan Documents" at bounding box center [737, 530] width 879 height 66
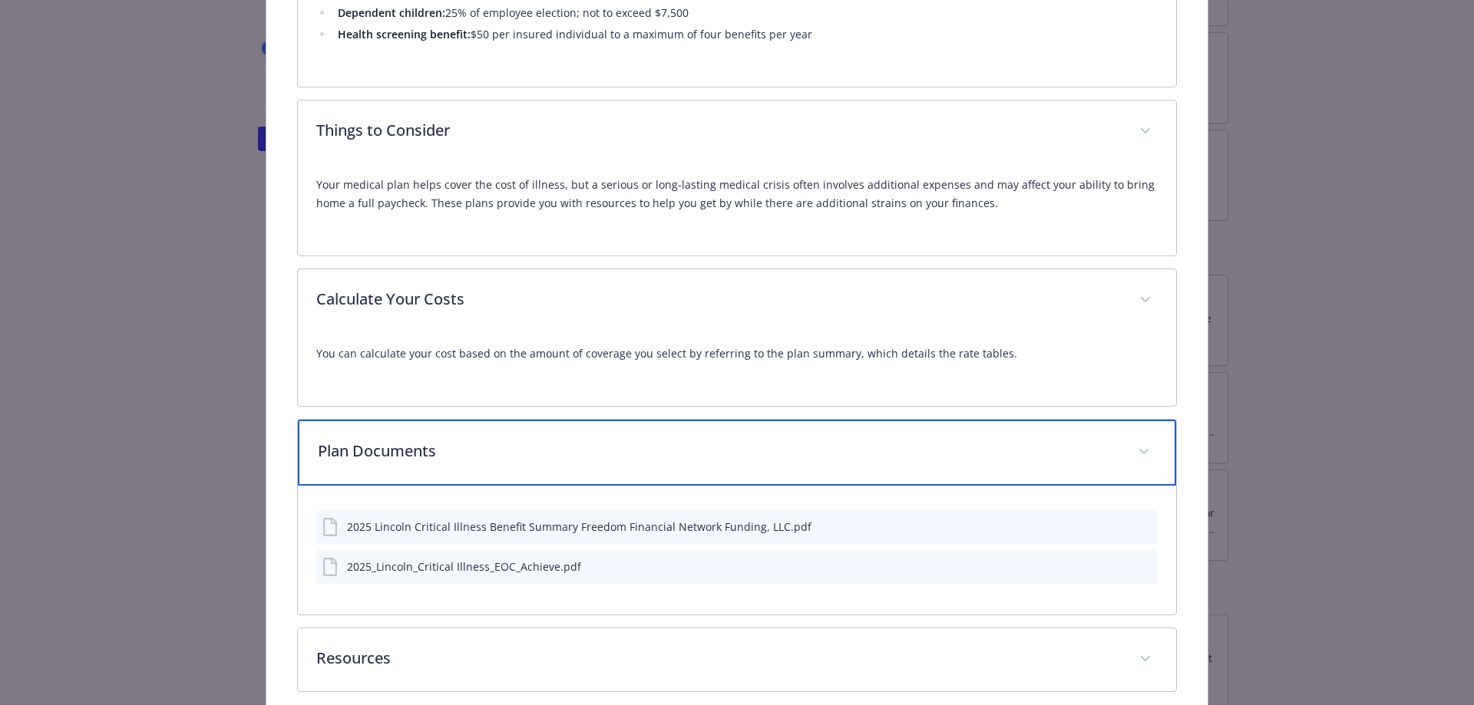
scroll to position [1063, 0]
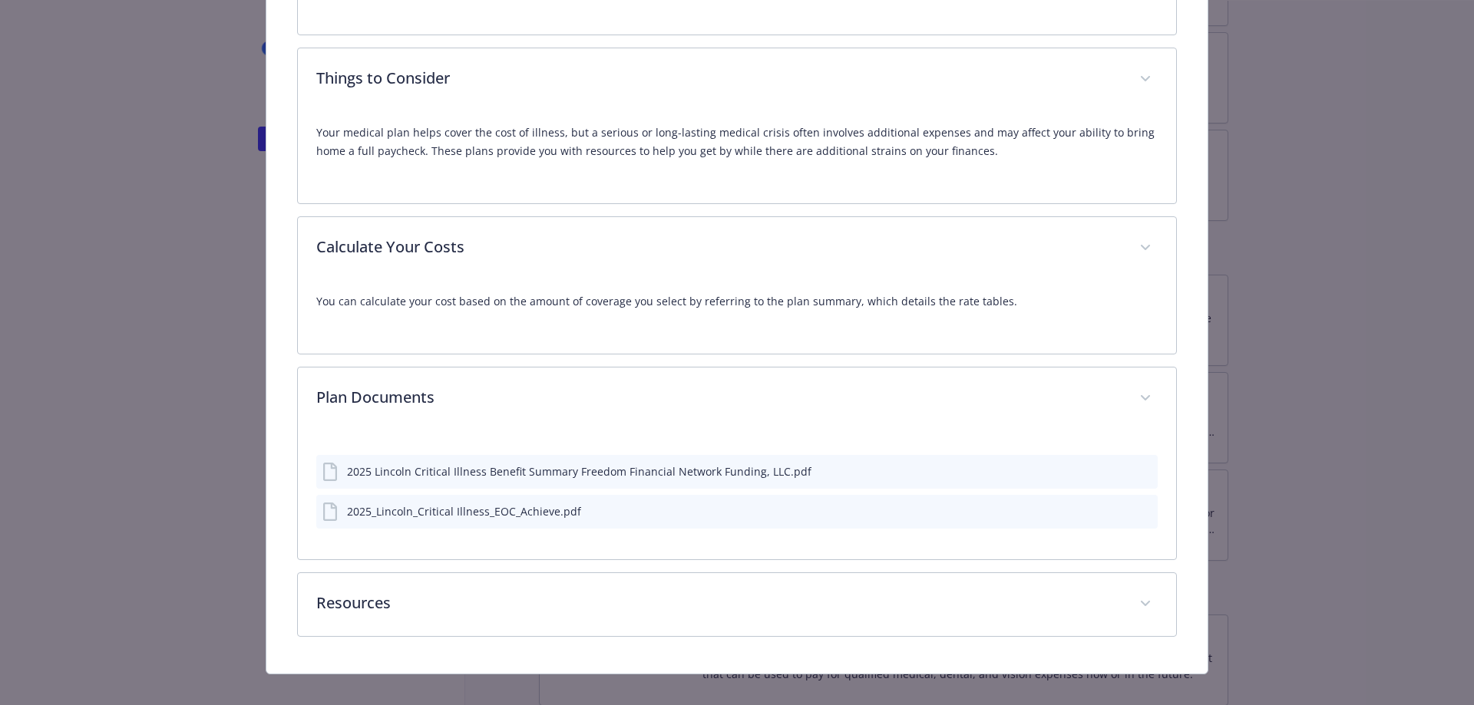
click at [1136, 465] on icon "preview file" at bounding box center [1143, 470] width 14 height 11
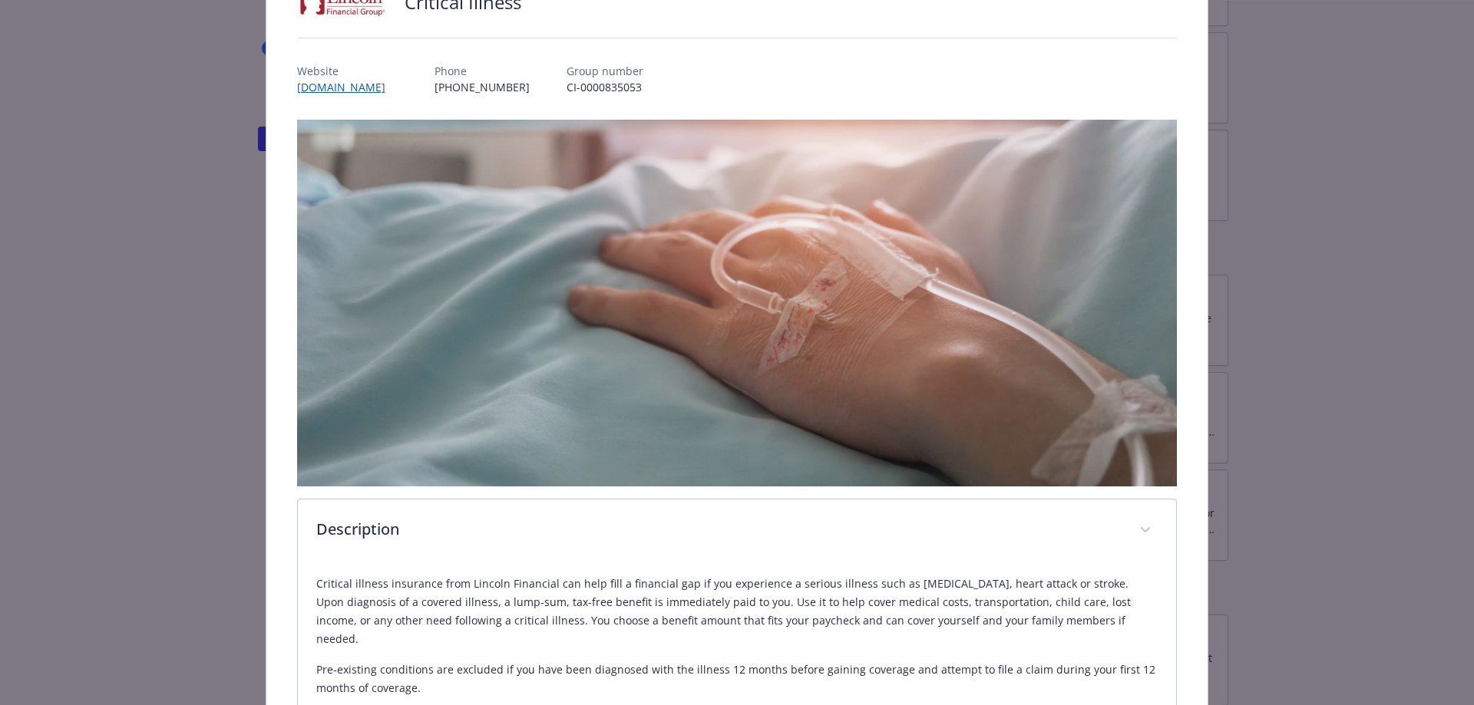
scroll to position [0, 0]
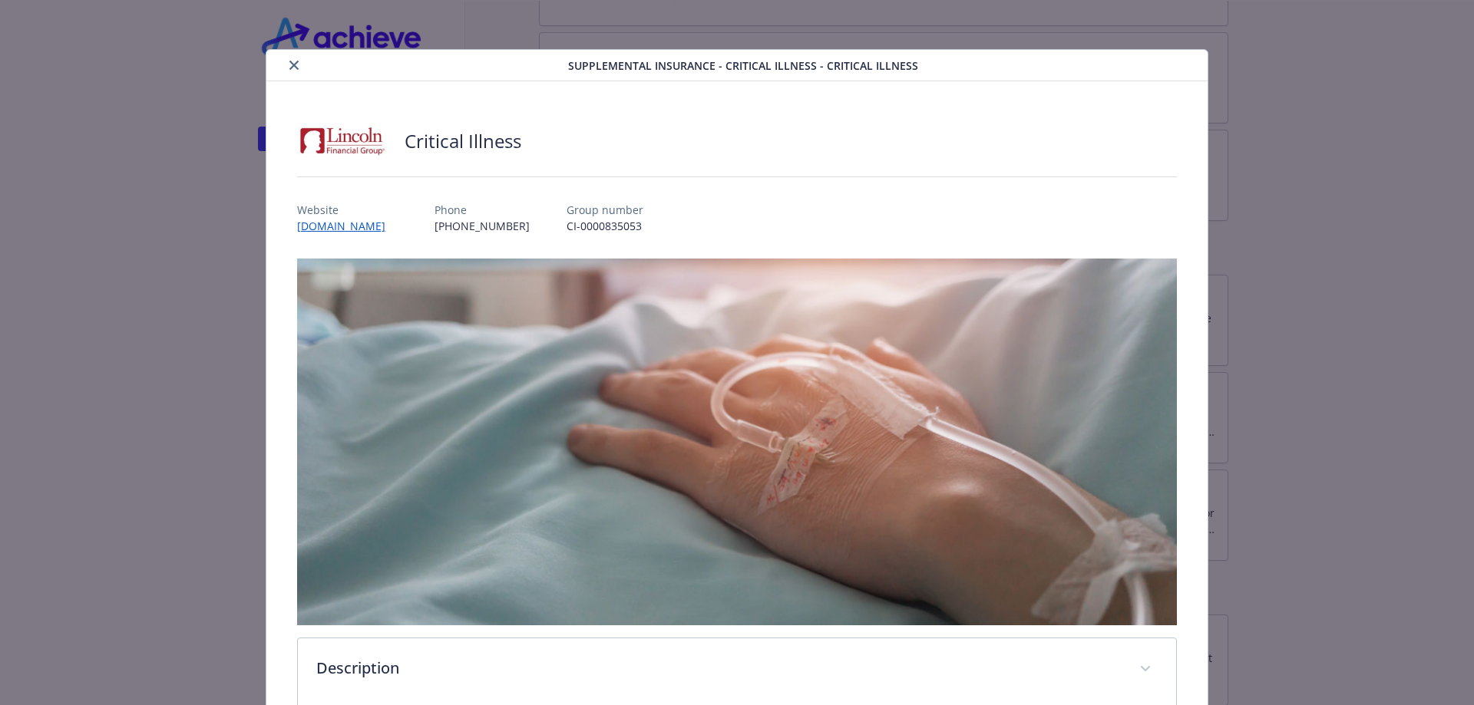
click at [292, 64] on icon "close" at bounding box center [293, 65] width 9 height 9
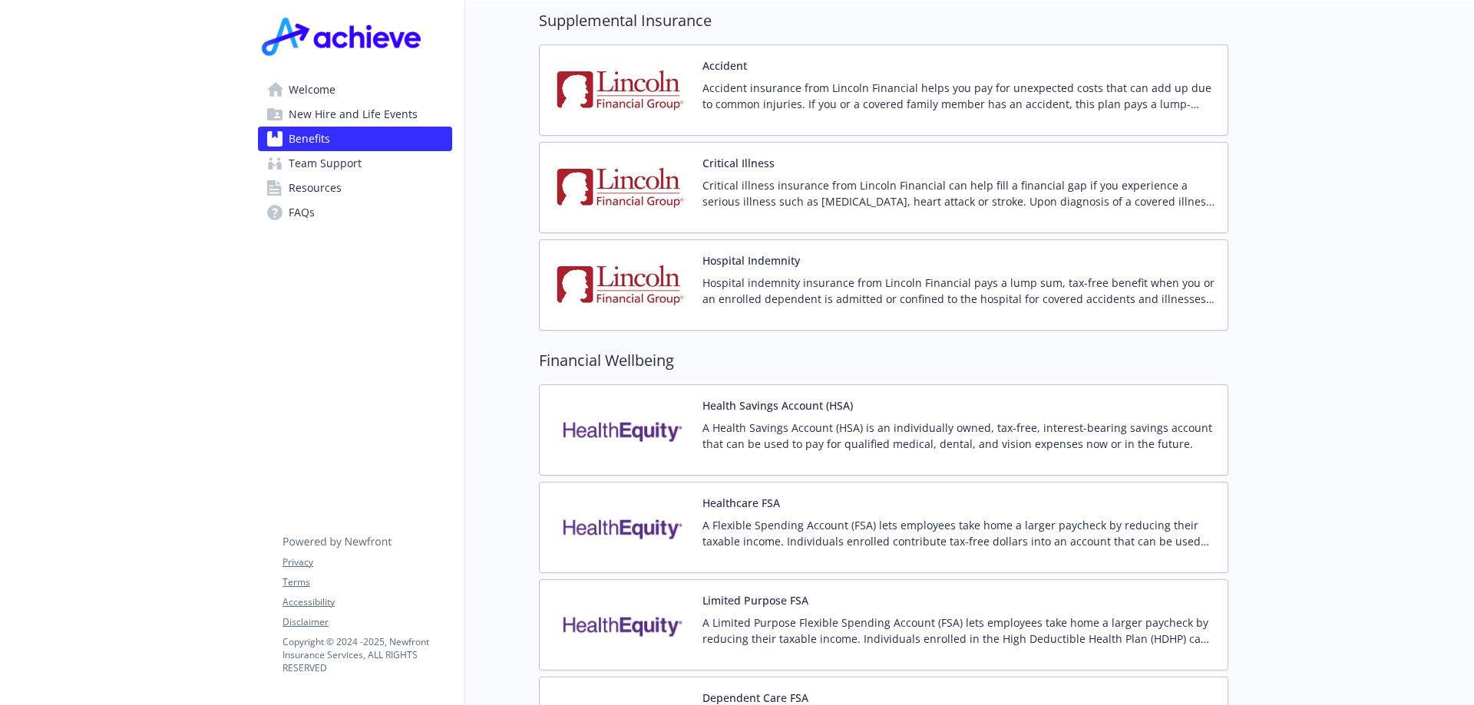
scroll to position [1919, 0]
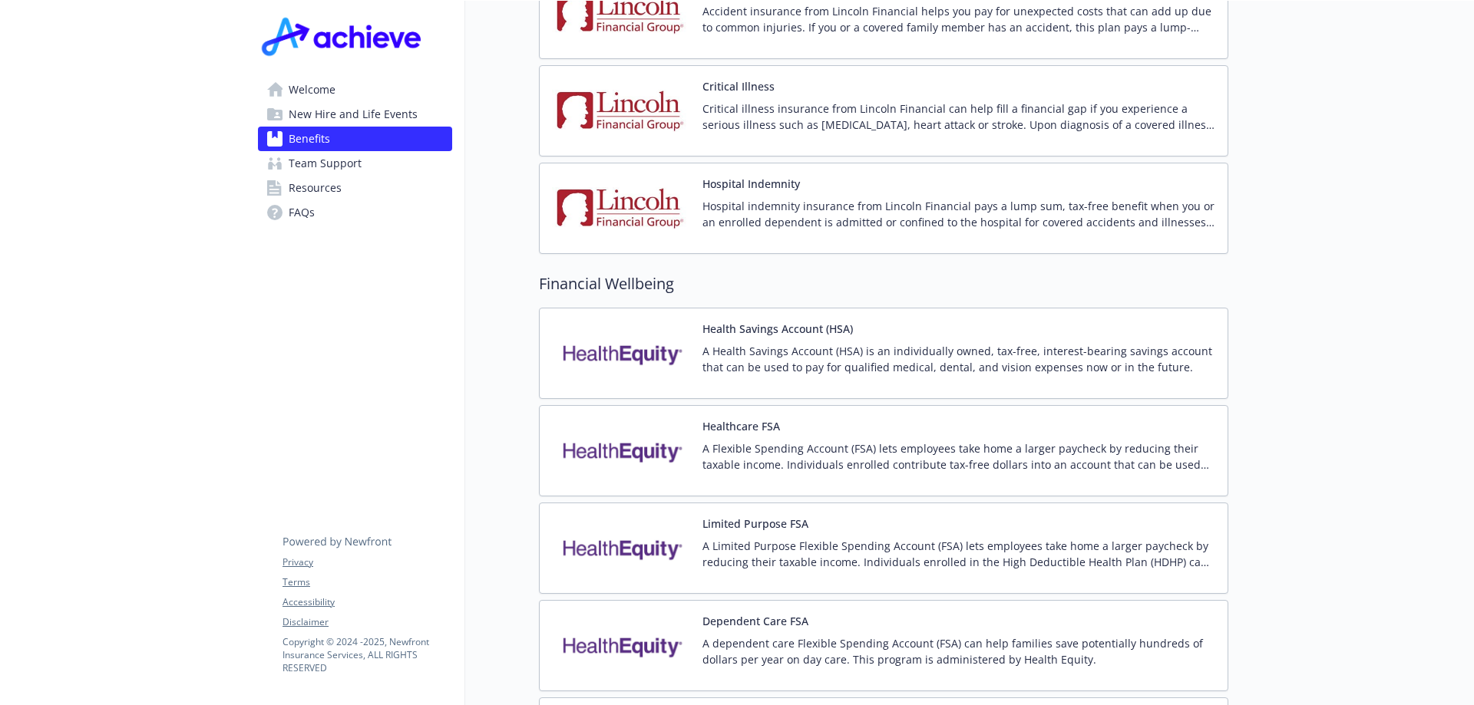
click at [783, 405] on div "Healthcare FSA A Flexible Spending Account (FSA) lets employees take home a lar…" at bounding box center [883, 450] width 689 height 91
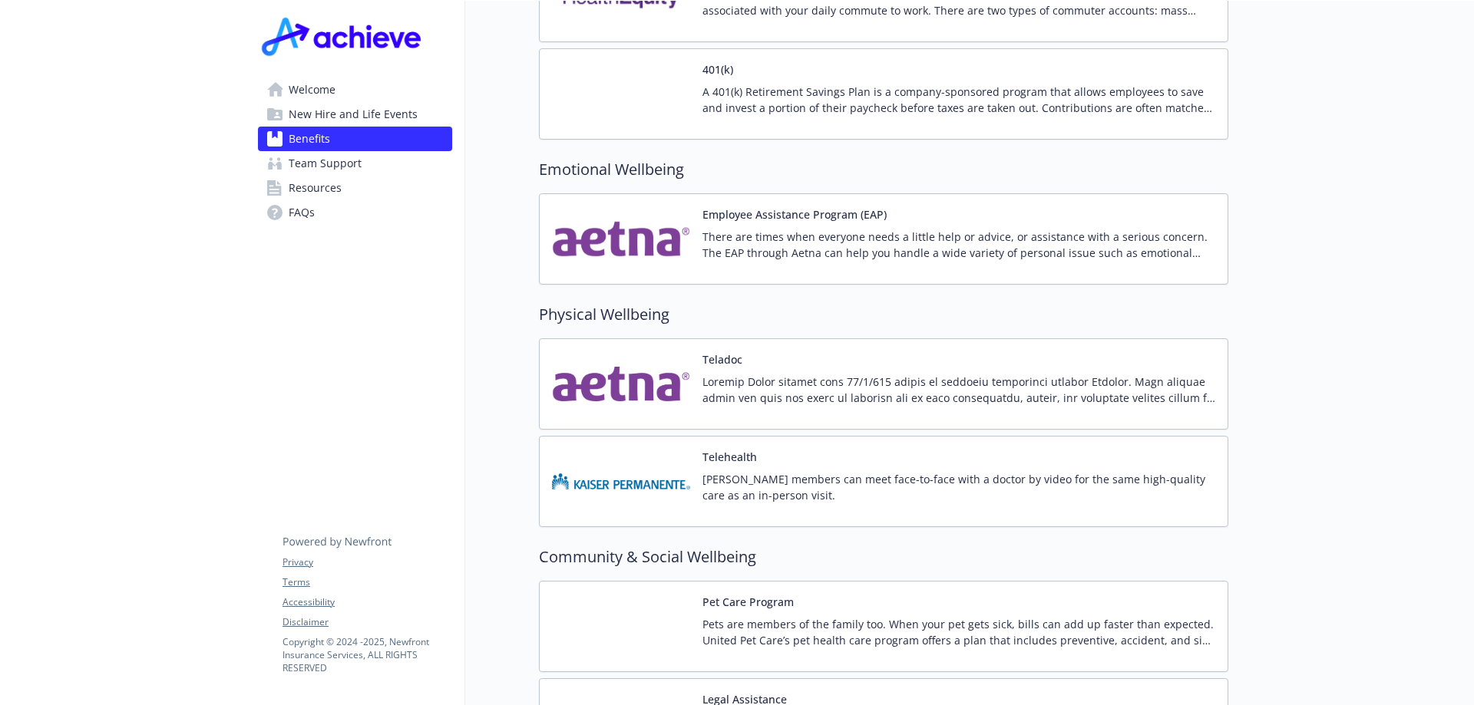
scroll to position [2840, 0]
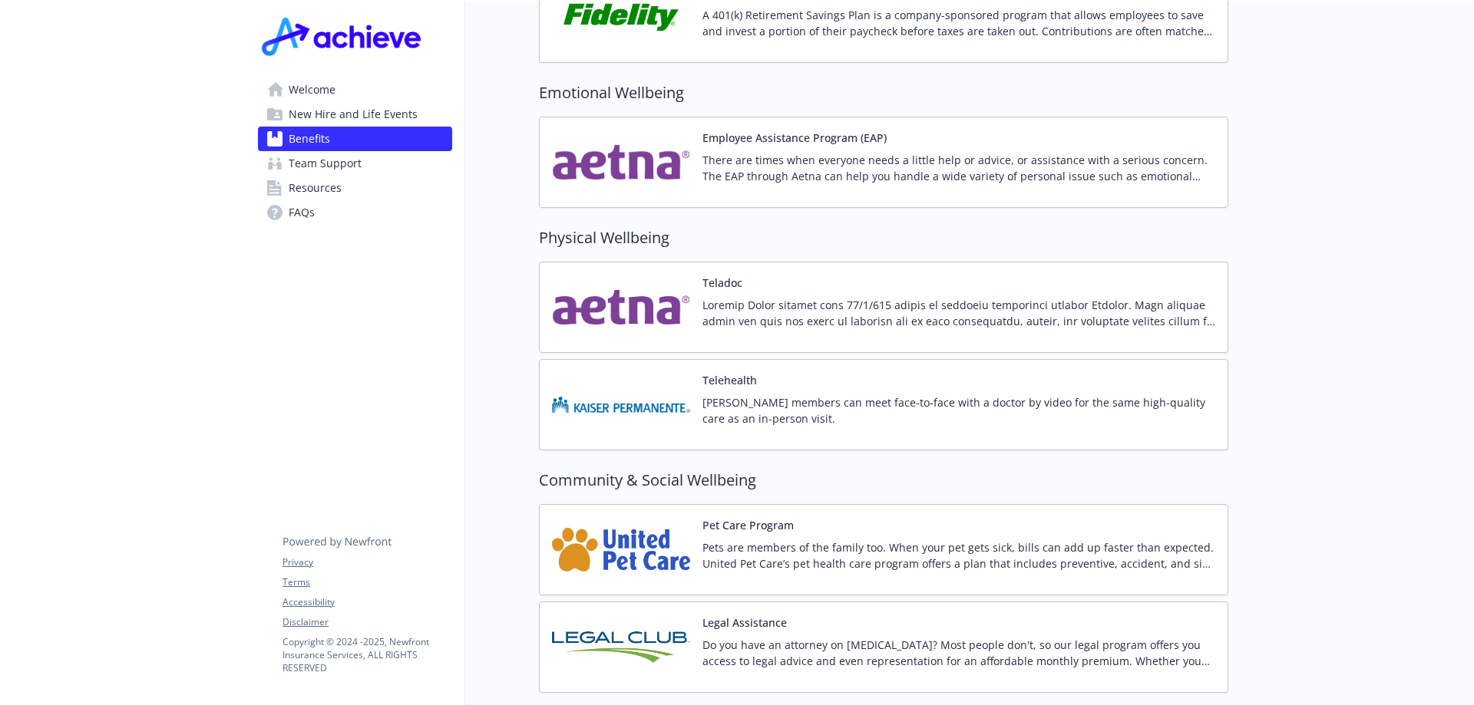
click at [776, 395] on p "[PERSON_NAME] members can meet face-to-face with a doctor by video for the same…" at bounding box center [958, 411] width 513 height 32
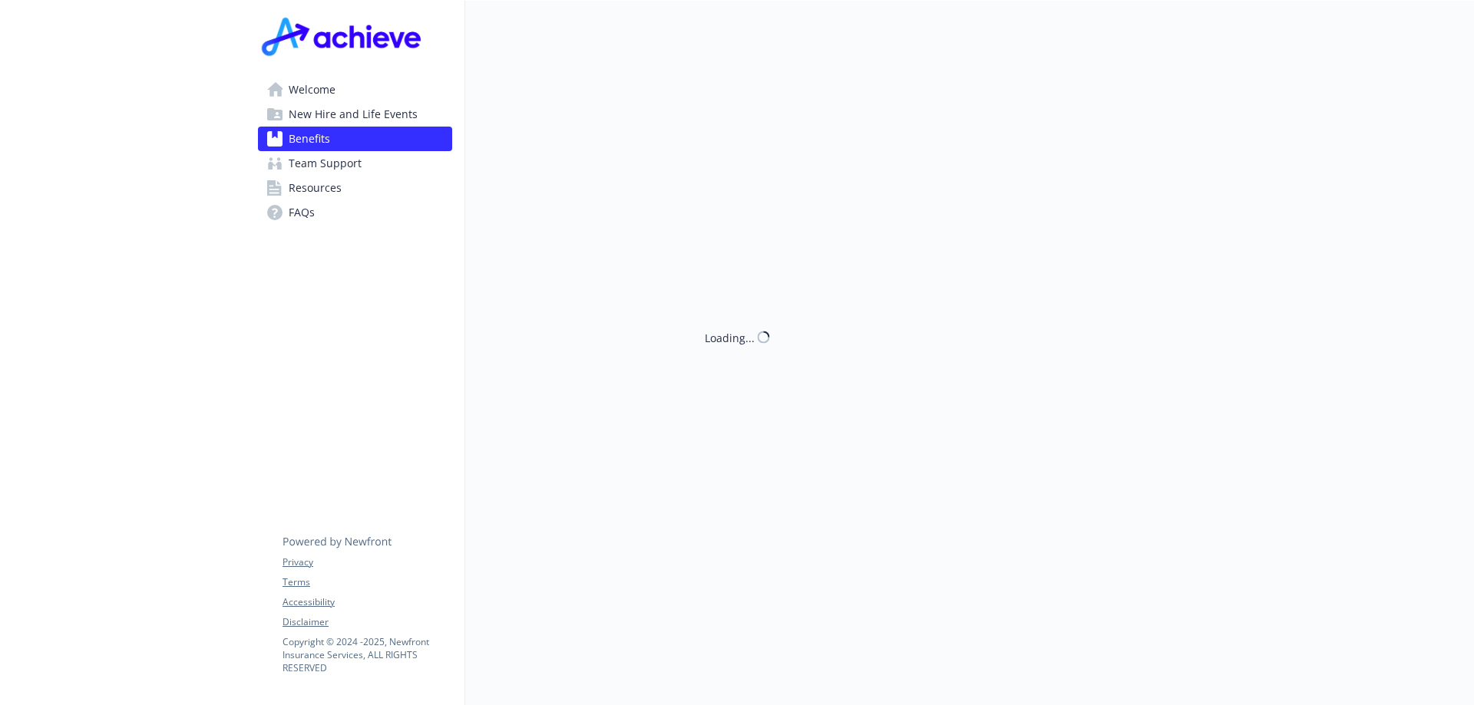
scroll to position [2840, 0]
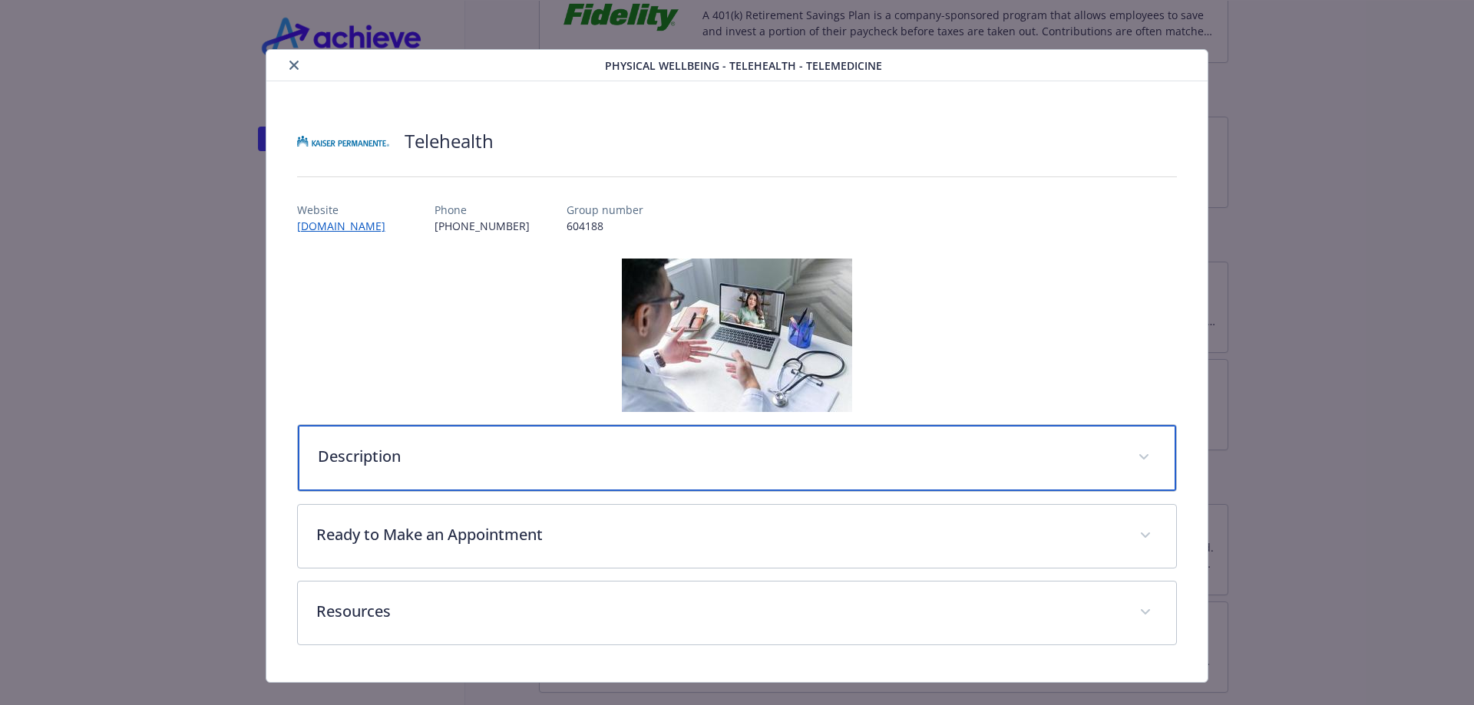
click at [485, 457] on p "Description" at bounding box center [719, 456] width 802 height 23
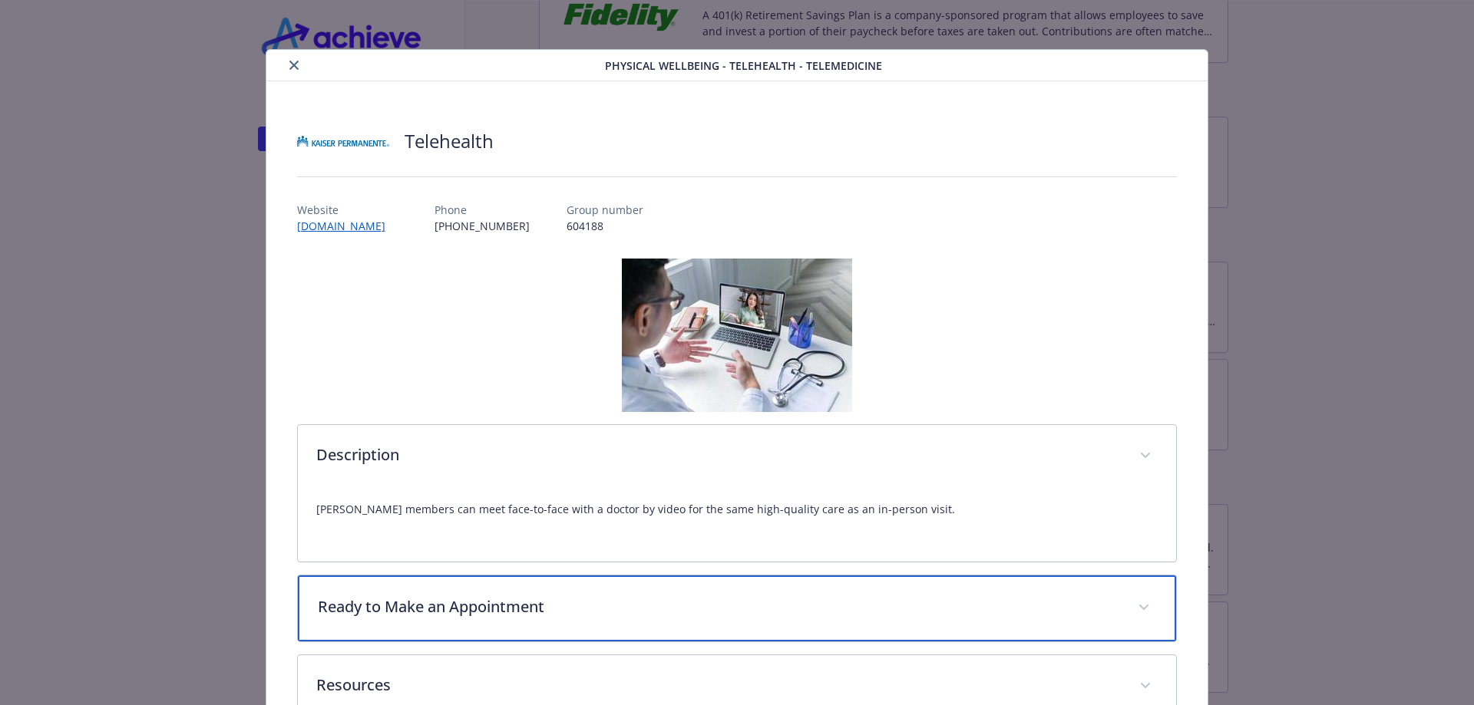
click at [587, 620] on div "Ready to Make an Appointment" at bounding box center [737, 609] width 879 height 66
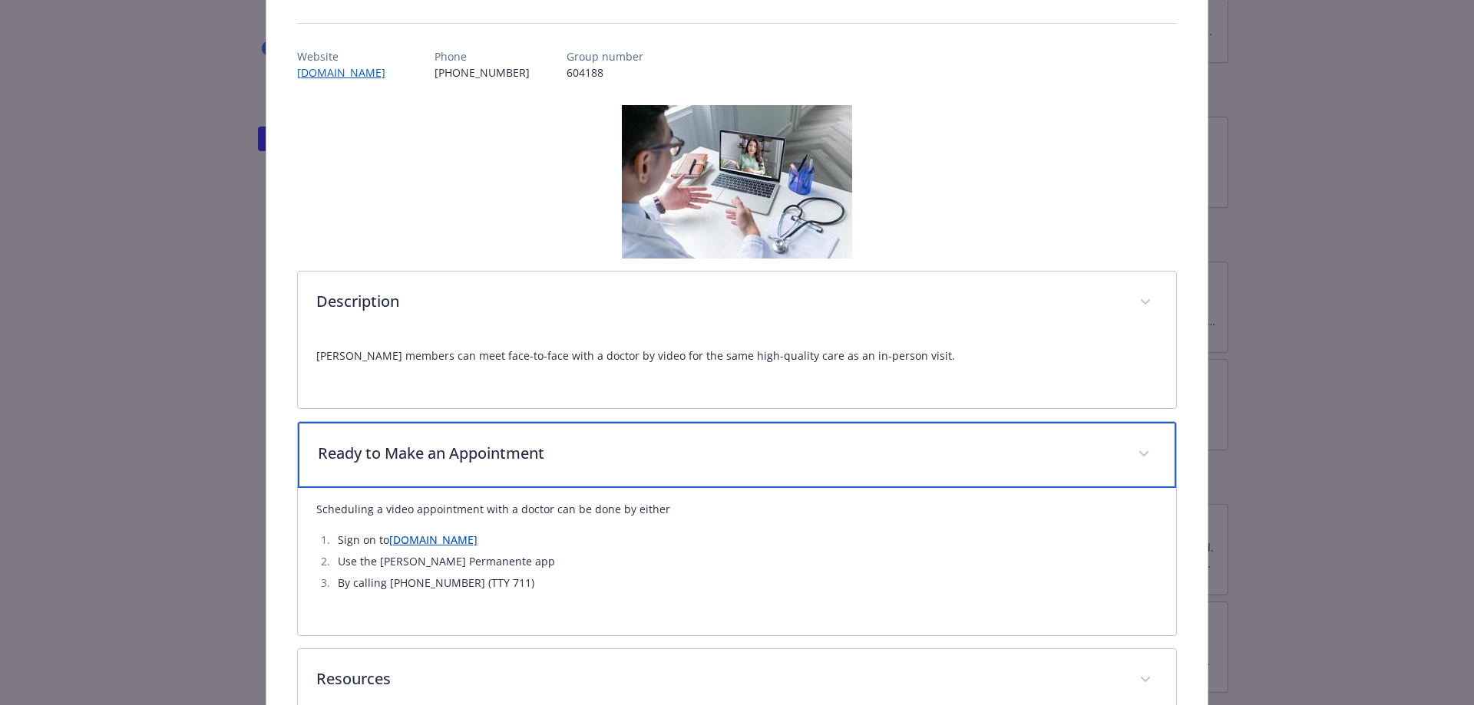
scroll to position [248, 0]
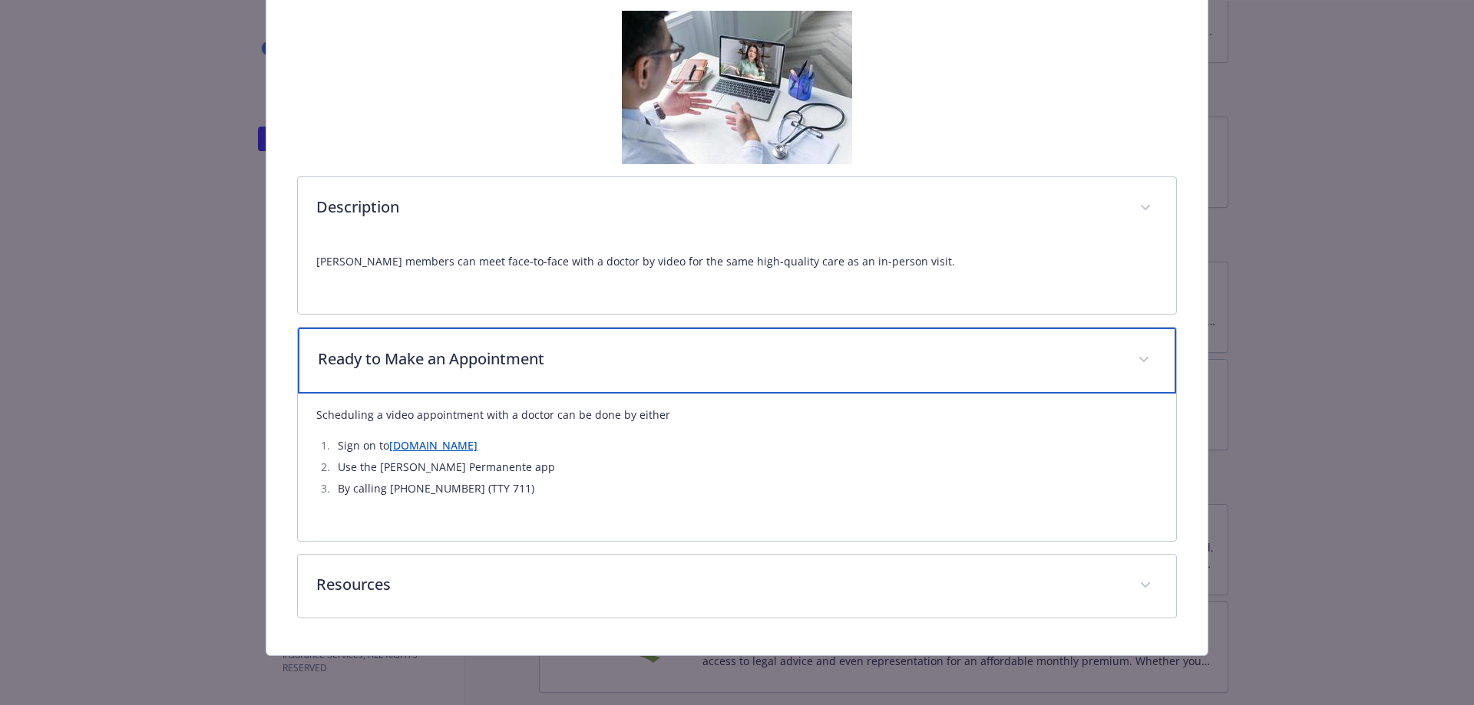
click at [410, 365] on p "Ready to Make an Appointment" at bounding box center [719, 359] width 802 height 23
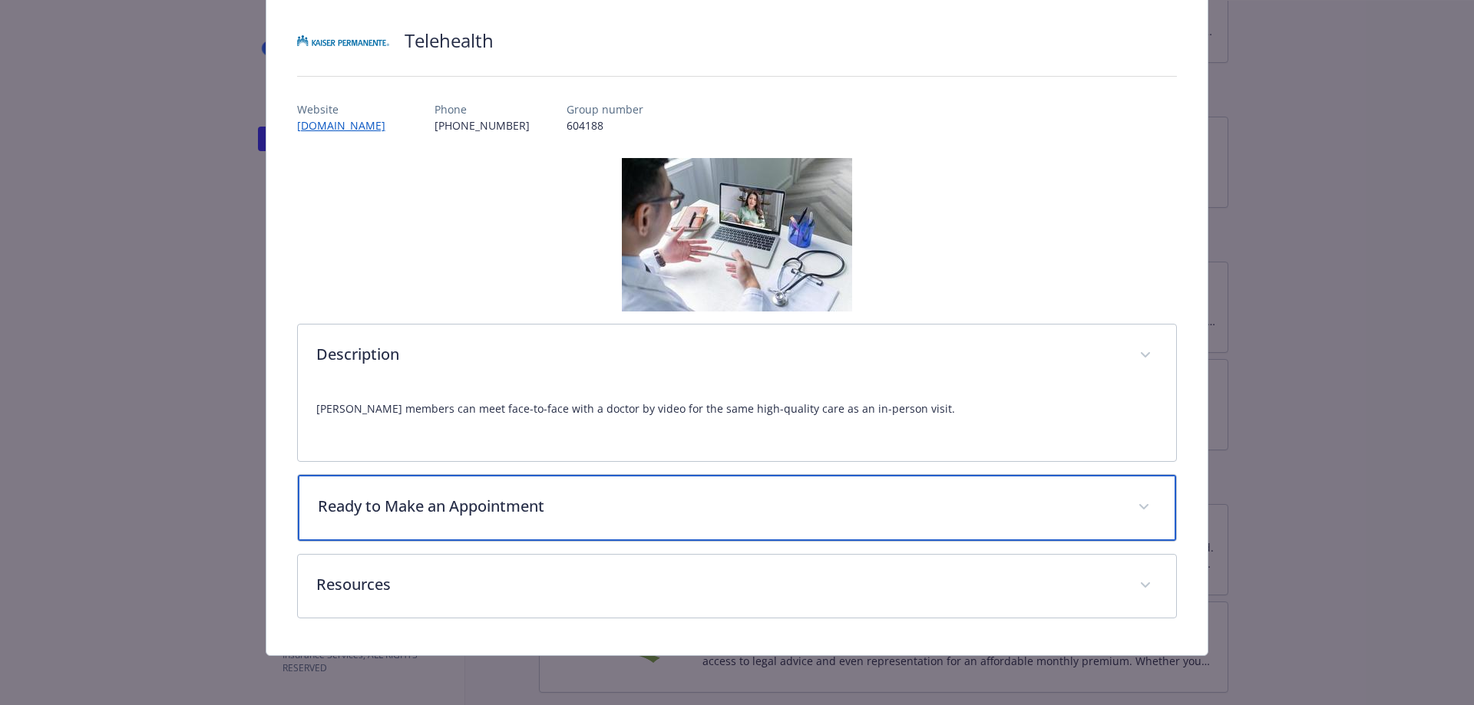
scroll to position [101, 0]
click at [554, 512] on p "Ready to Make an Appointment" at bounding box center [719, 506] width 802 height 23
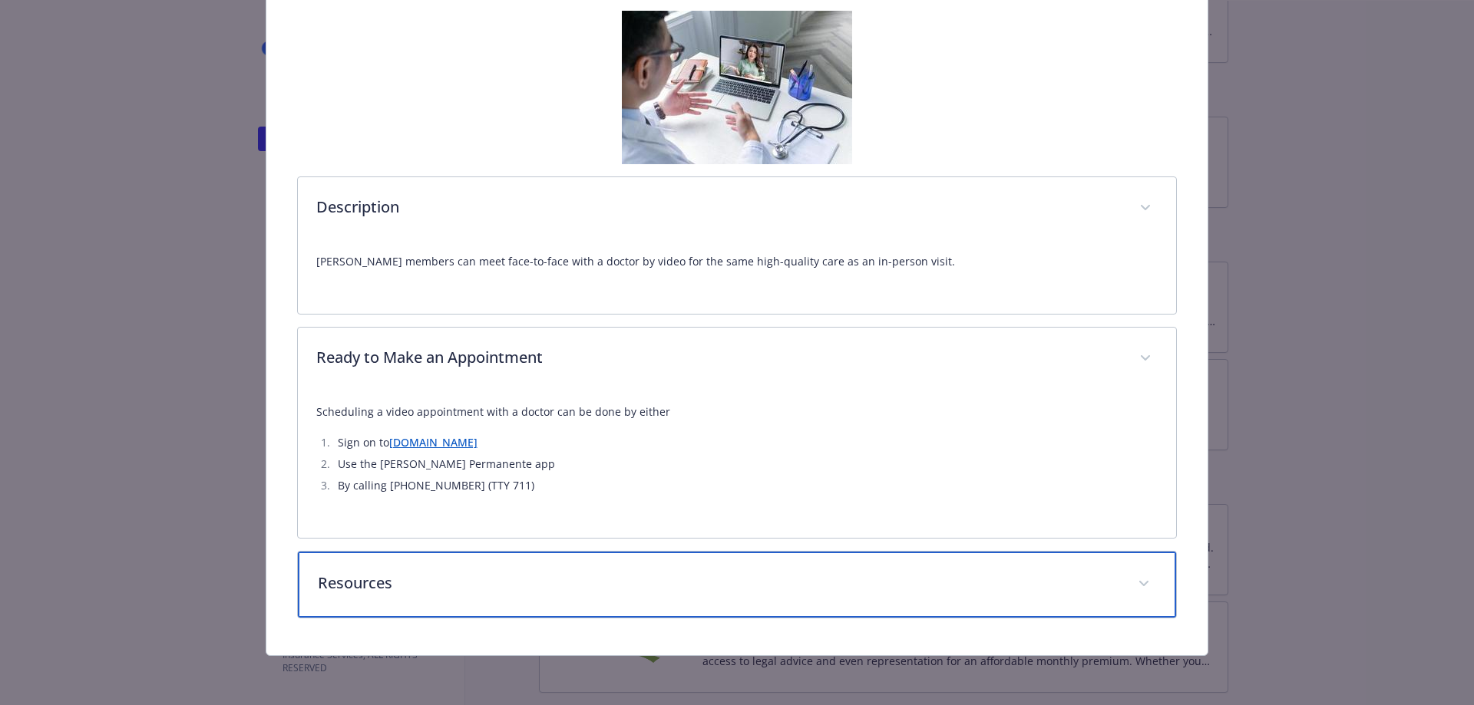
click at [454, 573] on p "Resources" at bounding box center [719, 583] width 802 height 23
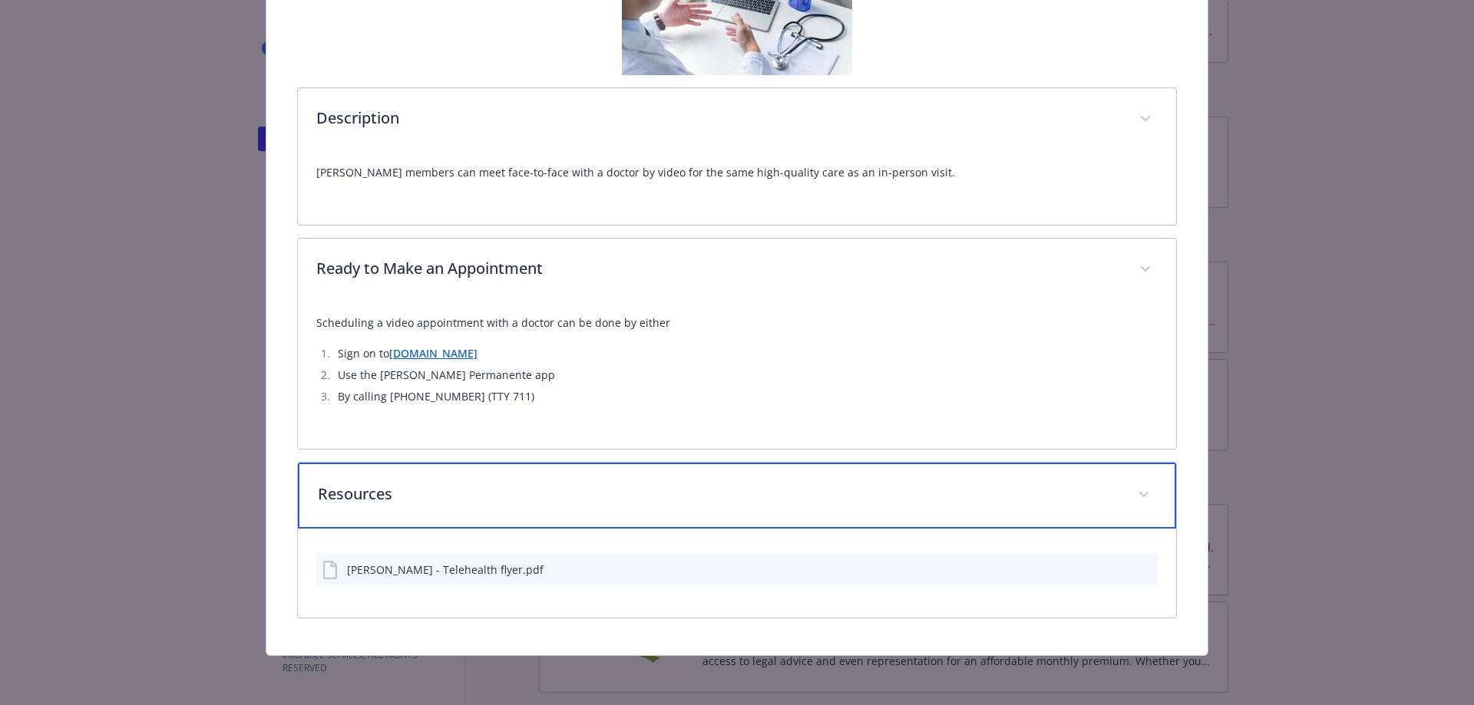
scroll to position [0, 0]
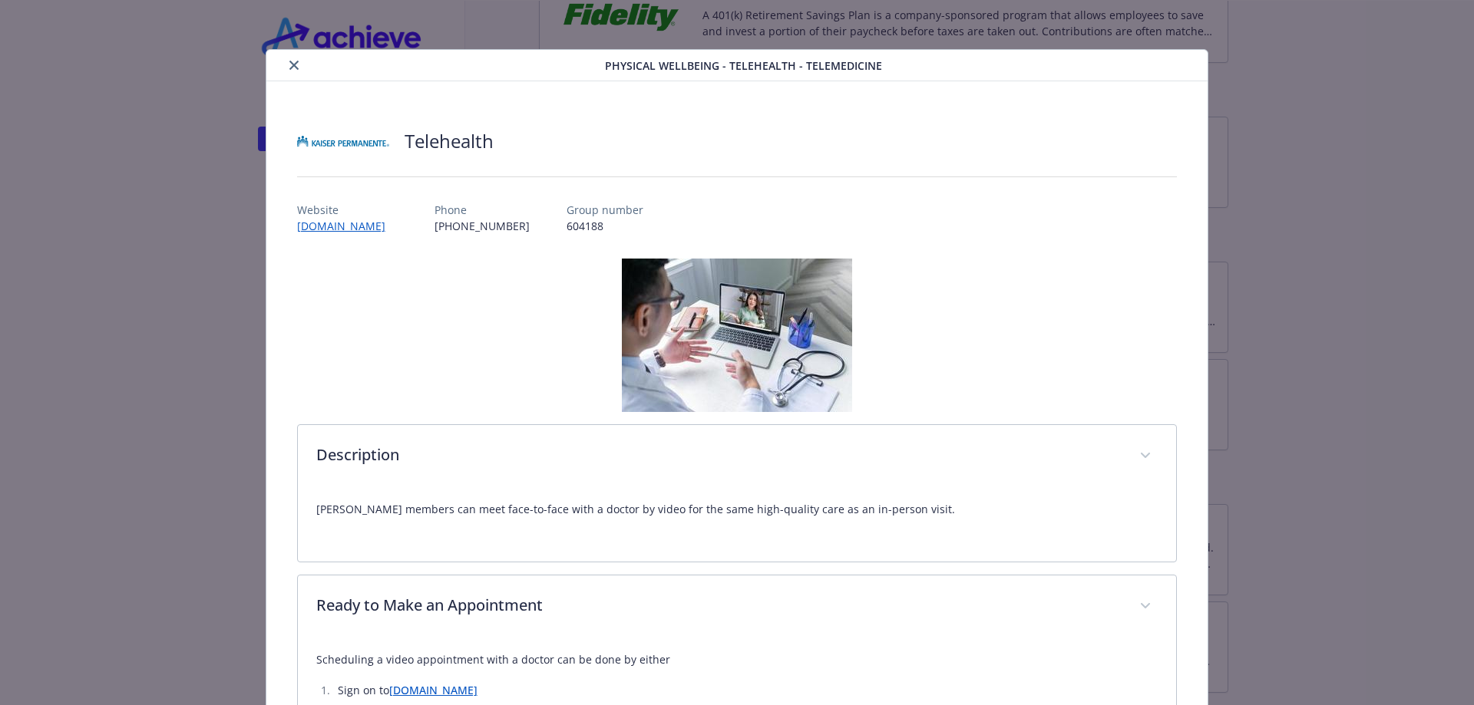
click at [292, 65] on icon "close" at bounding box center [293, 65] width 9 height 9
